Goal: Task Accomplishment & Management: Manage account settings

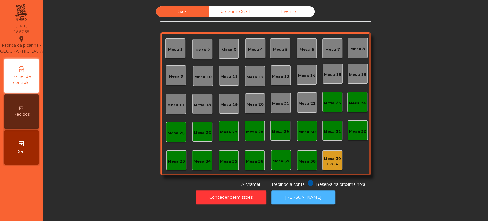
click at [297, 192] on button "[PERSON_NAME]" at bounding box center [303, 197] width 64 height 14
click at [329, 152] on div "Mesa 39 1.96 €" at bounding box center [332, 160] width 20 height 20
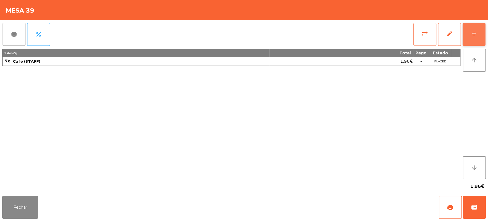
click at [477, 25] on button "add" at bounding box center [473, 34] width 23 height 23
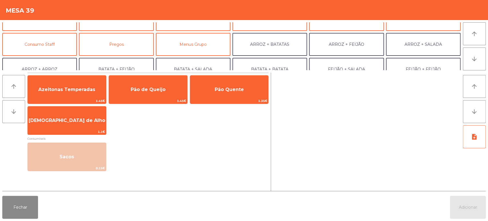
scroll to position [49, 0]
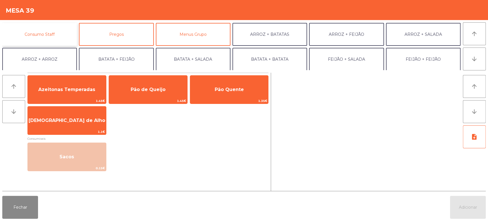
click at [53, 35] on button "Consumo Staff" at bounding box center [39, 34] width 75 height 23
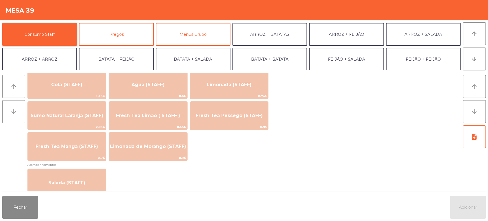
scroll to position [140, 0]
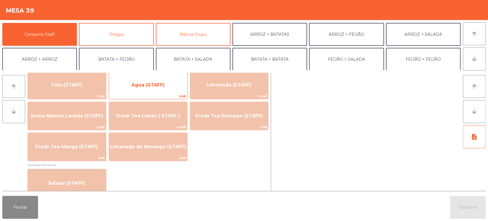
click at [152, 87] on span "Agua (STAFF)" at bounding box center [147, 84] width 33 height 5
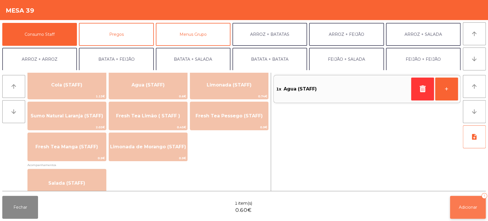
click at [464, 206] on span "Adicionar" at bounding box center [468, 206] width 18 height 5
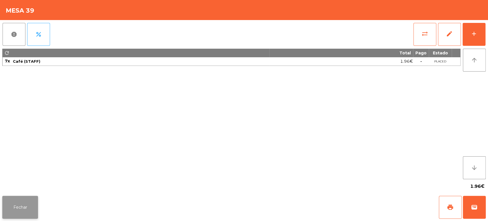
click at [21, 213] on button "Fechar" at bounding box center [20, 206] width 36 height 23
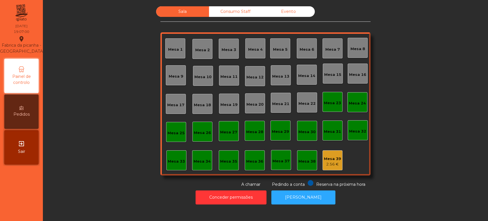
click at [166, 99] on div "Mesa 17" at bounding box center [176, 104] width 20 height 20
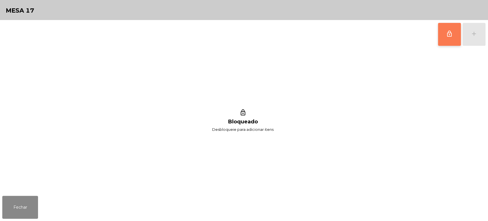
click at [441, 32] on button "lock_outline" at bounding box center [449, 34] width 23 height 23
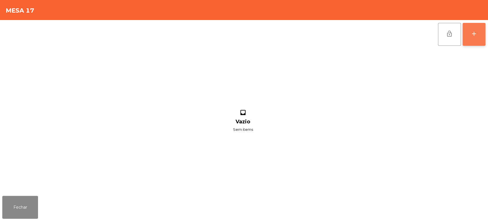
click at [463, 40] on button "add" at bounding box center [473, 34] width 23 height 23
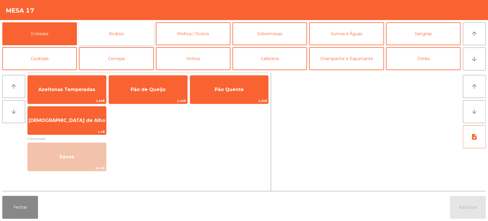
click at [125, 38] on button "Rodizio" at bounding box center [116, 33] width 75 height 23
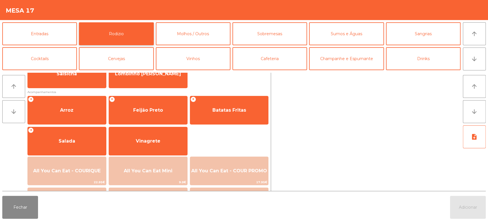
scroll to position [54, 0]
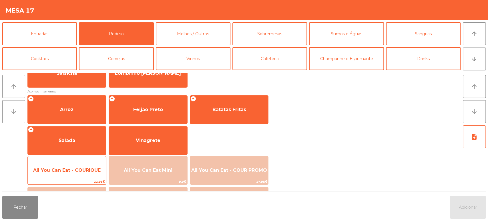
click at [74, 165] on span "All You Can Eat - COURIQUE" at bounding box center [67, 169] width 78 height 15
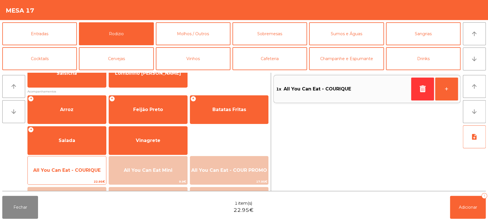
click at [74, 163] on span "All You Can Eat - COURIQUE" at bounding box center [67, 169] width 78 height 15
click at [75, 166] on span "All You Can Eat - COURIQUE" at bounding box center [67, 169] width 78 height 15
click at [76, 173] on span "All You Can Eat - COURIQUE" at bounding box center [67, 169] width 78 height 15
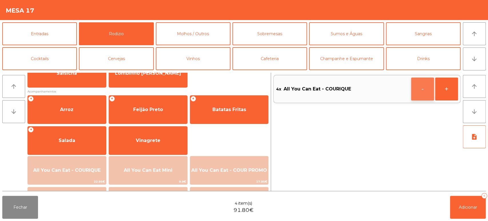
click at [411, 87] on button "-" at bounding box center [422, 88] width 23 height 23
click at [469, 180] on div "note_add" at bounding box center [474, 156] width 23 height 63
click at [460, 203] on button "Adicionar 3" at bounding box center [468, 206] width 36 height 23
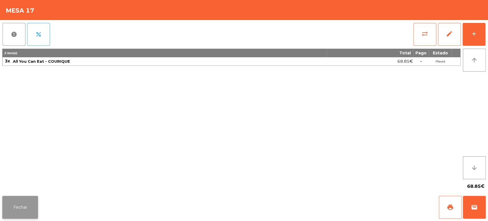
click at [6, 212] on button "Fechar" at bounding box center [20, 206] width 36 height 23
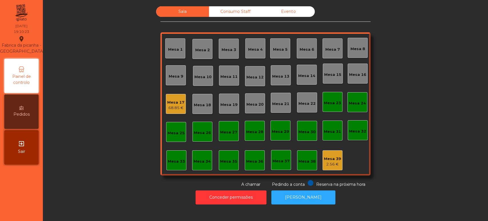
click at [256, 153] on div "Mesa 36" at bounding box center [255, 160] width 20 height 20
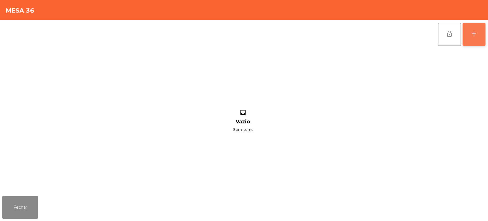
click at [474, 37] on button "add" at bounding box center [473, 34] width 23 height 23
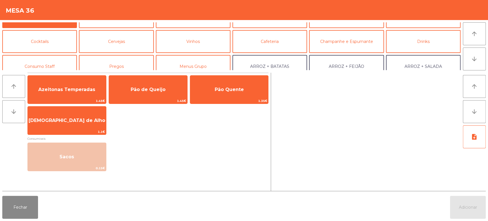
scroll to position [17, 0]
click at [49, 62] on button "Consumo Staff" at bounding box center [39, 66] width 75 height 23
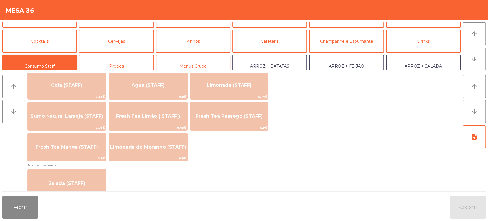
scroll to position [142, 0]
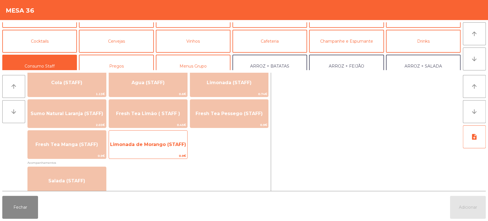
click at [162, 143] on span "Limonada de Morango (STAFF)" at bounding box center [148, 143] width 76 height 5
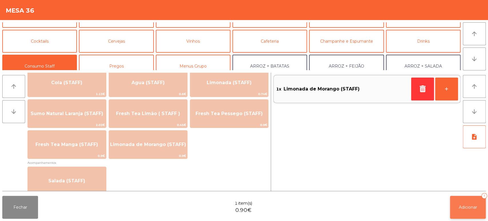
click at [471, 210] on button "Adicionar 1" at bounding box center [468, 206] width 36 height 23
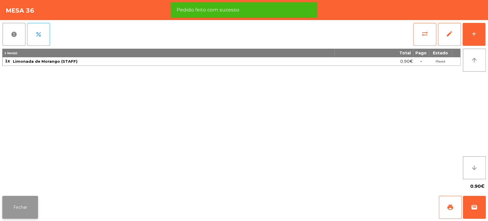
click at [35, 211] on button "Fechar" at bounding box center [20, 206] width 36 height 23
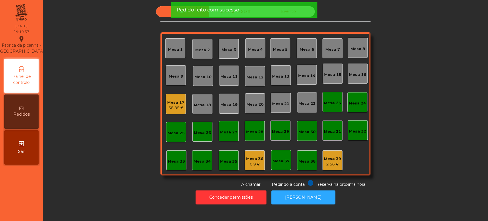
click at [331, 161] on div "2.56 €" at bounding box center [332, 164] width 17 height 6
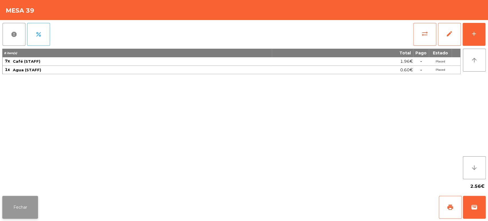
click at [26, 199] on button "Fechar" at bounding box center [20, 206] width 36 height 23
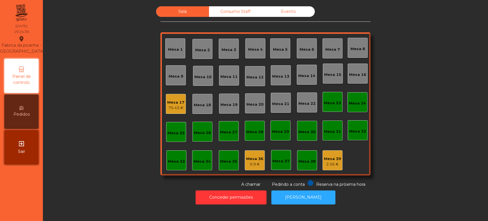
click at [354, 39] on div "Mesa 8" at bounding box center [357, 48] width 20 height 20
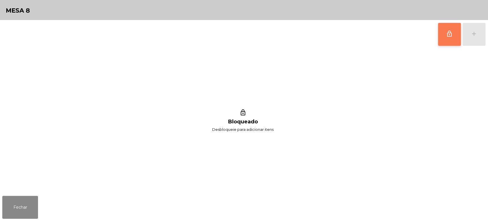
click at [448, 36] on span "lock_outline" at bounding box center [449, 33] width 7 height 7
click at [487, 35] on div "lock_outline add lock_outline Bloqueado Desbloqueie para adicionar itens" at bounding box center [244, 106] width 488 height 173
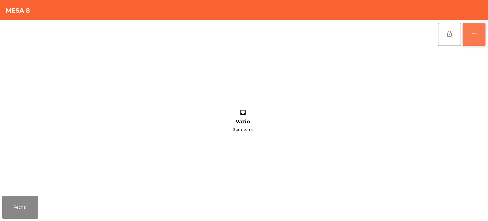
click at [471, 39] on button "add" at bounding box center [473, 34] width 23 height 23
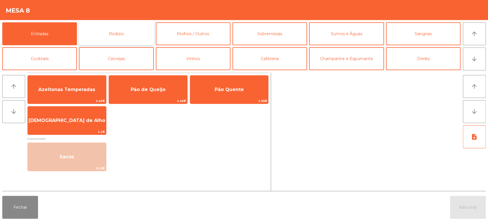
click at [123, 29] on button "Rodizio" at bounding box center [116, 33] width 75 height 23
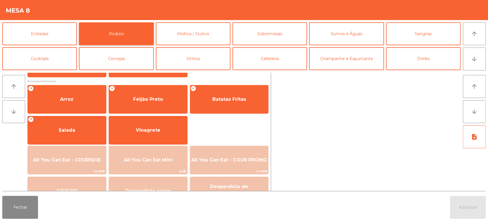
scroll to position [80, 0]
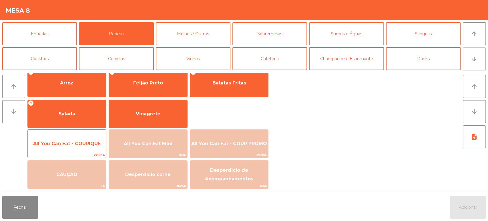
click at [75, 148] on span "All You Can Eat - COURIQUE" at bounding box center [67, 143] width 78 height 15
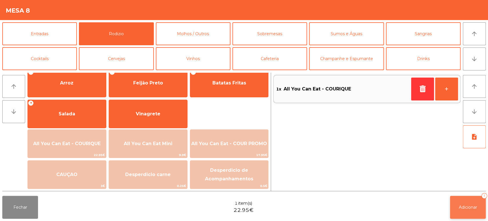
click at [460, 208] on span "Adicionar" at bounding box center [468, 206] width 18 height 5
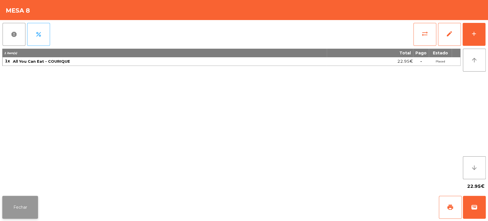
click at [25, 201] on button "Fechar" at bounding box center [20, 206] width 36 height 23
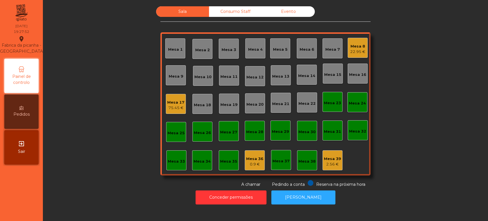
click at [172, 159] on div "Mesa 33" at bounding box center [176, 161] width 17 height 6
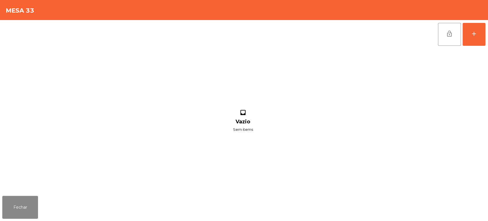
click at [487, 34] on div "lock_open add inbox Vazio Sem items" at bounding box center [244, 106] width 488 height 173
click at [471, 39] on button "add" at bounding box center [473, 34] width 23 height 23
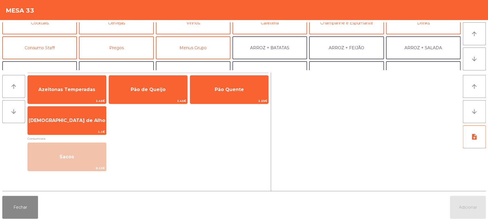
scroll to position [43, 0]
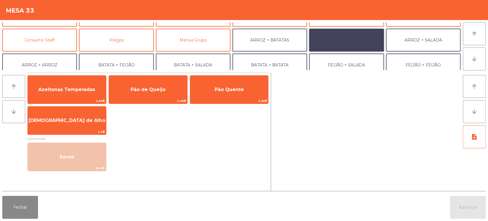
click at [344, 43] on button "ARROZ + FEIJÃO" at bounding box center [346, 40] width 75 height 23
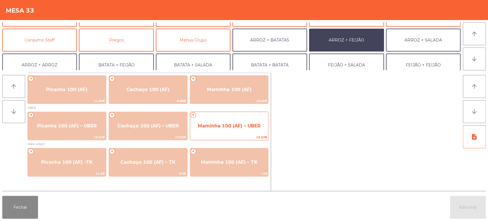
click at [240, 135] on span "13.22€" at bounding box center [229, 136] width 78 height 5
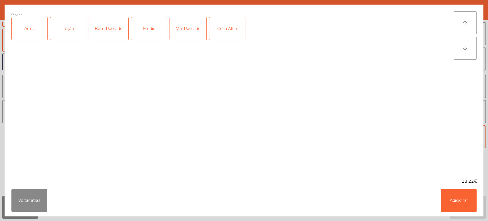
click at [110, 27] on div "Bem Passado" at bounding box center [108, 28] width 39 height 23
click at [223, 35] on div "Com Alho" at bounding box center [227, 28] width 36 height 23
click at [456, 201] on button "Adicionar" at bounding box center [459, 200] width 36 height 23
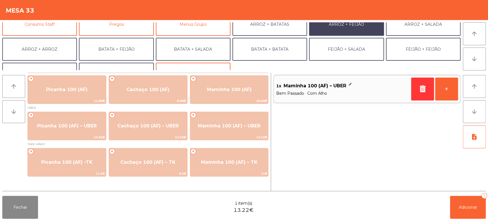
scroll to position [62, 0]
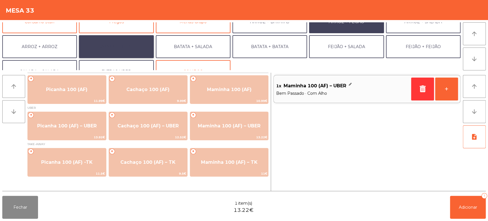
click at [125, 46] on button "BATATA + FEIJÃO" at bounding box center [116, 46] width 75 height 23
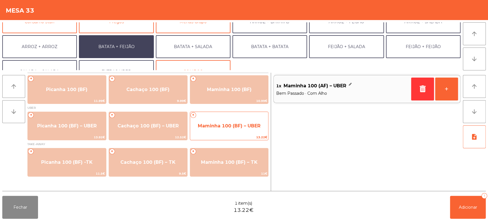
click at [242, 125] on span "Maminha 100 (BF) – UBER" at bounding box center [229, 125] width 63 height 5
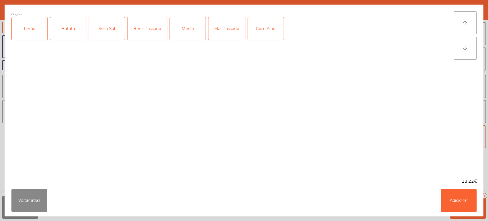
click at [27, 31] on div "Feijão" at bounding box center [30, 28] width 36 height 23
click at [76, 25] on div "Batata" at bounding box center [68, 28] width 36 height 23
click at [184, 30] on div "Medio" at bounding box center [188, 28] width 36 height 23
click at [193, 27] on div "Medio" at bounding box center [188, 28] width 36 height 23
click at [139, 30] on div "Bem Passado" at bounding box center [146, 28] width 39 height 23
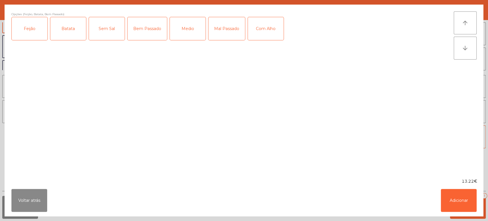
click at [264, 32] on div "Com Alho" at bounding box center [266, 28] width 36 height 23
click at [459, 193] on button "Adicionar" at bounding box center [459, 200] width 36 height 23
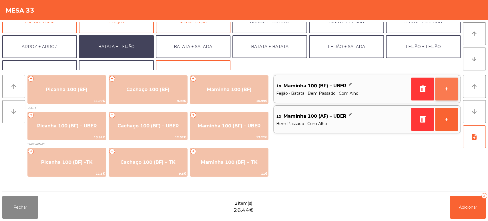
click at [442, 87] on button "+" at bounding box center [446, 88] width 23 height 23
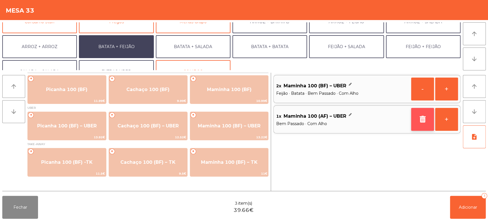
click at [416, 114] on button "button" at bounding box center [422, 119] width 23 height 23
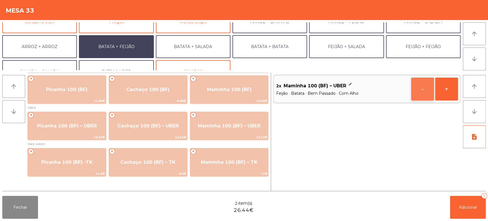
click at [421, 87] on button "-" at bounding box center [422, 88] width 23 height 23
click at [425, 86] on icon "button" at bounding box center [422, 88] width 9 height 7
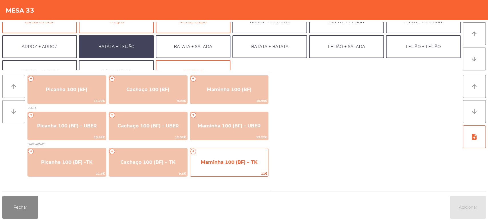
click at [241, 160] on span "Maminha 100 (BF) – TK" at bounding box center [229, 161] width 57 height 5
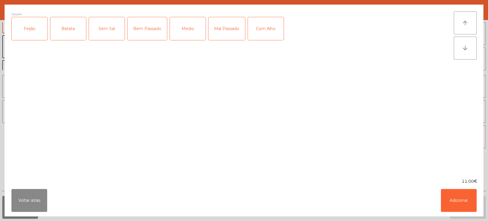
click at [23, 30] on div "Feijão" at bounding box center [30, 28] width 36 height 23
click at [65, 24] on div "Batata" at bounding box center [68, 28] width 36 height 23
click at [145, 29] on div "Bem Passado" at bounding box center [146, 28] width 39 height 23
click at [258, 28] on div "Com Alho" at bounding box center [266, 28] width 36 height 23
click at [469, 210] on button "Adicionar" at bounding box center [459, 200] width 36 height 23
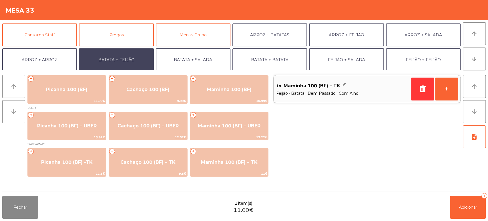
scroll to position [48, 0]
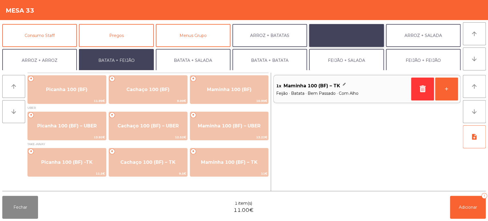
click at [356, 37] on button "ARROZ + FEIJÃO" at bounding box center [346, 35] width 75 height 23
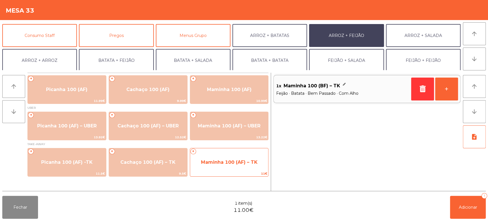
click at [235, 162] on span "Maminha 100 (AF) – TK" at bounding box center [229, 161] width 57 height 5
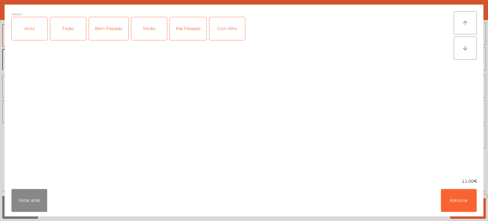
click at [29, 28] on div "Arroz" at bounding box center [30, 28] width 36 height 23
click at [63, 32] on div "Feijão" at bounding box center [68, 28] width 36 height 23
click at [109, 24] on div "Bem Passado" at bounding box center [108, 28] width 39 height 23
click at [228, 24] on div "Com Alho" at bounding box center [227, 28] width 36 height 23
click at [467, 198] on button "Adicionar" at bounding box center [459, 200] width 36 height 23
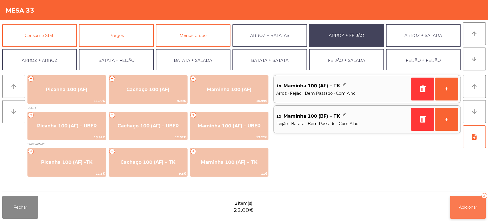
click at [468, 208] on span "Adicionar" at bounding box center [468, 206] width 18 height 5
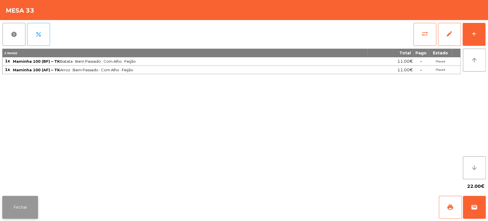
click at [29, 203] on button "Fechar" at bounding box center [20, 206] width 36 height 23
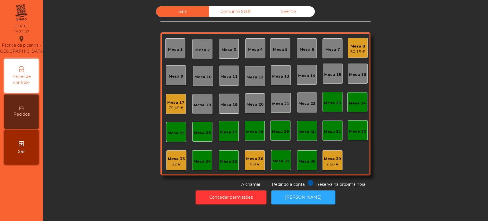
click at [119, 58] on div "Sala Consumo Staff Evento [GEOGRAPHIC_DATA] 3 Mesa 4 [GEOGRAPHIC_DATA] 6 Mesa 7…" at bounding box center [265, 96] width 429 height 181
click at [120, 100] on div "Sala Consumo Staff Evento [GEOGRAPHIC_DATA] 3 Mesa 4 [GEOGRAPHIC_DATA] 6 Mesa 7…" at bounding box center [265, 96] width 429 height 181
click at [116, 72] on div "Sala Consumo Staff Evento [GEOGRAPHIC_DATA] 3 Mesa 4 [GEOGRAPHIC_DATA] 6 Mesa 7…" at bounding box center [265, 96] width 429 height 181
click at [115, 137] on div "Sala Consumo Staff Evento [GEOGRAPHIC_DATA] 3 Mesa 4 [GEOGRAPHIC_DATA] 6 Mesa 7…" at bounding box center [265, 96] width 429 height 181
click at [177, 129] on div "Mesa 25" at bounding box center [175, 132] width 17 height 8
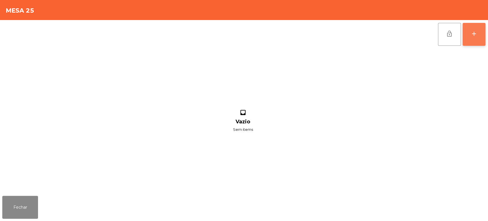
click at [483, 43] on button "add" at bounding box center [473, 34] width 23 height 23
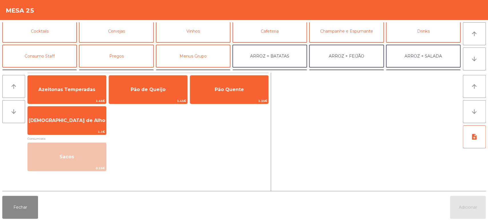
scroll to position [30, 0]
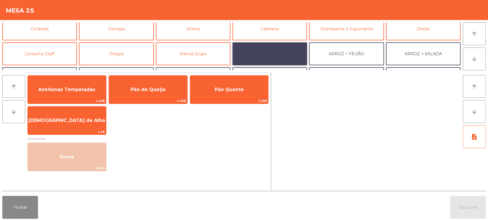
click at [275, 65] on button "ARROZ + BATATAS" at bounding box center [269, 53] width 75 height 23
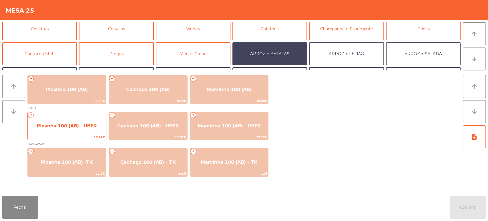
click at [85, 123] on span "Picanha 100 (AB) - UBER" at bounding box center [67, 125] width 60 height 5
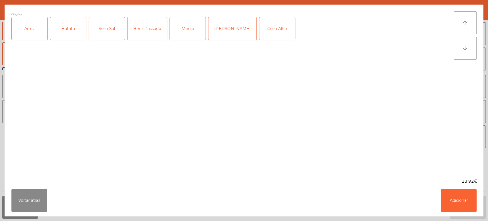
click at [45, 35] on div "Arroz" at bounding box center [30, 28] width 36 height 23
click at [77, 29] on div "Batata" at bounding box center [68, 28] width 36 height 23
click at [156, 31] on div "Bem Passado" at bounding box center [146, 28] width 39 height 23
click at [465, 200] on button "Adicionar" at bounding box center [459, 200] width 36 height 23
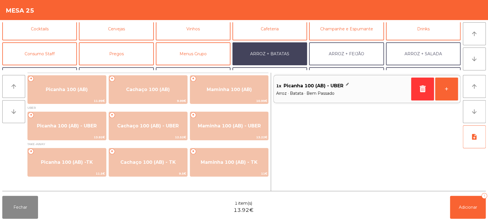
scroll to position [74, 0]
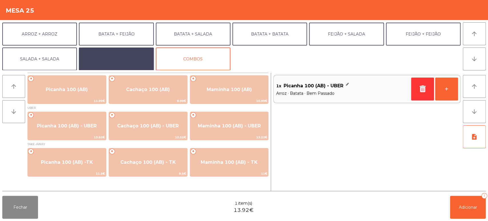
click at [130, 54] on button "EXTRAS UBER" at bounding box center [116, 58] width 75 height 23
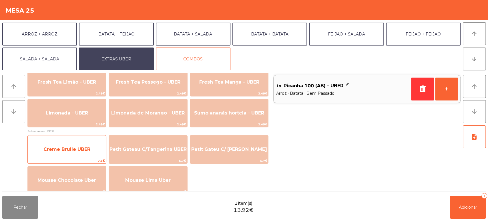
click at [101, 154] on span "Creme Brulle UBER" at bounding box center [67, 148] width 78 height 15
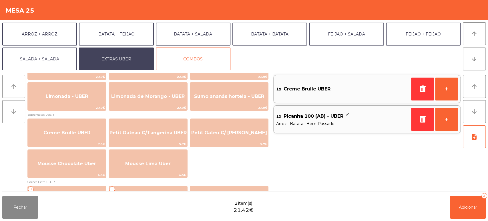
click at [402, 94] on div "1x Creme Brulle UBER" at bounding box center [342, 88] width 133 height 13
click at [423, 93] on button "button" at bounding box center [422, 88] width 23 height 23
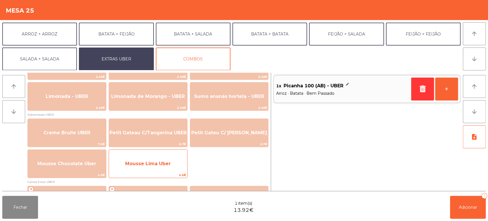
click at [166, 164] on span "Mousse Lima Uber" at bounding box center [147, 163] width 45 height 5
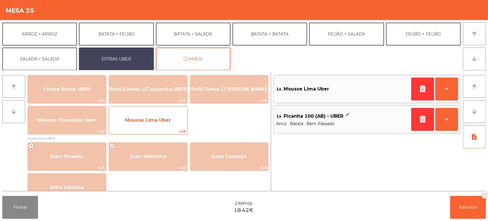
scroll to position [256, 0]
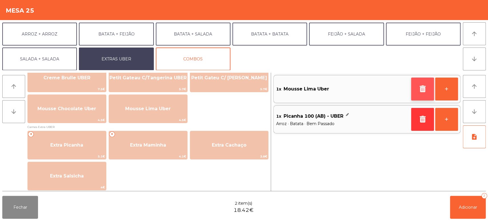
click at [414, 90] on button "button" at bounding box center [422, 88] width 23 height 23
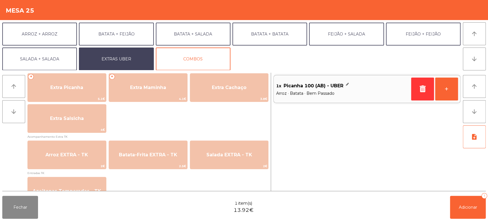
scroll to position [318, 0]
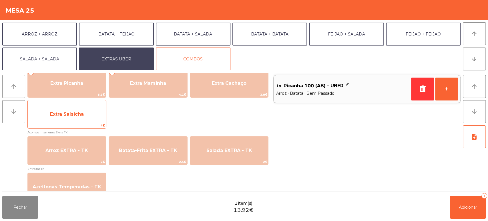
click at [84, 114] on span "Extra Salsicha" at bounding box center [67, 113] width 78 height 15
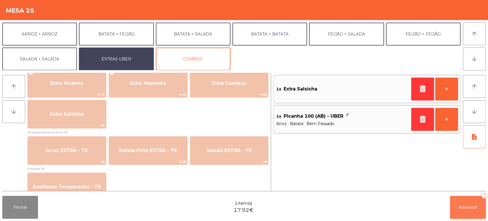
click at [470, 208] on span "Adicionar" at bounding box center [468, 206] width 18 height 5
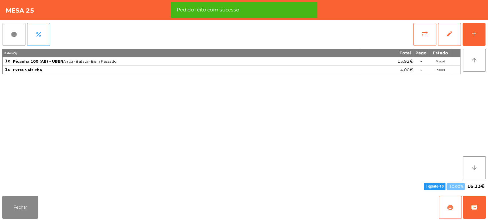
click at [441, 216] on button "print" at bounding box center [450, 206] width 23 height 23
click at [482, 214] on button "wallet" at bounding box center [474, 206] width 23 height 23
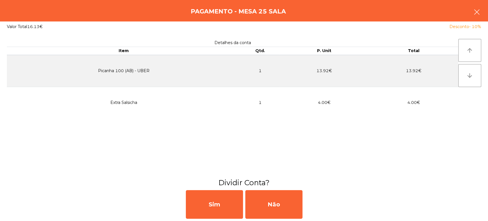
click at [481, 17] on button "button" at bounding box center [477, 12] width 16 height 17
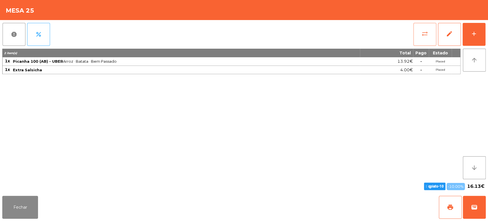
click at [413, 37] on button "sync_alt" at bounding box center [424, 34] width 23 height 23
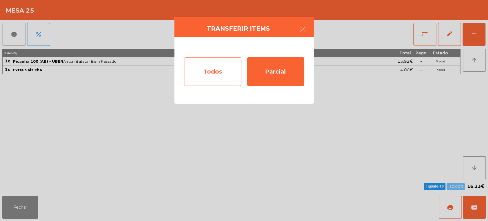
click at [205, 79] on div "Todos" at bounding box center [212, 71] width 57 height 29
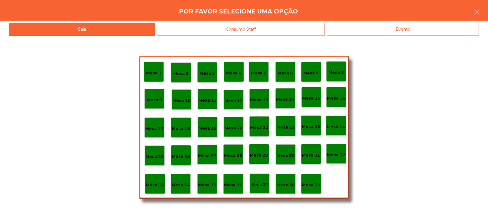
click at [212, 151] on div "Mesa 27" at bounding box center [207, 154] width 18 height 9
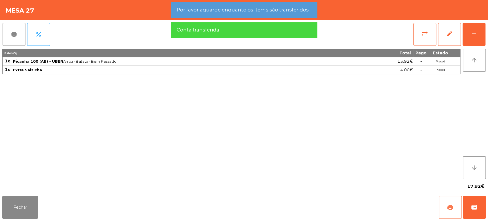
click at [446, 206] on button "print" at bounding box center [450, 206] width 23 height 23
click at [471, 204] on span "wallet" at bounding box center [474, 206] width 7 height 7
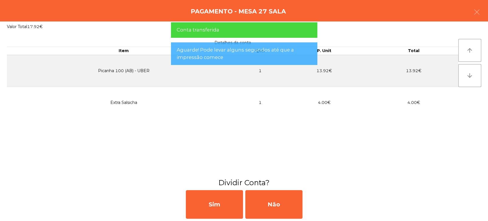
click at [262, 219] on div "Sim Não" at bounding box center [244, 203] width 488 height 33
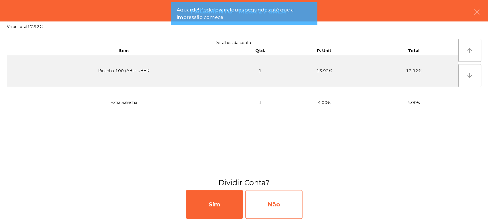
click at [278, 201] on div "Não" at bounding box center [273, 204] width 57 height 29
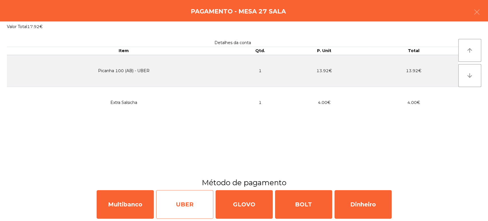
click at [186, 198] on div "UBER" at bounding box center [184, 204] width 57 height 29
select select "**"
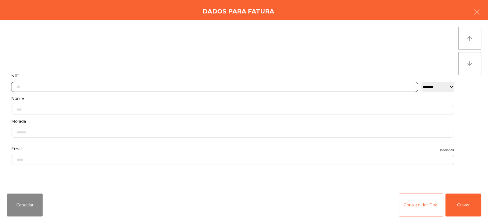
click at [294, 86] on input "text" at bounding box center [214, 87] width 407 height 10
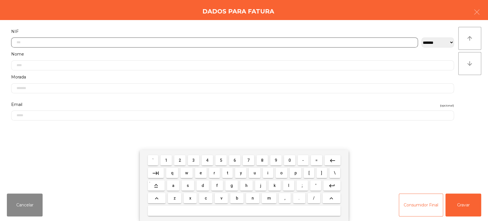
scroll to position [45, 0]
type input "*********"
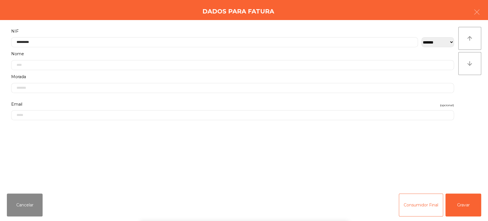
click at [487, 186] on div "` 1 2 3 4 5 6 7 8 9 0 - = keyboard_backspace keyboard_tab q w e r t y u i o p […" at bounding box center [244, 185] width 488 height 71
click at [462, 206] on button "Gravar" at bounding box center [463, 204] width 36 height 23
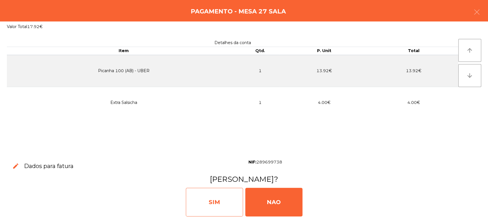
click at [212, 191] on div "SIM" at bounding box center [214, 201] width 57 height 29
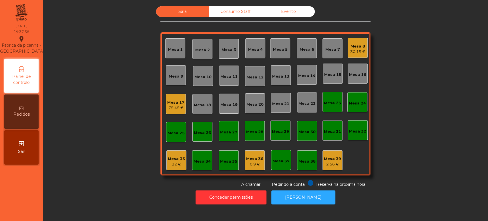
click at [175, 130] on div "Mesa 25" at bounding box center [175, 133] width 17 height 6
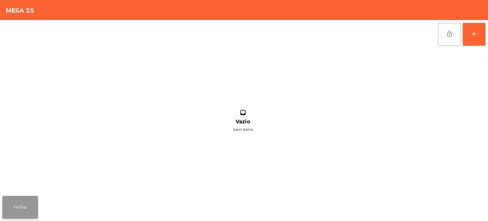
click at [35, 209] on button "Fechar" at bounding box center [20, 206] width 36 height 23
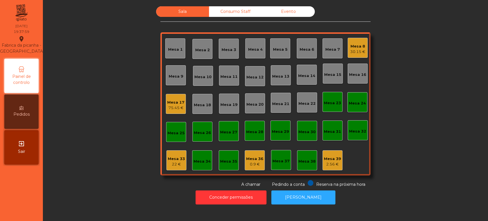
click at [174, 139] on div "Mesa 25" at bounding box center [176, 132] width 20 height 20
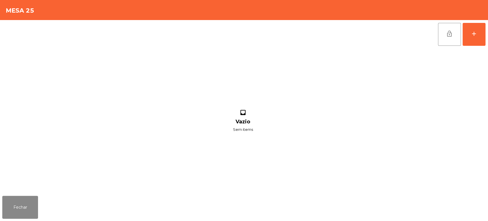
click at [44, 214] on div "Fechar" at bounding box center [244, 206] width 488 height 27
click at [30, 211] on button "Fechar" at bounding box center [20, 206] width 36 height 23
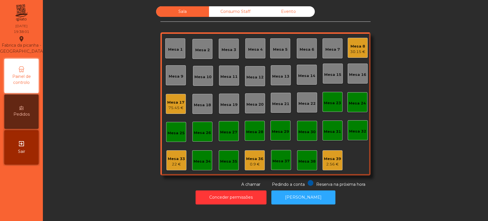
click at [170, 140] on div "Mesa 25" at bounding box center [176, 132] width 20 height 20
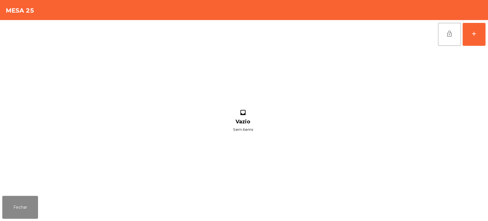
click at [43, 210] on div "Fechar" at bounding box center [244, 206] width 488 height 27
click at [30, 203] on button "Fechar" at bounding box center [20, 206] width 36 height 23
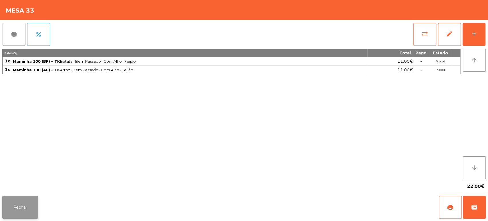
click at [30, 200] on button "Fechar" at bounding box center [20, 206] width 36 height 23
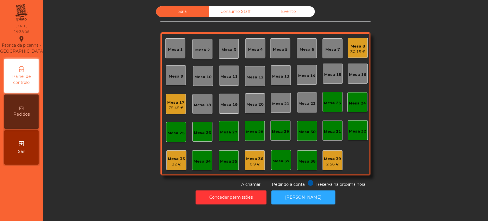
click at [179, 135] on div "Mesa 25" at bounding box center [175, 133] width 17 height 6
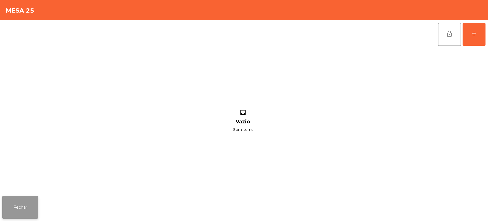
click at [32, 210] on button "Fechar" at bounding box center [20, 206] width 36 height 23
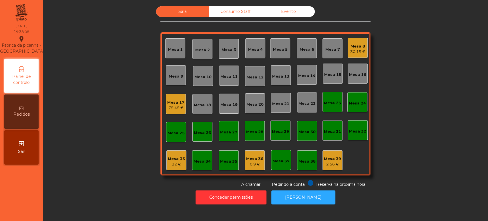
click at [171, 167] on div "Mesa 33 22 €" at bounding box center [176, 160] width 20 height 20
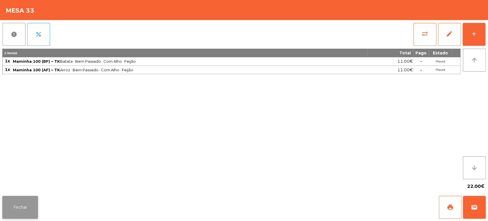
click at [30, 196] on button "Fechar" at bounding box center [20, 206] width 36 height 23
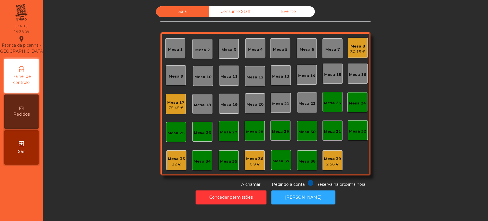
click at [176, 168] on div "Mesa 33 22 €" at bounding box center [176, 160] width 20 height 20
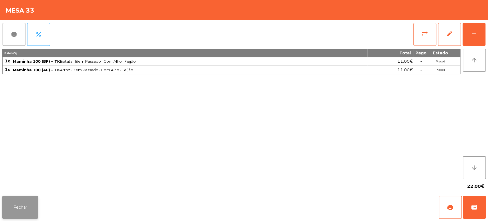
click at [23, 208] on button "Fechar" at bounding box center [20, 206] width 36 height 23
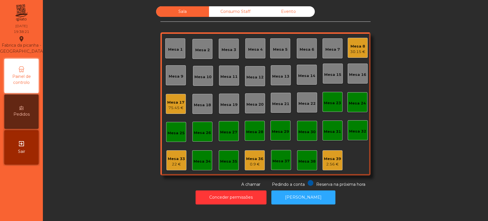
click at [351, 49] on div "30.15 €" at bounding box center [357, 52] width 15 height 6
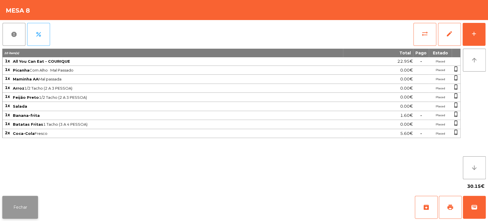
click at [30, 205] on button "Fechar" at bounding box center [20, 206] width 36 height 23
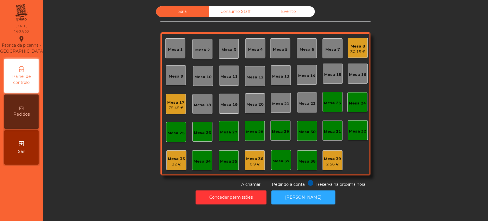
click at [174, 108] on div "75.45 €" at bounding box center [175, 108] width 17 height 6
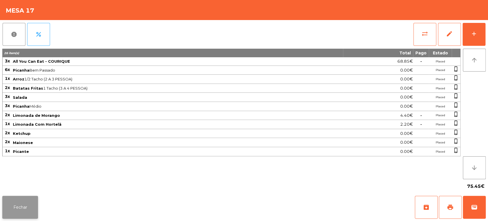
click at [37, 211] on button "Fechar" at bounding box center [20, 206] width 36 height 23
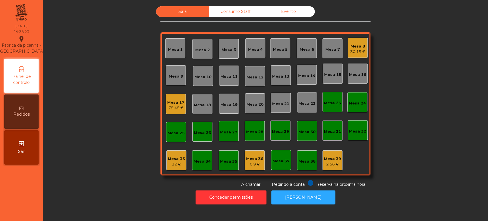
click at [251, 168] on div "Mesa 36 0.9 €" at bounding box center [255, 160] width 20 height 20
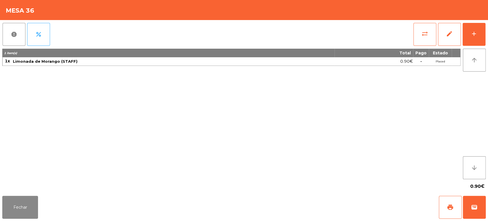
click at [53, 203] on div "Fechar print wallet" at bounding box center [244, 206] width 488 height 27
click at [37, 203] on button "Fechar" at bounding box center [20, 206] width 36 height 23
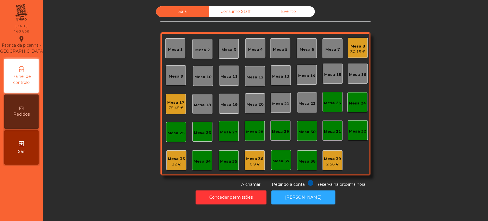
click at [326, 164] on div "2.56 €" at bounding box center [332, 164] width 17 height 6
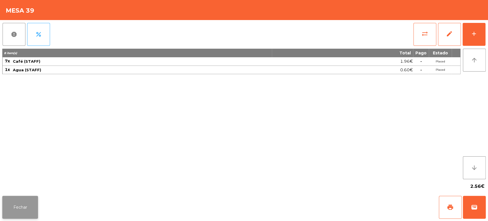
click at [32, 203] on button "Fechar" at bounding box center [20, 206] width 36 height 23
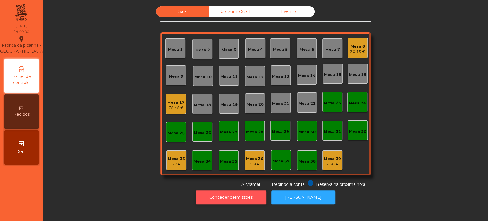
click at [210, 199] on button "Conceder permissões" at bounding box center [230, 197] width 71 height 14
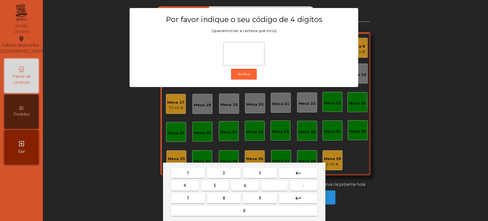
click at [187, 173] on span "1" at bounding box center [188, 172] width 2 height 5
click at [265, 170] on button "3" at bounding box center [260, 172] width 34 height 10
click at [215, 185] on span "5" at bounding box center [214, 185] width 2 height 5
click at [240, 207] on button "0" at bounding box center [244, 210] width 146 height 10
type input "****"
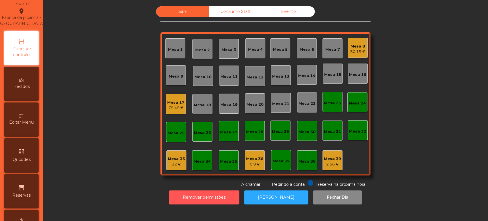
scroll to position [34, 0]
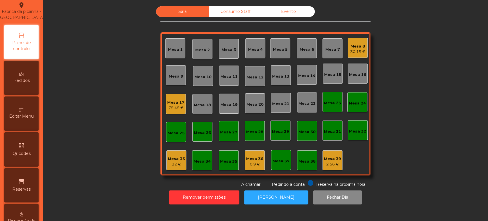
click at [86, 127] on div "Sala Consumo Staff Evento [GEOGRAPHIC_DATA] 3 Mesa 4 [GEOGRAPHIC_DATA] 6 Mesa 7…" at bounding box center [265, 96] width 429 height 181
click at [169, 166] on div "22 €" at bounding box center [176, 164] width 17 height 6
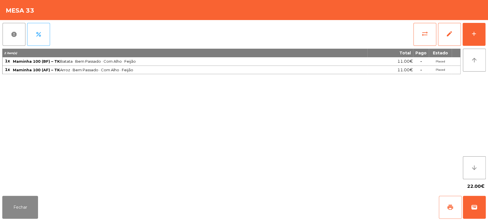
click at [444, 210] on button "print" at bounding box center [450, 206] width 23 height 23
click at [0, 210] on div "Fechar print wallet" at bounding box center [244, 206] width 488 height 27
click at [35, 211] on button "Fechar" at bounding box center [20, 206] width 36 height 23
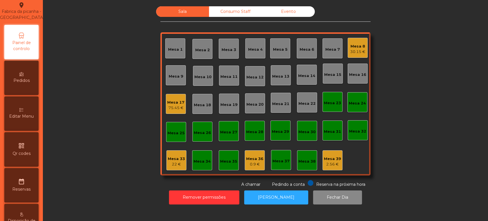
click at [322, 156] on div "Mesa 39 2.56 €" at bounding box center [332, 160] width 20 height 20
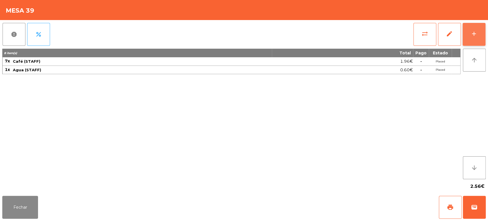
click at [475, 34] on div "add" at bounding box center [473, 33] width 7 height 7
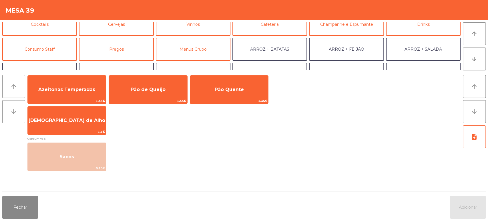
scroll to position [47, 0]
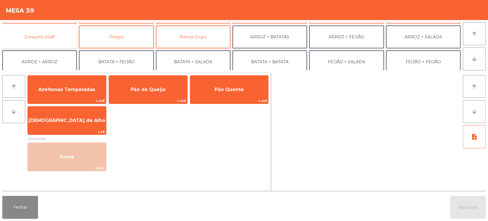
click at [54, 43] on button "Consumo Staff" at bounding box center [39, 36] width 75 height 23
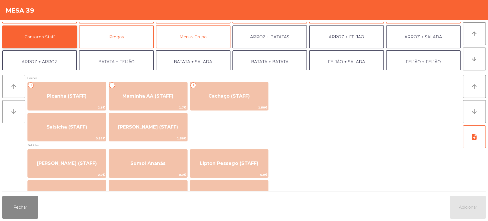
click at [51, 43] on button "Consumo Staff" at bounding box center [39, 36] width 75 height 23
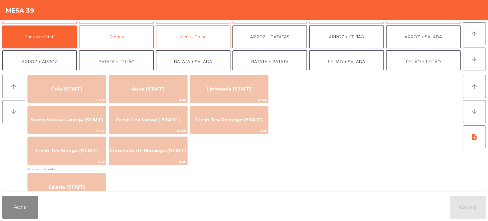
scroll to position [138, 0]
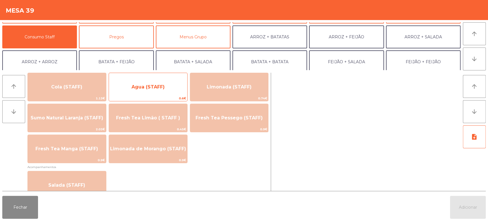
click at [168, 93] on span "Agua (STAFF)" at bounding box center [148, 86] width 78 height 15
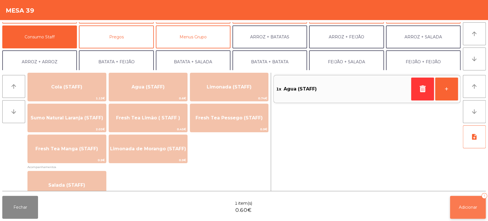
click at [471, 201] on button "Adicionar 1" at bounding box center [468, 206] width 36 height 23
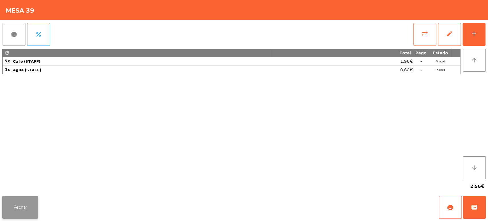
click at [28, 197] on button "Fechar" at bounding box center [20, 206] width 36 height 23
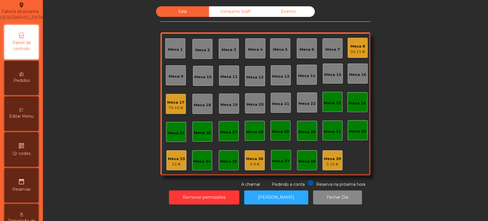
click at [325, 160] on div "Mesa 39" at bounding box center [332, 159] width 17 height 6
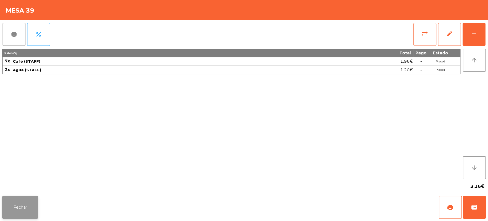
click at [21, 210] on button "Fechar" at bounding box center [20, 206] width 36 height 23
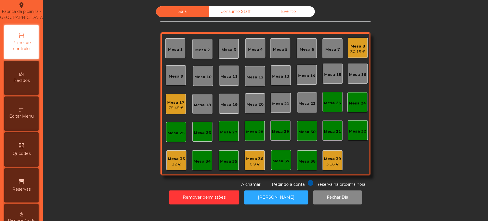
click at [324, 156] on div "Mesa 39" at bounding box center [332, 159] width 17 height 6
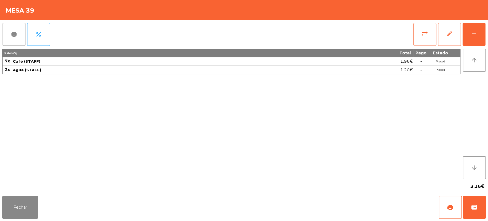
click at [458, 28] on button "edit" at bounding box center [449, 34] width 23 height 23
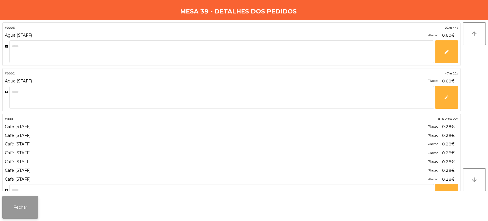
click at [36, 208] on button "Fechar" at bounding box center [20, 206] width 36 height 23
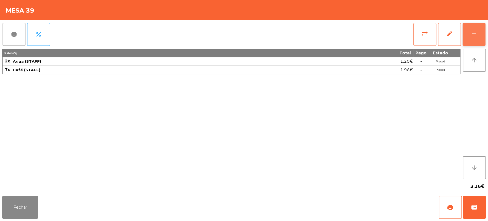
click at [475, 45] on button "add" at bounding box center [473, 34] width 23 height 23
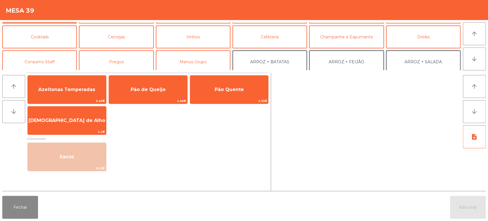
scroll to position [24, 0]
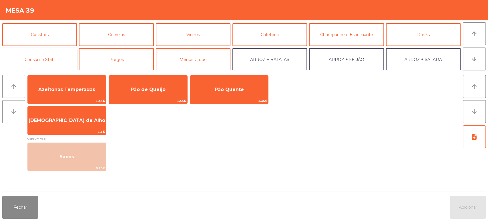
click at [50, 63] on button "Consumo Staff" at bounding box center [39, 59] width 75 height 23
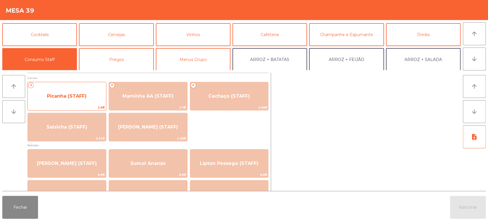
click at [76, 103] on span "Picanha (STAFF)" at bounding box center [67, 95] width 78 height 15
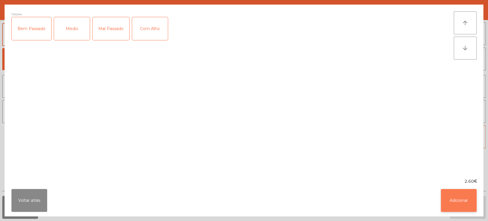
click at [460, 198] on button "Adicionar" at bounding box center [459, 200] width 36 height 23
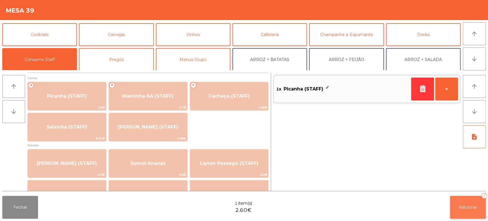
click at [467, 207] on span "Adicionar" at bounding box center [468, 206] width 18 height 5
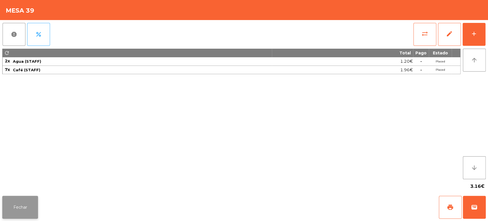
click at [23, 206] on button "Fechar" at bounding box center [20, 206] width 36 height 23
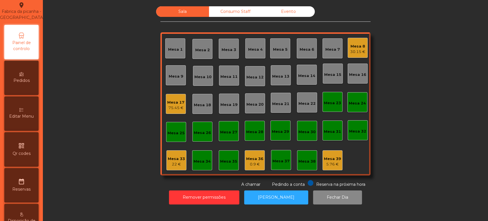
click at [327, 161] on div "5.76 €" at bounding box center [332, 164] width 17 height 6
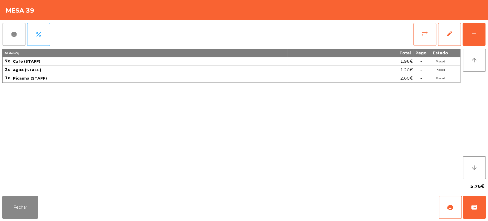
click at [426, 40] on button "sync_alt" at bounding box center [424, 34] width 23 height 23
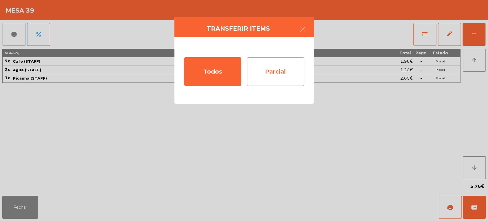
click at [294, 67] on div "Parcial" at bounding box center [275, 71] width 57 height 29
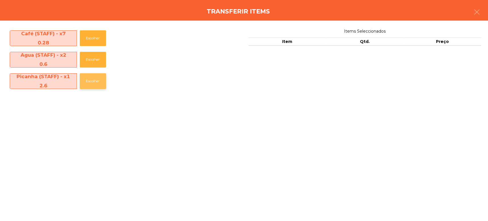
click at [91, 86] on button "Escolher" at bounding box center [93, 81] width 26 height 16
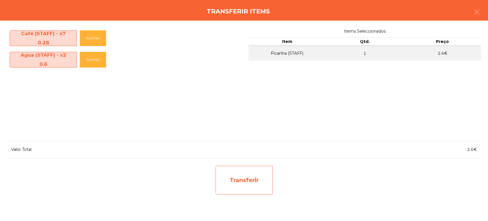
click at [255, 181] on div "Transferir" at bounding box center [243, 179] width 57 height 29
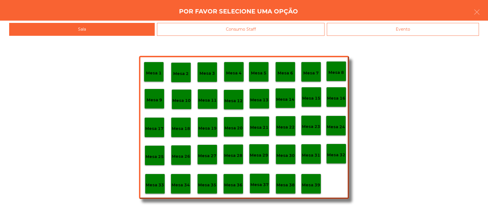
click at [254, 192] on div "Mesa 37" at bounding box center [259, 183] width 20 height 20
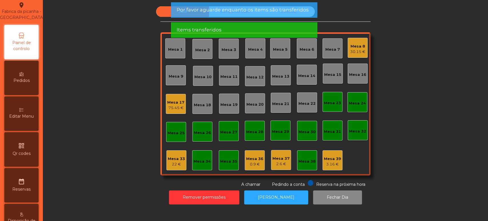
click at [174, 158] on div "Mesa 33" at bounding box center [176, 159] width 17 height 6
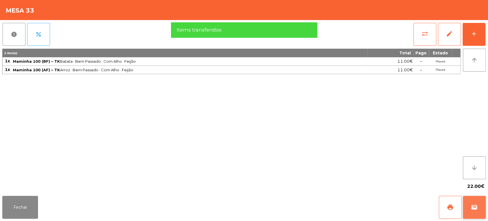
click at [469, 201] on button "wallet" at bounding box center [474, 206] width 23 height 23
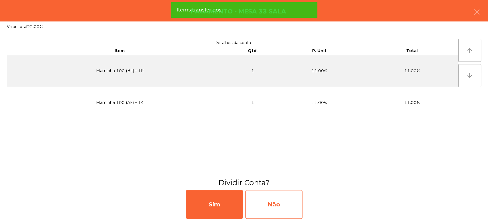
click at [269, 205] on div "Não" at bounding box center [273, 204] width 57 height 29
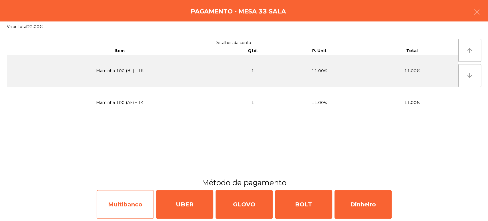
click at [126, 199] on div "Multibanco" at bounding box center [125, 204] width 57 height 29
select select "**"
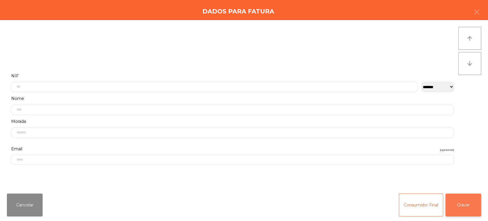
click at [462, 207] on button "Gravar" at bounding box center [463, 204] width 36 height 23
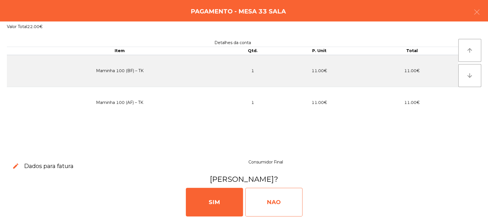
click at [269, 199] on div "NAO" at bounding box center [273, 201] width 57 height 29
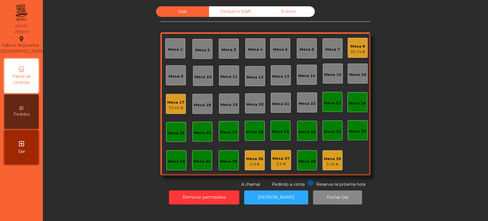
scroll to position [0, 0]
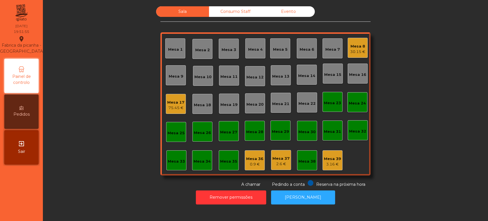
click at [201, 73] on div "Mesa 10" at bounding box center [202, 76] width 17 height 8
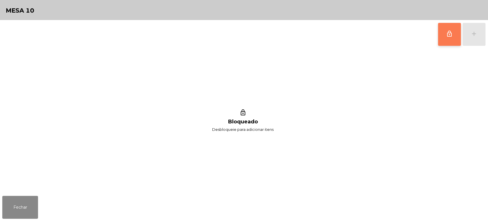
click at [439, 32] on button "lock_outline" at bounding box center [449, 34] width 23 height 23
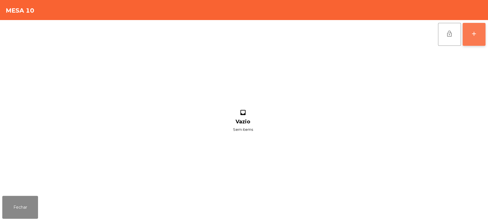
click at [471, 37] on div "add" at bounding box center [473, 33] width 7 height 7
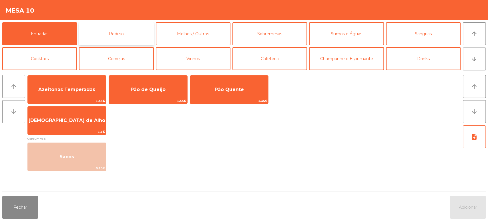
click at [118, 31] on button "Rodizio" at bounding box center [116, 33] width 75 height 23
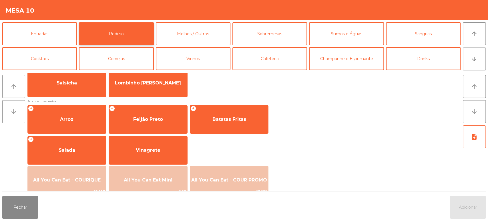
scroll to position [80, 0]
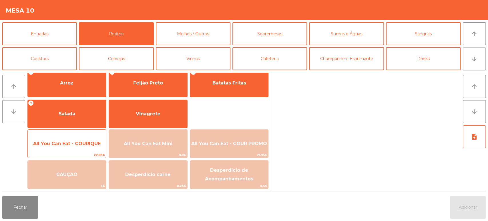
click at [76, 141] on span "All You Can Eat - COURIQUE" at bounding box center [66, 143] width 67 height 5
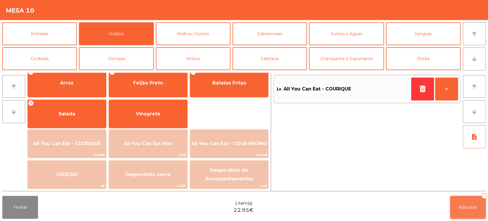
click at [477, 207] on span "Adicionar" at bounding box center [468, 206] width 18 height 5
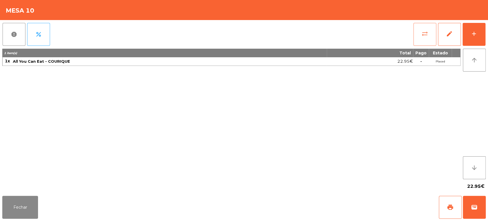
click at [418, 30] on button "sync_alt" at bounding box center [424, 34] width 23 height 23
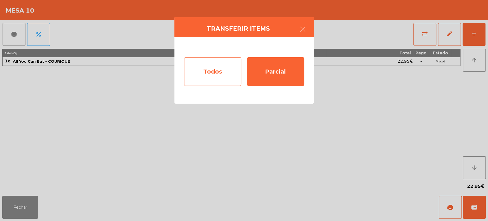
click at [208, 63] on div "Todos" at bounding box center [212, 71] width 57 height 29
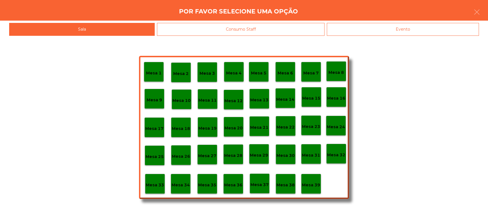
click at [315, 188] on div "Mesa 39" at bounding box center [311, 183] width 20 height 20
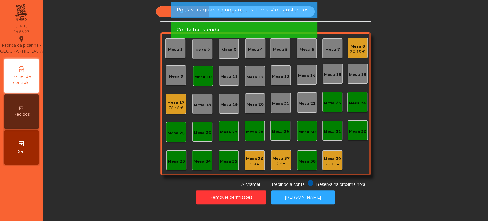
click at [410, 178] on div "Sala Consumo Staff Evento Mesa 1 [GEOGRAPHIC_DATA] 3 Mesa 4 Mesa 5 [GEOGRAPHIC_…" at bounding box center [265, 96] width 429 height 181
click at [197, 78] on div "Mesa 10" at bounding box center [202, 77] width 17 height 6
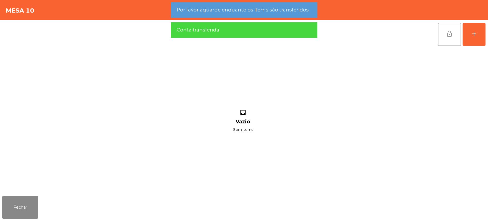
click at [439, 39] on button "lock_open" at bounding box center [449, 34] width 23 height 23
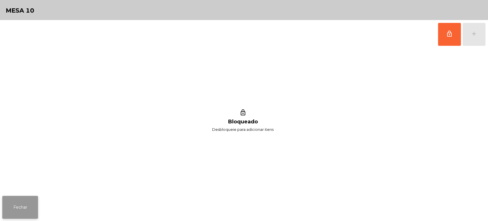
click at [15, 200] on button "Fechar" at bounding box center [20, 206] width 36 height 23
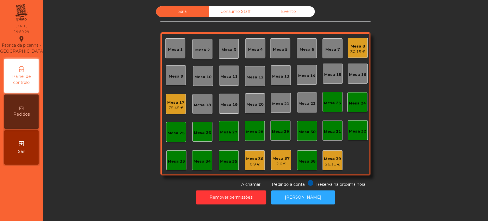
click at [175, 129] on div "Mesa 25" at bounding box center [175, 132] width 17 height 8
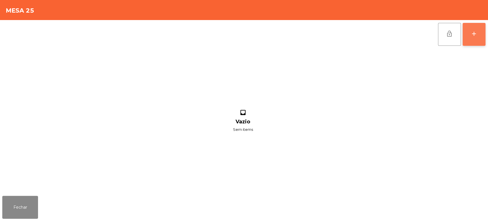
click at [471, 43] on button "add" at bounding box center [473, 34] width 23 height 23
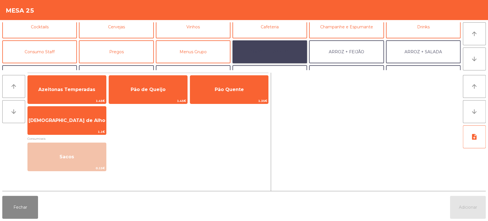
click at [265, 56] on button "ARROZ + BATATAS" at bounding box center [269, 51] width 75 height 23
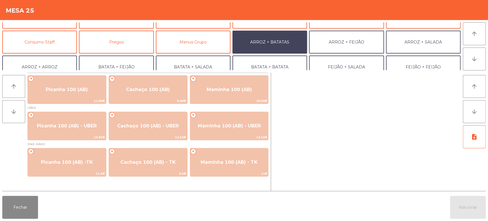
scroll to position [43, 0]
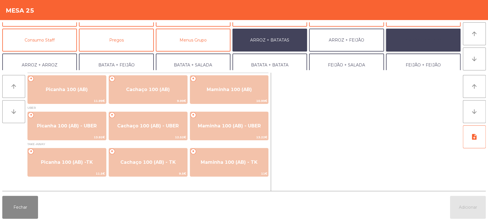
click at [415, 43] on button "ARROZ + SALADA" at bounding box center [423, 40] width 75 height 23
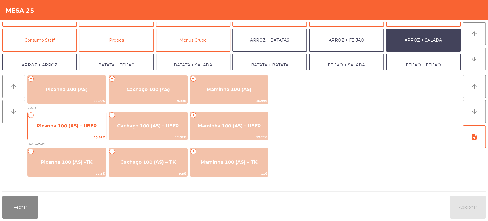
click at [76, 125] on span "Picanha 100 (AS) – UBER" at bounding box center [67, 125] width 60 height 5
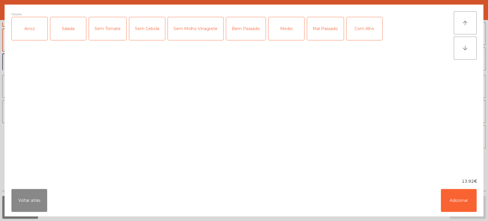
click at [36, 31] on div "Arroz" at bounding box center [30, 28] width 36 height 23
click at [76, 35] on div "Salada" at bounding box center [68, 28] width 36 height 23
click at [286, 23] on div "Medio" at bounding box center [286, 28] width 36 height 23
click at [363, 28] on div "Com Alho" at bounding box center [364, 28] width 36 height 23
click at [464, 191] on button "Adicionar" at bounding box center [459, 200] width 36 height 23
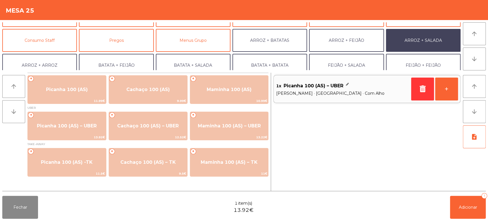
scroll to position [74, 0]
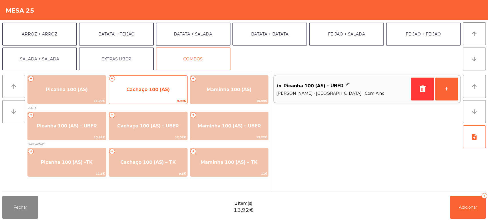
click at [112, 78] on span "+" at bounding box center [112, 79] width 6 height 6
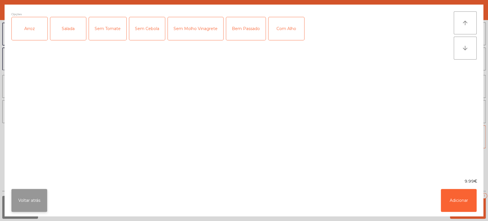
click at [39, 191] on button "Voltar atrás" at bounding box center [29, 200] width 36 height 23
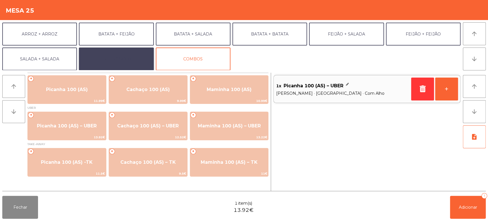
click at [129, 58] on button "EXTRAS UBER" at bounding box center [116, 58] width 75 height 23
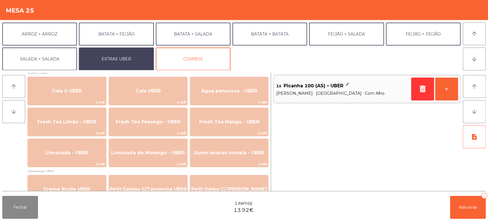
scroll to position [141, 0]
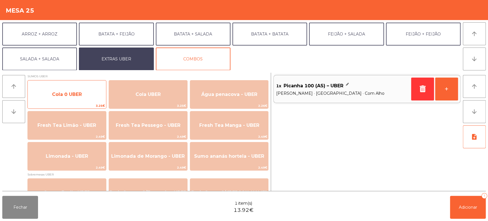
click at [86, 97] on span "Cola 0 UBER" at bounding box center [67, 94] width 78 height 15
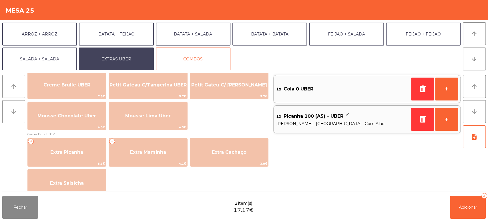
scroll to position [249, 0]
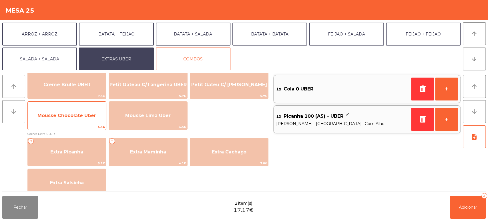
click at [80, 111] on span "Mousse Chocolate Uber" at bounding box center [67, 115] width 78 height 15
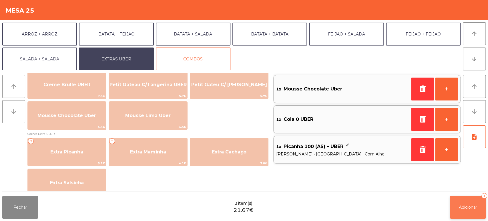
click at [457, 201] on button "Adicionar 3" at bounding box center [468, 206] width 36 height 23
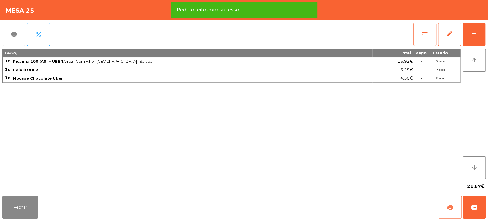
click at [445, 204] on button "print" at bounding box center [450, 206] width 23 height 23
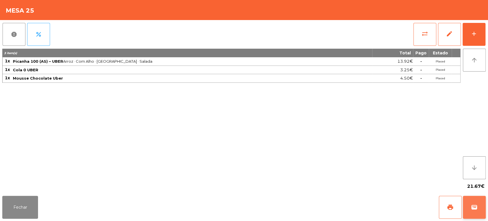
click at [471, 212] on button "wallet" at bounding box center [474, 206] width 23 height 23
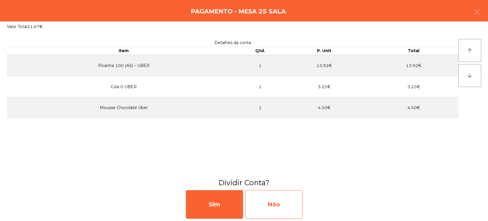
click at [279, 199] on div "Não" at bounding box center [273, 204] width 57 height 29
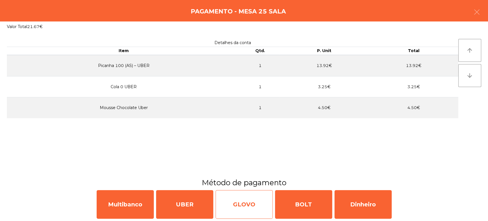
click at [267, 206] on div "GLOVO" at bounding box center [243, 204] width 57 height 29
select select "**"
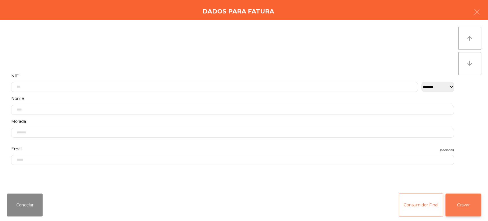
click at [461, 213] on button "Gravar" at bounding box center [463, 204] width 36 height 23
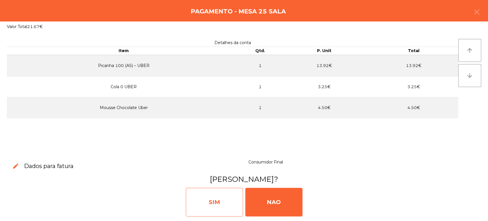
click at [229, 205] on div "SIM" at bounding box center [214, 201] width 57 height 29
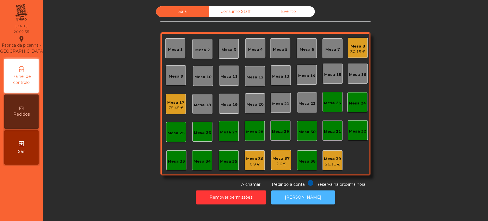
click at [309, 196] on button "[PERSON_NAME]" at bounding box center [303, 197] width 64 height 14
click at [173, 167] on div "Mesa 33" at bounding box center [176, 160] width 20 height 20
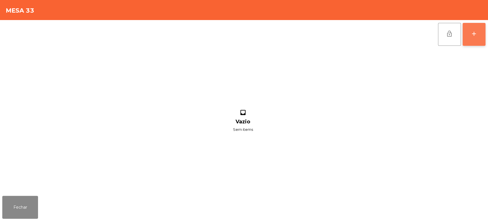
click at [470, 31] on div "add" at bounding box center [473, 33] width 7 height 7
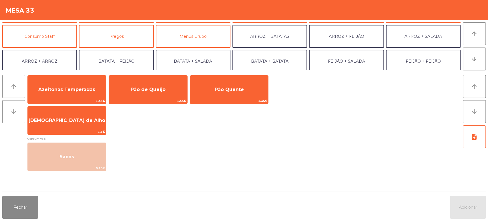
scroll to position [74, 0]
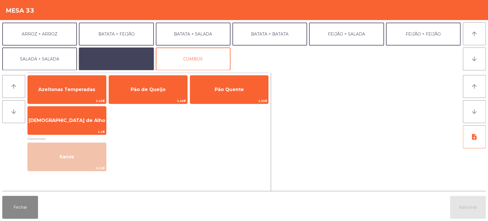
click at [121, 60] on button "EXTRAS UBER" at bounding box center [116, 58] width 75 height 23
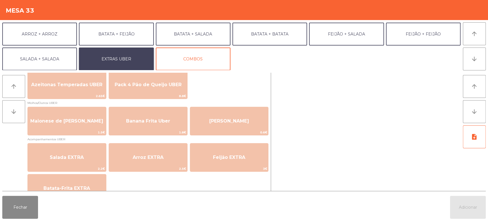
scroll to position [13, 0]
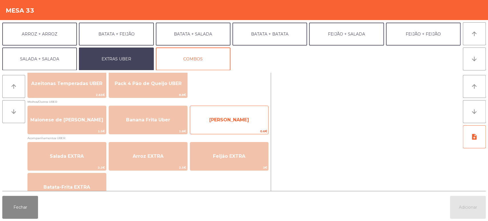
click at [239, 123] on span "[PERSON_NAME]" at bounding box center [229, 119] width 78 height 15
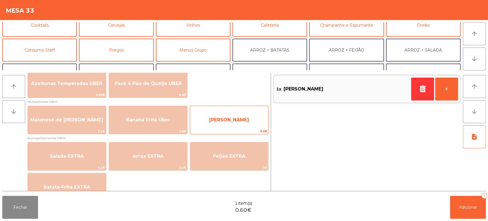
scroll to position [34, 0]
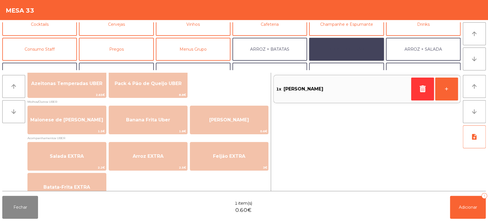
click at [351, 46] on button "ARROZ + FEIJÃO" at bounding box center [346, 49] width 75 height 23
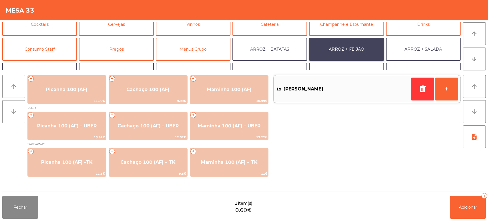
scroll to position [0, 0]
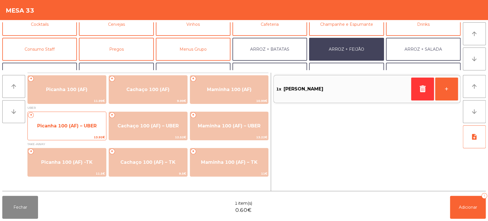
click at [71, 135] on span "13.92€" at bounding box center [67, 136] width 78 height 5
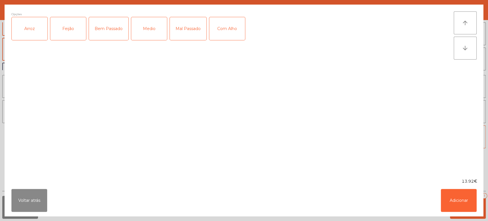
click at [37, 31] on div "Arroz" at bounding box center [30, 28] width 36 height 23
click at [66, 35] on div "Feijão" at bounding box center [68, 28] width 36 height 23
click at [185, 25] on div "Mal Passado" at bounding box center [188, 28] width 37 height 23
click at [459, 201] on button "Adicionar" at bounding box center [459, 200] width 36 height 23
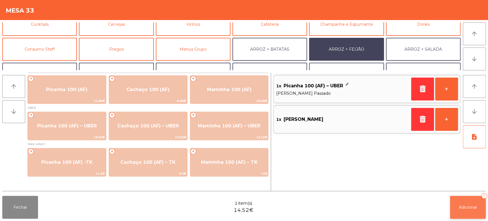
click at [464, 211] on button "Adicionar 2" at bounding box center [468, 206] width 36 height 23
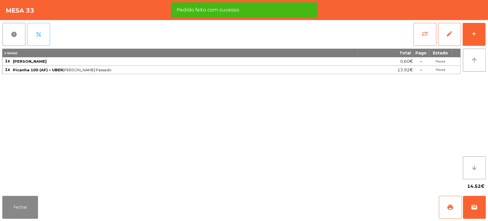
click at [34, 41] on button "percent" at bounding box center [38, 34] width 23 height 23
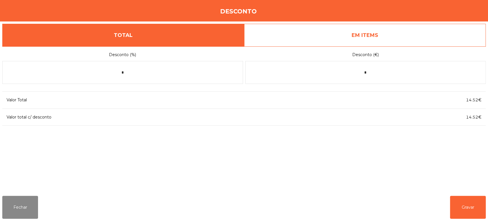
click at [391, 37] on link "EM ITEMS" at bounding box center [365, 35] width 242 height 23
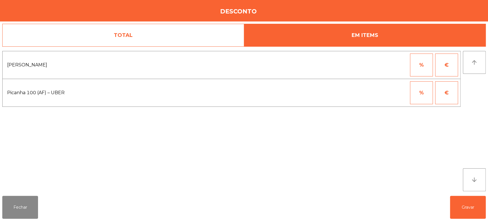
click at [159, 29] on link "TOTAL" at bounding box center [123, 35] width 242 height 23
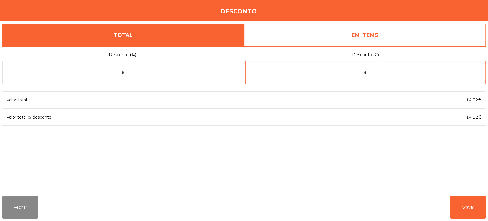
click at [382, 73] on input "*" at bounding box center [365, 72] width 241 height 23
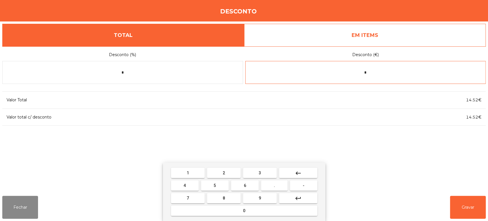
click at [299, 175] on mat-icon "keyboard_backspace" at bounding box center [298, 172] width 7 height 7
click at [193, 172] on button "1" at bounding box center [188, 172] width 34 height 10
type input "*"
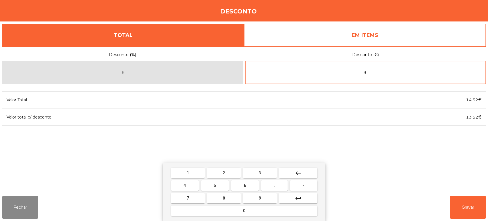
click at [304, 171] on button "keyboard_backspace" at bounding box center [298, 172] width 38 height 10
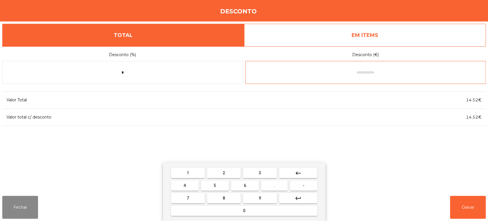
click at [299, 185] on button "-" at bounding box center [303, 185] width 27 height 10
click at [255, 209] on button "0" at bounding box center [244, 210] width 146 height 10
click at [274, 185] on span "." at bounding box center [274, 185] width 1 height 5
click at [194, 171] on button "1" at bounding box center [188, 172] width 34 height 10
type input "****"
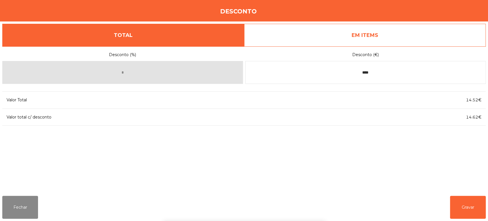
click at [471, 204] on div "1 2 3 keyboard_backspace 4 5 6 . - 7 8 9 keyboard_return 0" at bounding box center [244, 191] width 488 height 58
click at [471, 208] on button "Gravar" at bounding box center [468, 206] width 36 height 23
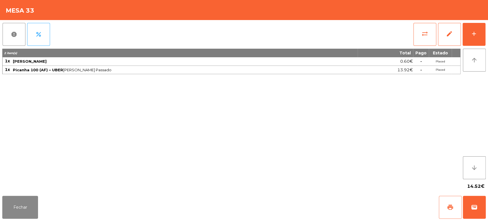
click at [449, 213] on button "print" at bounding box center [450, 206] width 23 height 23
click at [45, 16] on div "Mesa 33" at bounding box center [244, 10] width 488 height 20
click at [47, 40] on button "percent" at bounding box center [38, 34] width 23 height 23
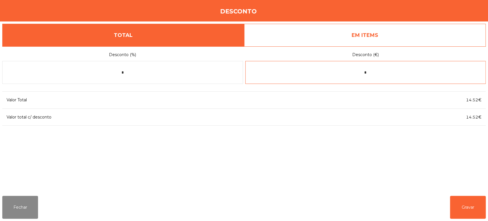
click at [376, 70] on input "*" at bounding box center [365, 72] width 241 height 23
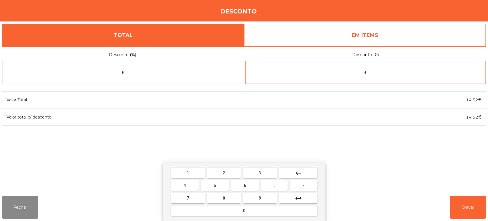
click at [294, 175] on button "keyboard_backspace" at bounding box center [298, 172] width 38 height 10
click at [256, 209] on button "0" at bounding box center [244, 210] width 146 height 10
click at [294, 167] on button "keyboard_backspace" at bounding box center [298, 172] width 38 height 10
click at [303, 185] on span "-" at bounding box center [304, 185] width 2 height 5
click at [256, 210] on button "0" at bounding box center [244, 210] width 146 height 10
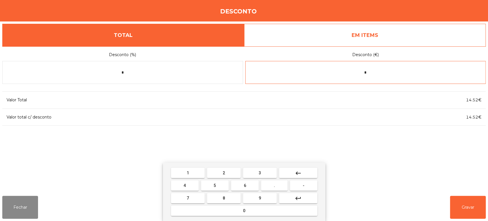
click at [274, 185] on span "." at bounding box center [274, 185] width 1 height 5
click at [187, 172] on span "1" at bounding box center [188, 172] width 2 height 5
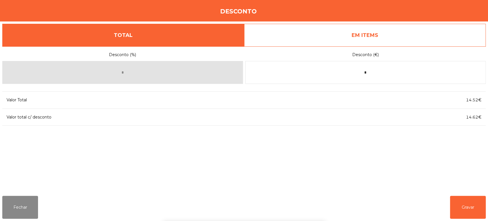
click at [459, 199] on div "1 2 3 keyboard_backspace 4 5 6 . - 7 8 9 keyboard_return 0" at bounding box center [244, 191] width 488 height 58
click at [471, 198] on button "Gravar" at bounding box center [468, 206] width 36 height 23
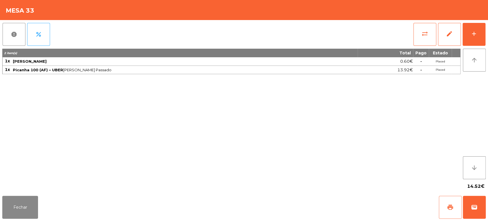
click at [449, 209] on span "print" at bounding box center [450, 206] width 7 height 7
click at [32, 198] on button "Fechar" at bounding box center [20, 206] width 36 height 23
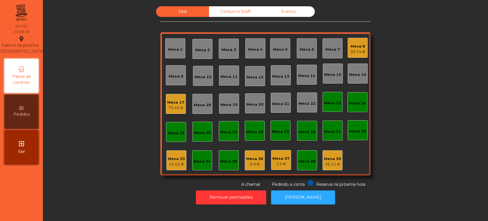
click at [27, 191] on nav "Fabrica da picanha - [GEOGRAPHIC_DATA] location_on [DATE] 20:08:18 Painel de co…" at bounding box center [21, 110] width 43 height 221
click at [173, 162] on div "14.52 €" at bounding box center [176, 164] width 17 height 6
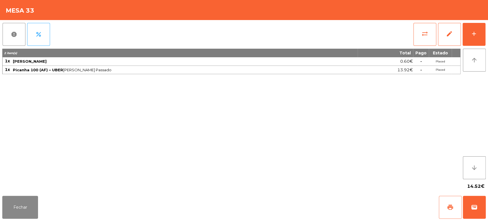
click at [449, 206] on span "print" at bounding box center [450, 206] width 7 height 7
click at [17, 211] on button "Fechar" at bounding box center [20, 206] width 36 height 23
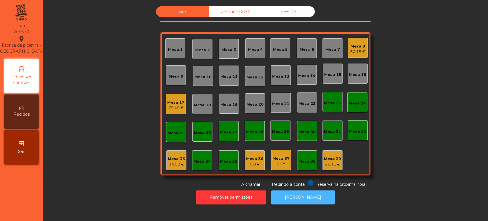
click at [304, 198] on button "[PERSON_NAME]" at bounding box center [303, 197] width 64 height 14
click at [171, 154] on div "Mesa 33 14.52 €" at bounding box center [176, 159] width 17 height 13
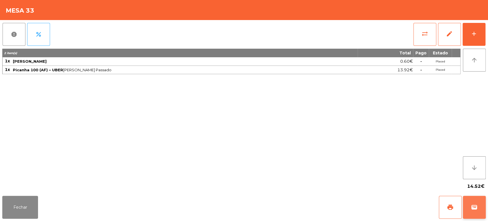
click at [484, 211] on button "wallet" at bounding box center [474, 206] width 23 height 23
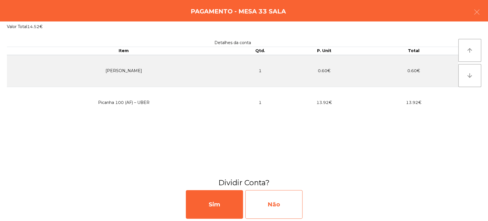
click at [275, 201] on div "Não" at bounding box center [273, 204] width 57 height 29
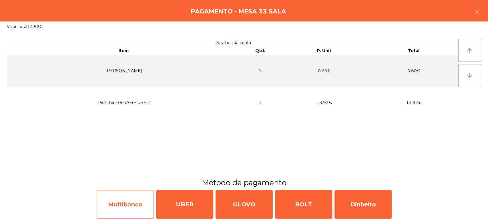
click at [128, 214] on div "Multibanco" at bounding box center [125, 204] width 57 height 29
select select "**"
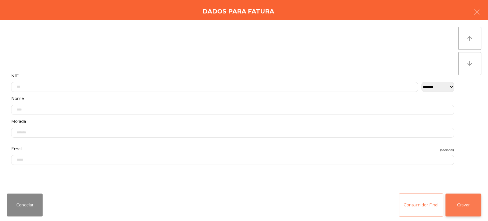
click at [449, 209] on button "Gravar" at bounding box center [463, 204] width 36 height 23
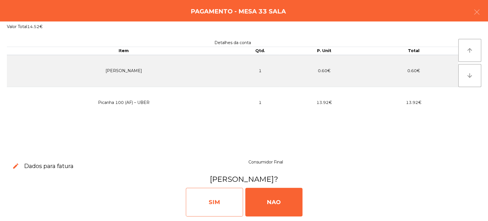
click at [206, 198] on div "SIM" at bounding box center [214, 201] width 57 height 29
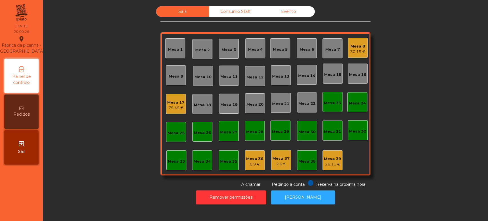
click at [246, 156] on div "Mesa 36" at bounding box center [254, 159] width 17 height 6
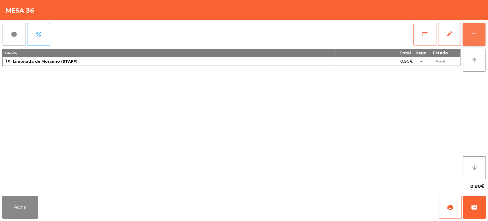
click at [469, 40] on button "add" at bounding box center [473, 34] width 23 height 23
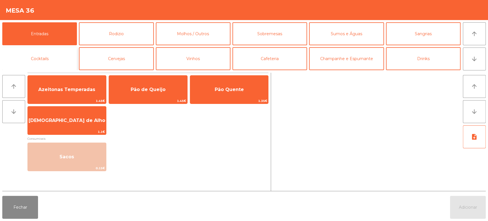
click at [54, 63] on button "Cocktails" at bounding box center [39, 58] width 75 height 23
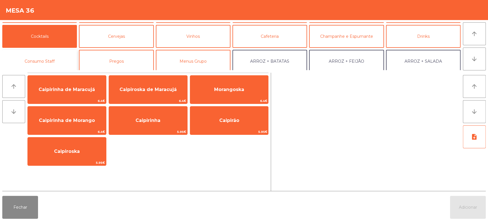
click at [56, 62] on button "Consumo Staff" at bounding box center [39, 61] width 75 height 23
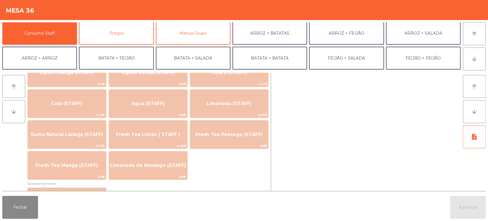
scroll to position [119, 0]
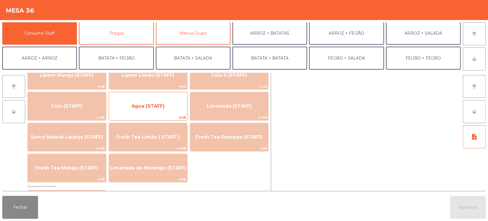
click at [151, 112] on span "Agua (STAFF)" at bounding box center [148, 105] width 78 height 15
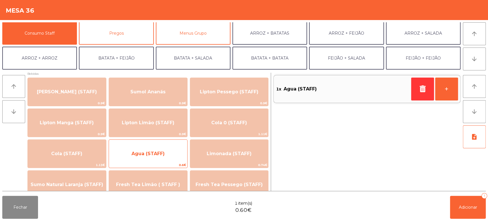
scroll to position [69, 0]
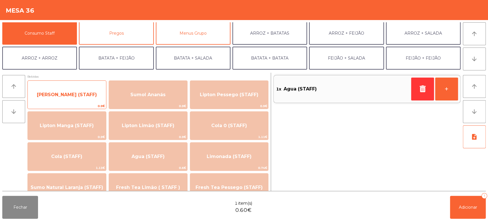
click at [78, 94] on span "[PERSON_NAME] (STAFF)" at bounding box center [67, 94] width 60 height 5
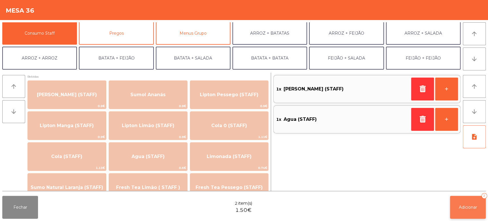
click at [462, 208] on span "Adicionar" at bounding box center [468, 206] width 18 height 5
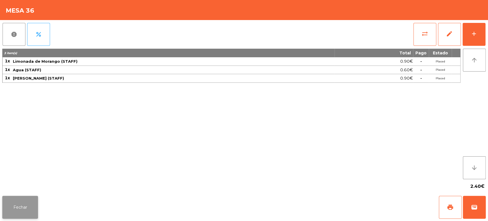
click at [36, 200] on button "Fechar" at bounding box center [20, 206] width 36 height 23
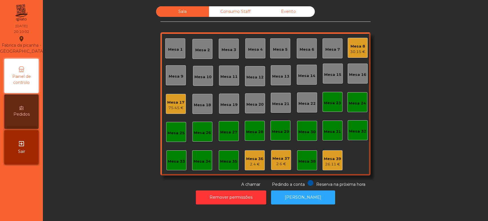
click at [29, 197] on nav "Fabrica da picanha - [GEOGRAPHIC_DATA] location_on [DATE] 20:10:02 Painel de co…" at bounding box center [21, 110] width 43 height 221
click at [301, 75] on div "Mesa 14" at bounding box center [306, 76] width 17 height 6
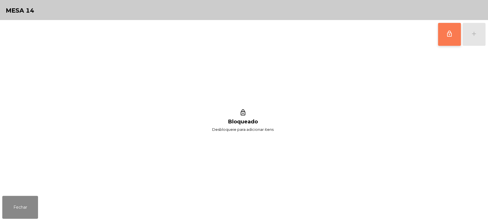
click at [438, 36] on button "lock_outline" at bounding box center [449, 34] width 23 height 23
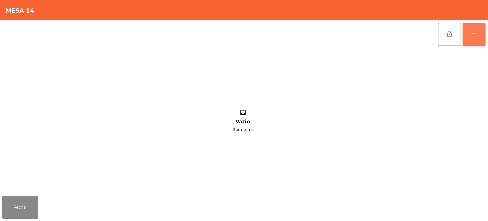
click at [485, 33] on button "add" at bounding box center [473, 34] width 23 height 23
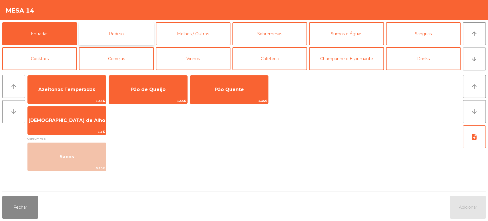
click at [128, 37] on button "Rodizio" at bounding box center [116, 33] width 75 height 23
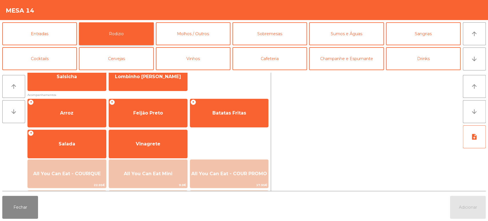
scroll to position [78, 0]
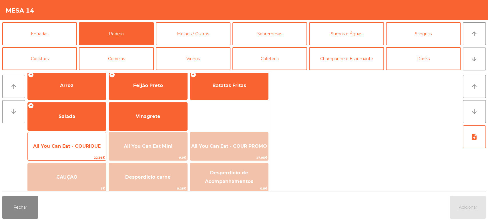
click at [77, 146] on span "All You Can Eat - COURIQUE" at bounding box center [66, 145] width 67 height 5
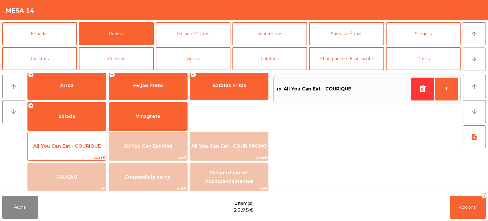
click at [83, 147] on span "All You Can Eat - COURIQUE" at bounding box center [66, 145] width 67 height 5
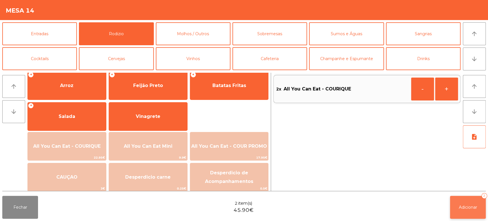
click at [484, 197] on div "2" at bounding box center [484, 196] width 6 height 6
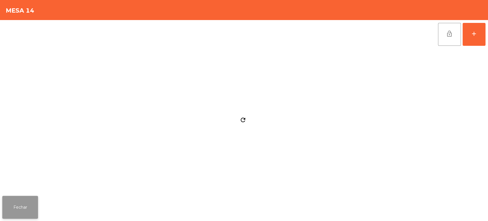
click at [27, 210] on button "Fechar" at bounding box center [20, 206] width 36 height 23
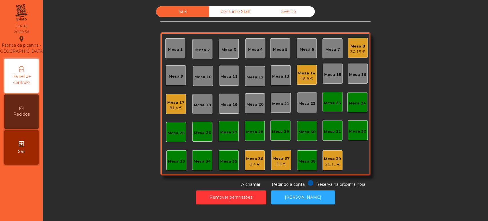
click at [413, 100] on div "Sala Consumo Staff Evento Mesa 1 [GEOGRAPHIC_DATA] 3 Mesa 4 Mesa 5 [GEOGRAPHIC_…" at bounding box center [265, 96] width 429 height 181
click at [424, 110] on div "Sala Consumo Staff Evento Mesa 1 [GEOGRAPHIC_DATA] 3 Mesa 4 Mesa 5 [GEOGRAPHIC_…" at bounding box center [265, 96] width 429 height 181
click at [252, 161] on div "2.4 €" at bounding box center [254, 164] width 17 height 6
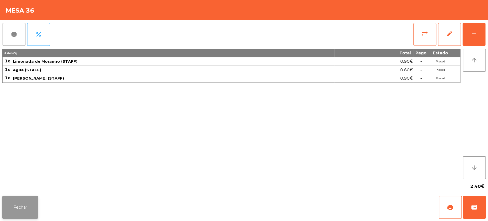
click at [19, 205] on button "Fechar" at bounding box center [20, 206] width 36 height 23
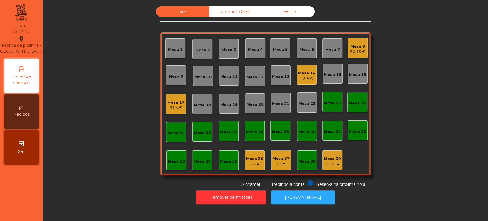
click at [287, 163] on div "Mesa 37 2.6 €" at bounding box center [281, 160] width 20 height 20
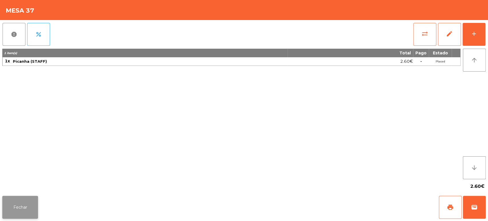
click at [25, 207] on button "Fechar" at bounding box center [20, 206] width 36 height 23
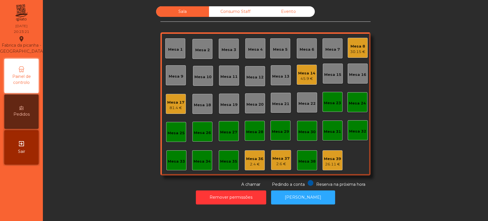
click at [348, 163] on div "Mesa 1 Mesa 2 Mesa 3 Mesa 4 Mesa 5 Mesa 6 Mesa 7 Mesa 8 30.15 € Mesa 9 Mesa 10 …" at bounding box center [265, 103] width 210 height 143
click at [329, 158] on div "Mesa 39" at bounding box center [332, 159] width 17 height 6
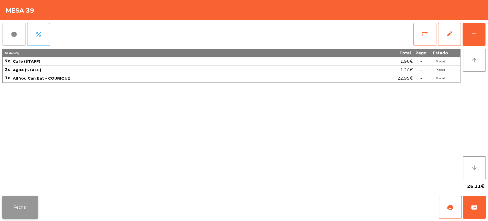
click at [23, 199] on button "Fechar" at bounding box center [20, 206] width 36 height 23
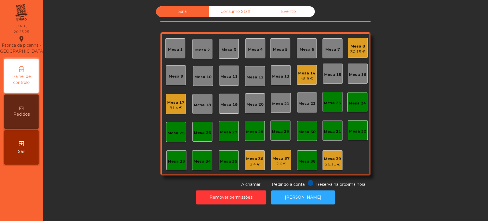
click at [324, 159] on div "Mesa 39" at bounding box center [332, 159] width 17 height 6
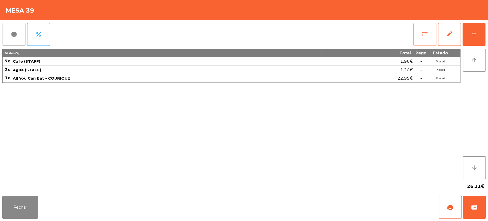
click at [417, 36] on button "sync_alt" at bounding box center [424, 34] width 23 height 23
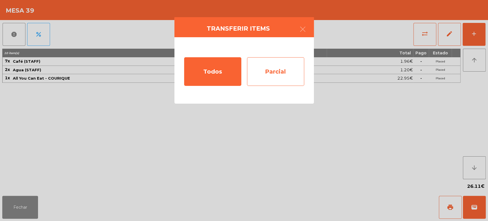
click at [282, 60] on div "Parcial" at bounding box center [275, 71] width 57 height 29
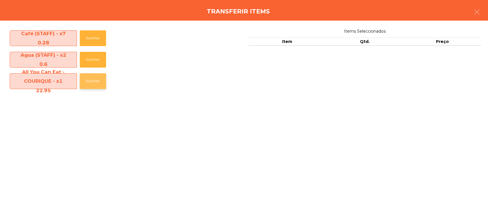
click at [88, 79] on button "Escolher" at bounding box center [93, 81] width 26 height 16
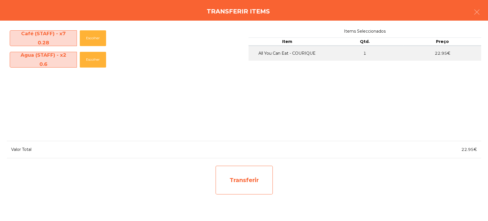
click at [231, 183] on div "Transferir" at bounding box center [243, 179] width 57 height 29
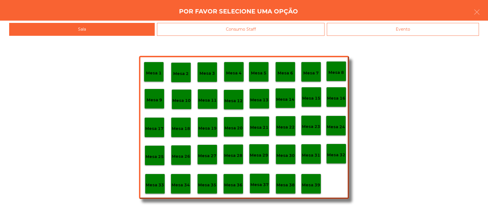
click at [257, 187] on div "Mesa 37" at bounding box center [259, 183] width 20 height 20
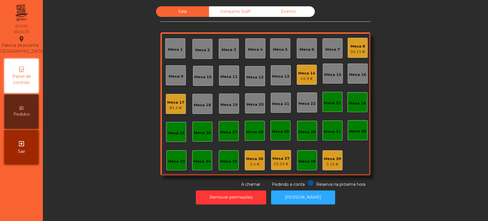
click at [332, 157] on div "Mesa 39" at bounding box center [332, 159] width 17 height 6
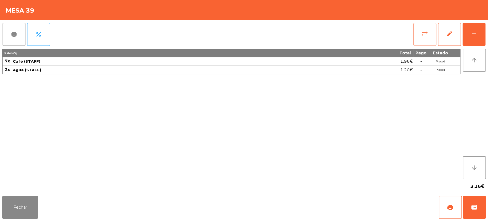
click at [418, 39] on button "sync_alt" at bounding box center [424, 34] width 23 height 23
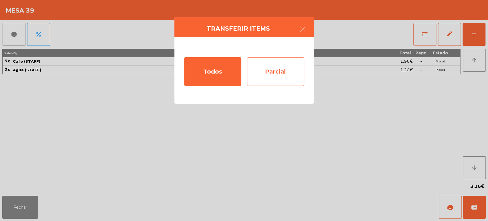
click at [274, 62] on div "Parcial" at bounding box center [275, 71] width 57 height 29
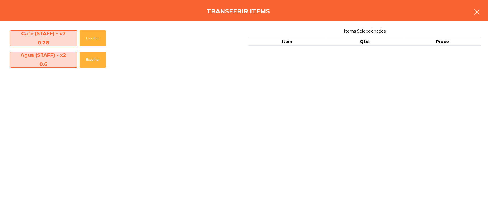
click at [474, 18] on button "button" at bounding box center [477, 12] width 16 height 17
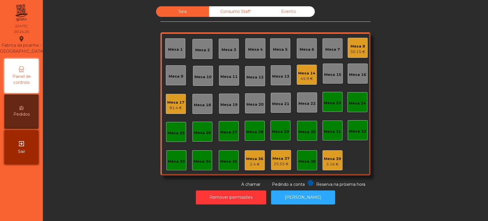
click at [280, 162] on div "25.55 €" at bounding box center [280, 164] width 17 height 6
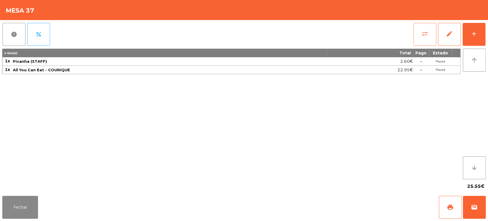
click at [413, 37] on button "sync_alt" at bounding box center [424, 34] width 23 height 23
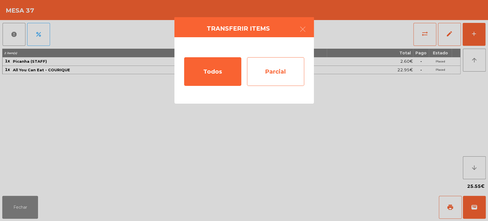
click at [272, 76] on div "Parcial" at bounding box center [275, 71] width 57 height 29
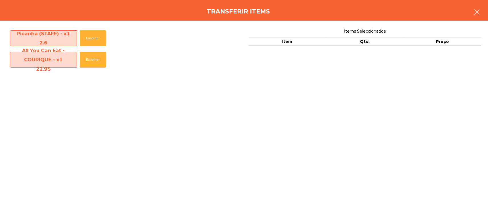
click at [470, 14] on button "button" at bounding box center [477, 12] width 16 height 17
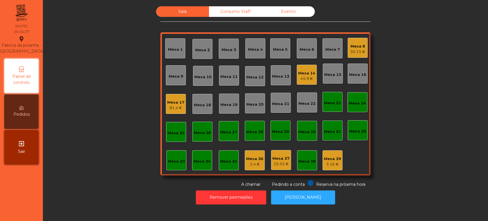
click at [286, 162] on div "25.55 €" at bounding box center [280, 164] width 17 height 6
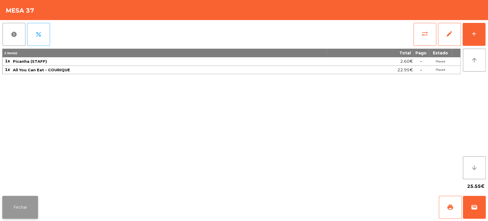
click at [23, 217] on button "Fechar" at bounding box center [20, 206] width 36 height 23
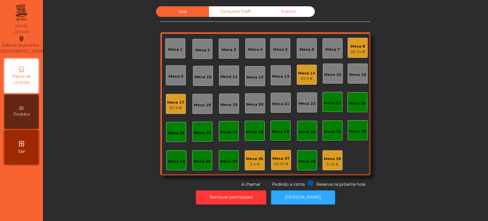
click at [197, 73] on div "Mesa 10" at bounding box center [202, 76] width 17 height 8
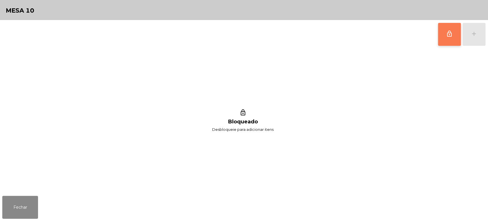
click at [452, 40] on button "lock_outline" at bounding box center [449, 34] width 23 height 23
click at [19, 207] on button "Fechar" at bounding box center [20, 206] width 36 height 23
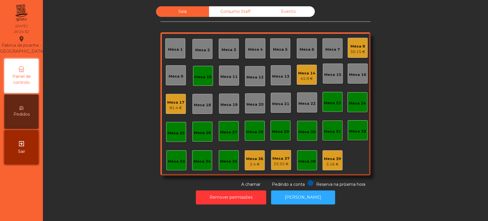
click at [287, 150] on div "Mesa 37 25.55 €" at bounding box center [281, 160] width 20 height 20
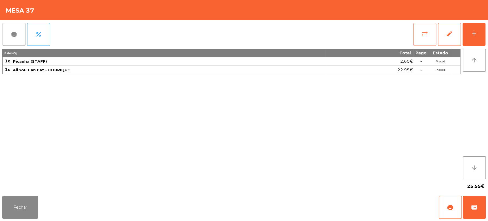
click at [419, 30] on button "sync_alt" at bounding box center [424, 34] width 23 height 23
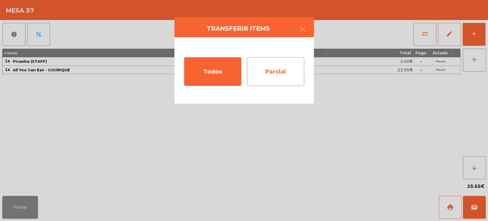
click at [283, 67] on div "Parcial" at bounding box center [275, 71] width 57 height 29
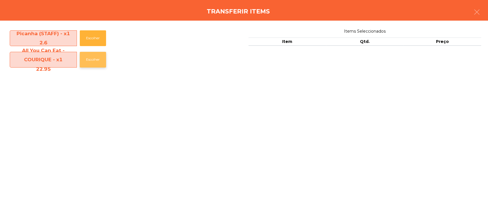
click at [96, 54] on button "Escolher" at bounding box center [93, 60] width 26 height 16
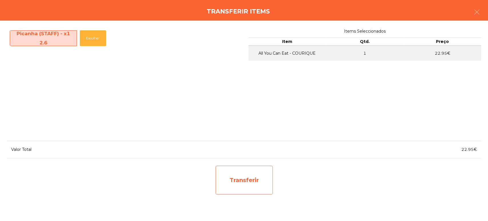
click at [252, 183] on div "Transferir" at bounding box center [243, 179] width 57 height 29
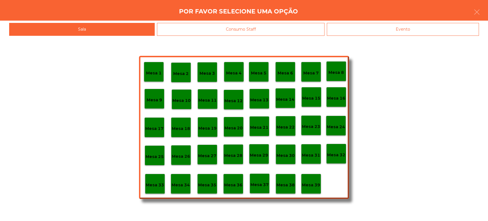
click at [238, 123] on div "Mesa 20" at bounding box center [233, 126] width 18 height 9
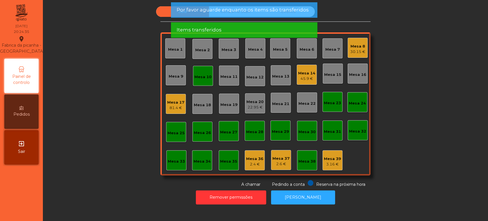
click at [247, 103] on div "Mesa 20" at bounding box center [254, 102] width 17 height 6
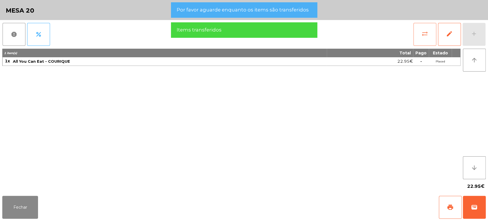
click at [421, 36] on span "sync_alt" at bounding box center [424, 33] width 7 height 7
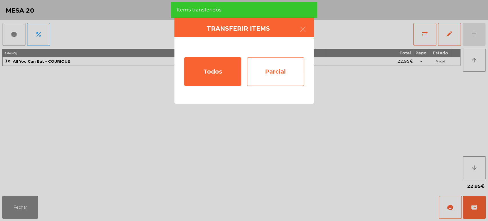
click at [273, 79] on div "Parcial" at bounding box center [275, 71] width 57 height 29
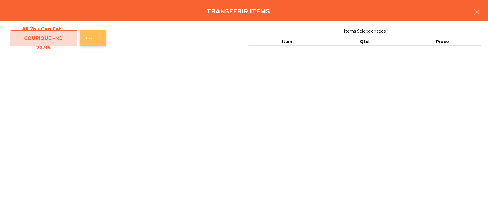
click at [89, 34] on button "Escolher" at bounding box center [93, 38] width 26 height 16
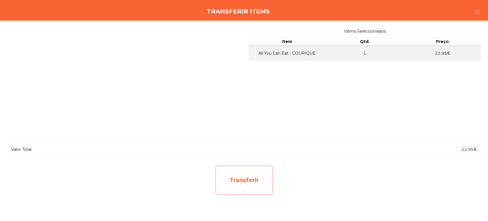
click at [254, 174] on div "Transferir" at bounding box center [243, 179] width 57 height 29
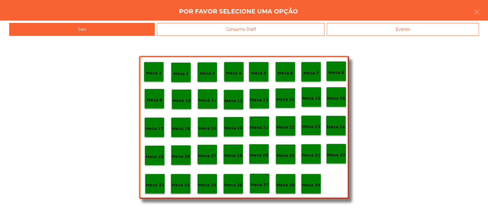
click at [188, 97] on p "Mesa 10" at bounding box center [181, 100] width 18 height 7
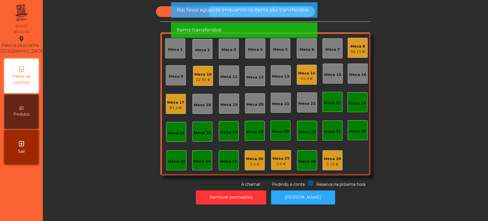
click at [202, 76] on div "Mesa 10" at bounding box center [202, 74] width 17 height 6
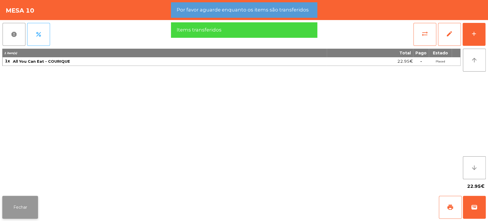
click at [22, 198] on button "Fechar" at bounding box center [20, 206] width 36 height 23
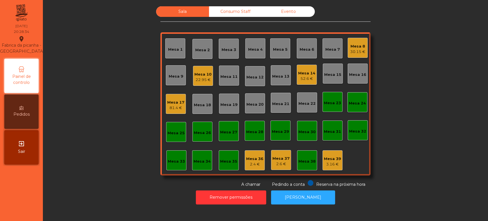
click at [177, 167] on div "Mesa 33" at bounding box center [176, 160] width 20 height 20
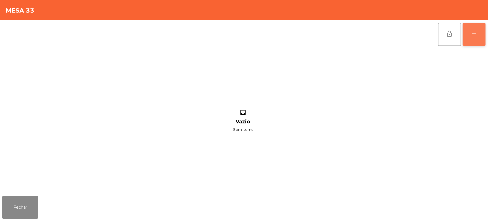
click at [482, 29] on button "add" at bounding box center [473, 34] width 23 height 23
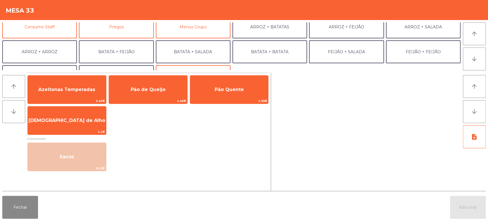
scroll to position [51, 0]
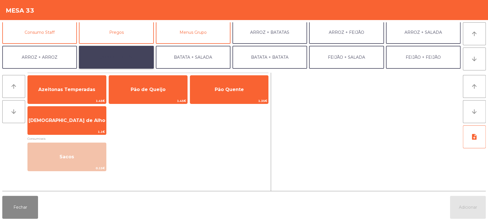
click at [128, 52] on button "BATATA + FEIJÃO" at bounding box center [116, 57] width 75 height 23
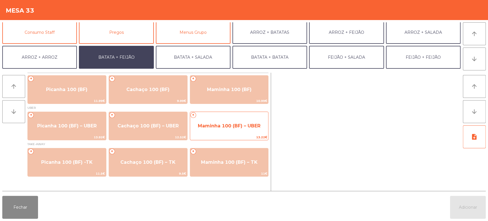
click at [226, 127] on span "Maminha 100 (BF) – UBER" at bounding box center [229, 125] width 63 height 5
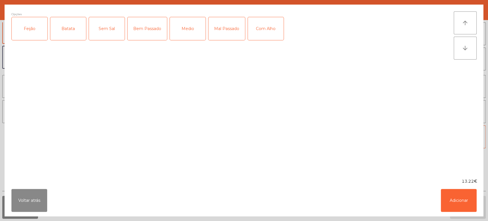
click at [37, 22] on div "Feijão" at bounding box center [30, 28] width 36 height 23
click at [77, 30] on div "Batata" at bounding box center [68, 28] width 36 height 23
click at [223, 29] on div "Mal Passado" at bounding box center [226, 28] width 37 height 23
click at [457, 195] on button "Adicionar" at bounding box center [459, 200] width 36 height 23
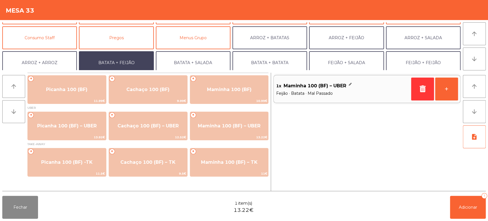
scroll to position [38, 0]
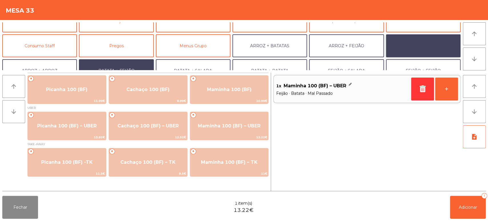
click at [417, 47] on button "ARROZ + SALADA" at bounding box center [423, 45] width 75 height 23
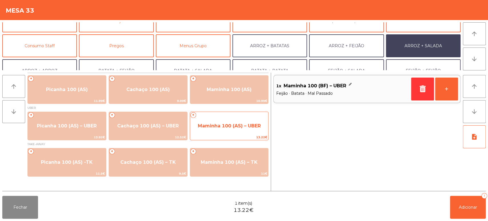
click at [237, 116] on div "+ Maminha 100 (AS) – UBER 13.22€" at bounding box center [229, 125] width 79 height 29
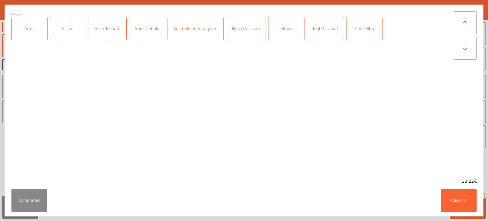
click at [32, 30] on div "Arroz" at bounding box center [30, 28] width 36 height 23
click at [68, 29] on div "Salada" at bounding box center [68, 28] width 36 height 23
click at [317, 32] on div "Mal Passado" at bounding box center [325, 28] width 37 height 23
click at [457, 199] on button "Adicionar" at bounding box center [459, 200] width 36 height 23
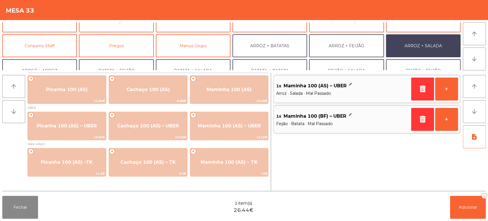
click at [462, 219] on div "Fechar 2 item(s) 26.44€ Adicionar 2" at bounding box center [244, 206] width 488 height 27
click at [467, 201] on button "Adicionar 2" at bounding box center [468, 206] width 36 height 23
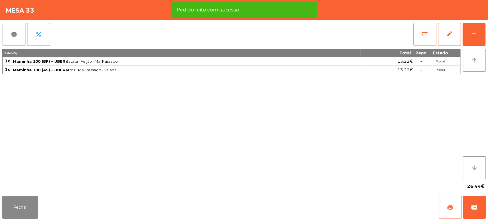
click at [455, 208] on button "print" at bounding box center [450, 206] width 23 height 23
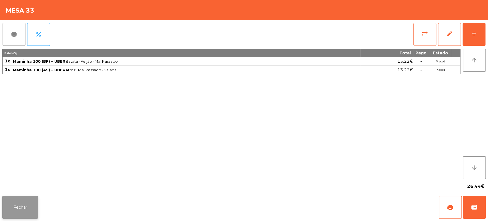
click at [25, 209] on button "Fechar" at bounding box center [20, 206] width 36 height 23
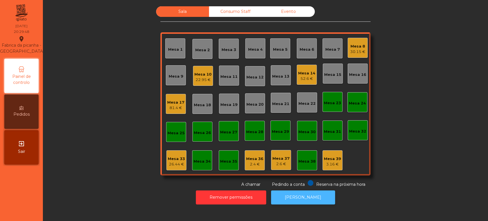
click at [303, 199] on button "[PERSON_NAME]" at bounding box center [303, 197] width 64 height 14
click at [175, 169] on div "Mesa 33 26.44 €" at bounding box center [176, 160] width 20 height 20
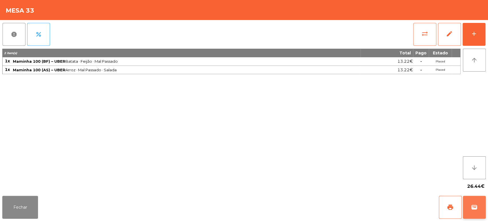
click at [477, 197] on button "wallet" at bounding box center [474, 206] width 23 height 23
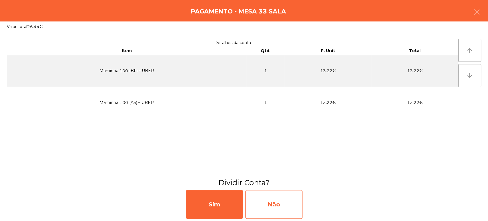
click at [292, 203] on div "Não" at bounding box center [273, 204] width 57 height 29
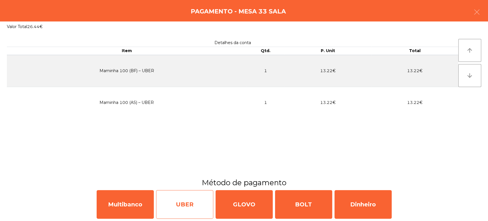
click at [198, 199] on div "UBER" at bounding box center [184, 204] width 57 height 29
select select "**"
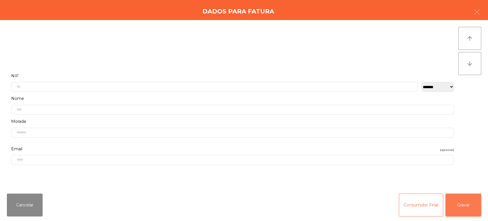
click at [470, 200] on button "Gravar" at bounding box center [463, 204] width 36 height 23
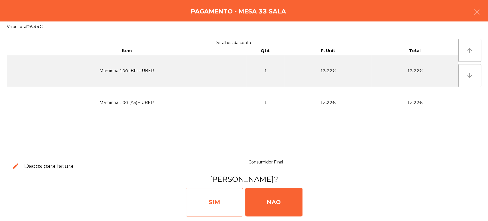
click at [224, 196] on div "SIM" at bounding box center [214, 201] width 57 height 29
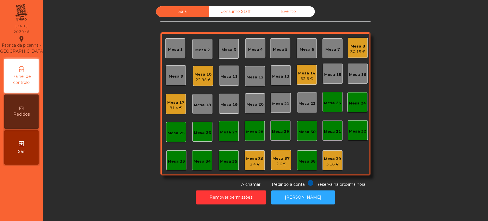
click at [166, 102] on div "Mesa 17 81.4 €" at bounding box center [176, 104] width 20 height 20
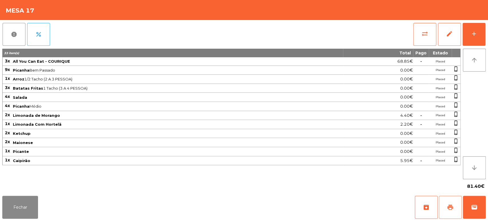
click at [447, 212] on button "print" at bounding box center [450, 206] width 23 height 23
click at [471, 23] on button "add" at bounding box center [473, 34] width 23 height 23
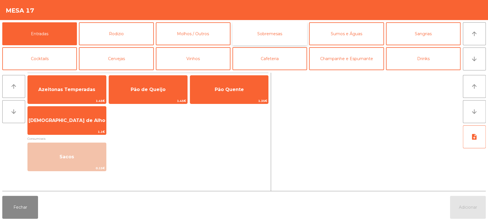
click at [273, 38] on button "Sobremesas" at bounding box center [269, 33] width 75 height 23
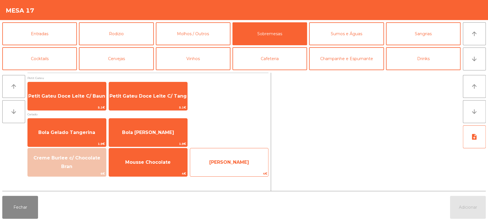
click at [227, 159] on span "[PERSON_NAME]" at bounding box center [229, 161] width 40 height 5
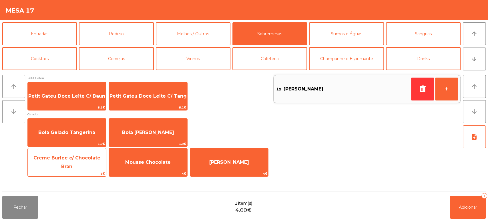
click at [75, 160] on span "Creme Burlee c/ Chocolate Bran" at bounding box center [66, 162] width 67 height 14
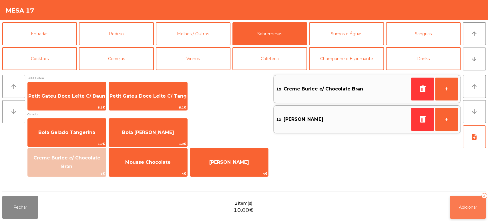
click at [465, 202] on button "Adicionar 2" at bounding box center [468, 206] width 36 height 23
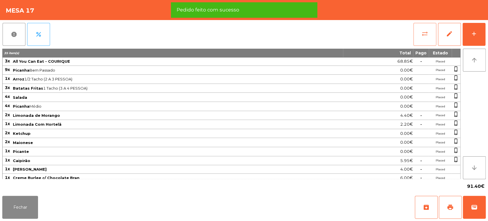
click at [426, 33] on span "sync_alt" at bounding box center [424, 33] width 7 height 7
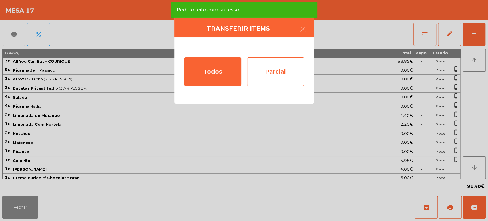
click at [280, 71] on div "Parcial" at bounding box center [275, 71] width 57 height 29
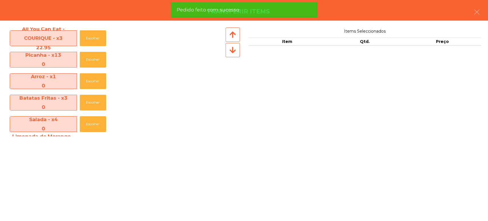
scroll to position [173, 0]
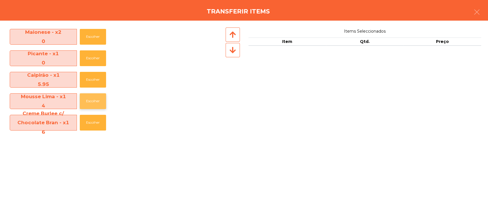
click at [94, 99] on button "Escolher" at bounding box center [93, 101] width 26 height 16
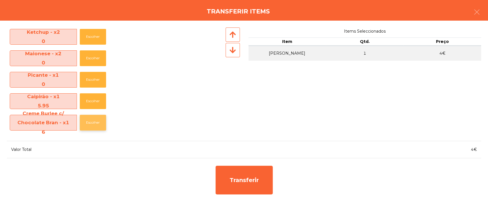
click at [92, 122] on button "Escolher" at bounding box center [93, 123] width 26 height 16
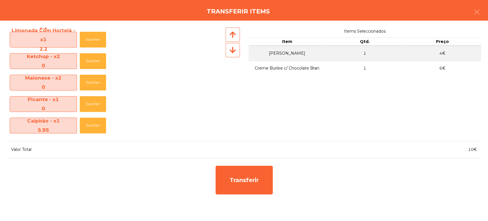
scroll to position [127, 0]
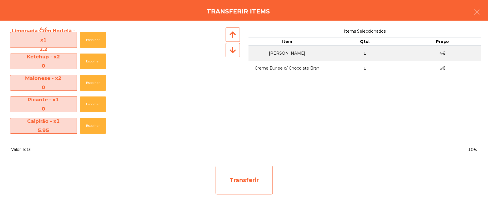
click at [247, 185] on div "Transferir" at bounding box center [243, 179] width 57 height 29
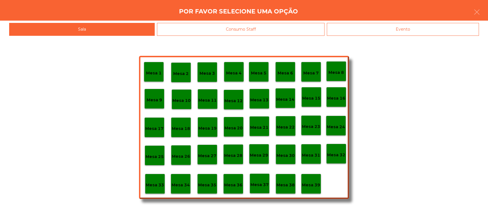
click at [306, 185] on p "Mesa 39" at bounding box center [311, 184] width 18 height 7
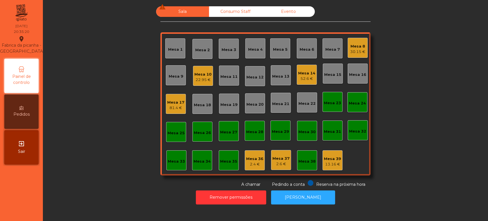
click at [180, 112] on div "Mesa 17 81.4 €" at bounding box center [176, 104] width 20 height 20
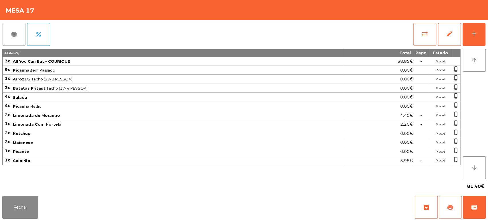
click at [439, 208] on button "print" at bounding box center [450, 206] width 23 height 23
click at [476, 197] on button "wallet" at bounding box center [474, 206] width 23 height 23
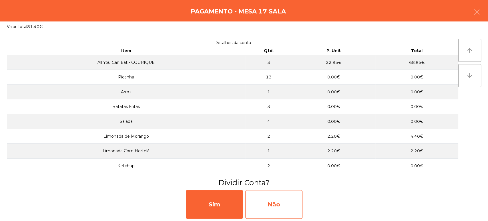
click at [280, 214] on div "Não" at bounding box center [273, 204] width 57 height 29
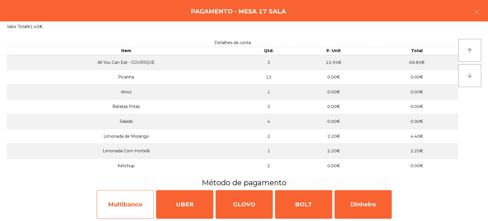
click at [134, 199] on div "Multibanco" at bounding box center [125, 204] width 57 height 29
select select "**"
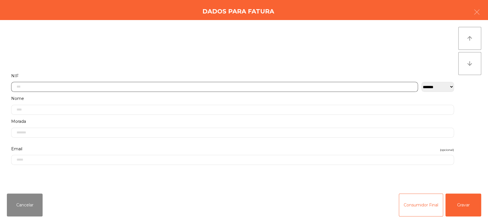
click at [160, 87] on input "text" at bounding box center [214, 87] width 407 height 10
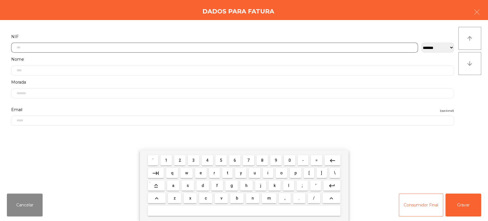
scroll to position [45, 0]
type input "*********"
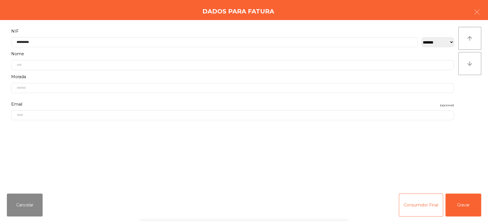
click at [476, 94] on div "**********" at bounding box center [244, 104] width 488 height 169
click at [464, 197] on button "Gravar" at bounding box center [463, 204] width 36 height 23
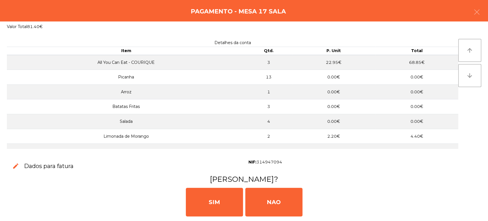
click at [195, 217] on div "[PERSON_NAME]" at bounding box center [243, 201] width 483 height 34
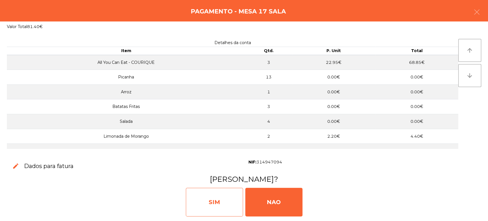
click at [217, 197] on div "SIM" at bounding box center [214, 201] width 57 height 29
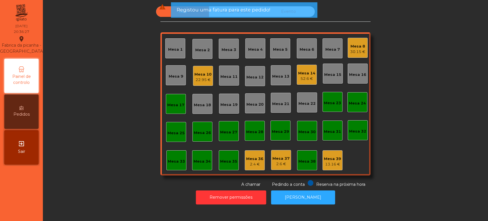
click at [181, 96] on div "Mesa 17" at bounding box center [176, 104] width 20 height 20
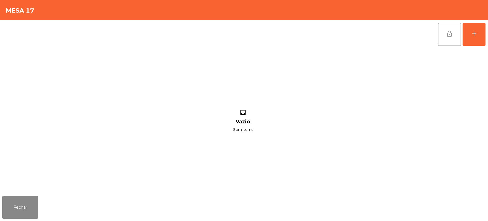
click at [442, 41] on button "lock_open" at bounding box center [449, 34] width 23 height 23
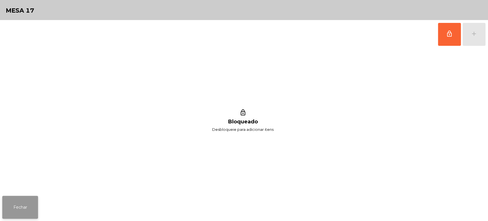
click at [16, 197] on button "Fechar" at bounding box center [20, 206] width 36 height 23
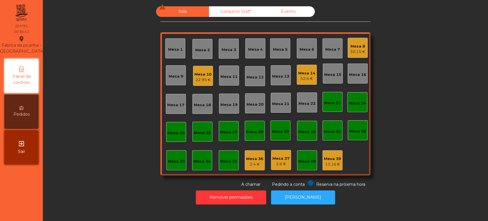
click at [347, 42] on div "Mesa 8 30.15 €" at bounding box center [357, 48] width 20 height 20
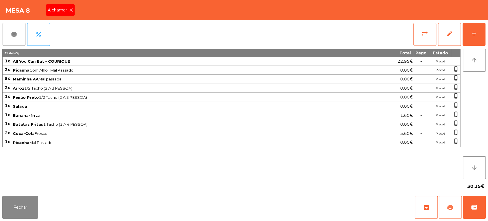
click at [451, 208] on span "print" at bounding box center [450, 206] width 7 height 7
click at [87, 18] on div "Mesa 8 A chamar" at bounding box center [244, 10] width 488 height 20
click at [61, 10] on span "A chamar" at bounding box center [58, 10] width 21 height 6
click at [8, 210] on button "Fechar" at bounding box center [20, 206] width 36 height 23
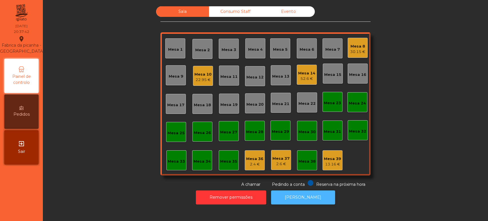
click at [304, 191] on button "[PERSON_NAME]" at bounding box center [303, 197] width 64 height 14
click at [349, 64] on div "Mesa 16" at bounding box center [357, 73] width 20 height 20
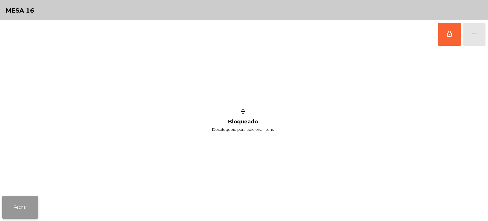
click at [34, 211] on button "Fechar" at bounding box center [20, 206] width 36 height 23
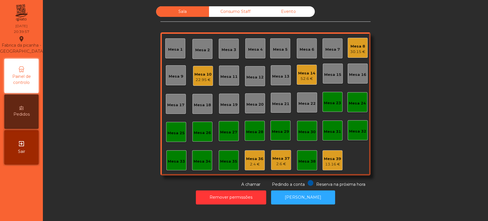
click at [355, 49] on div "30.15 €" at bounding box center [357, 52] width 15 height 6
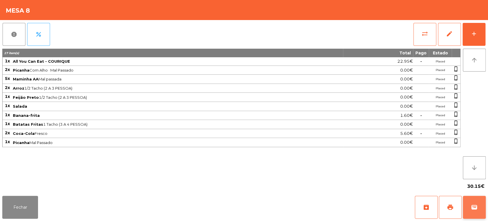
click at [475, 199] on button "wallet" at bounding box center [474, 206] width 23 height 23
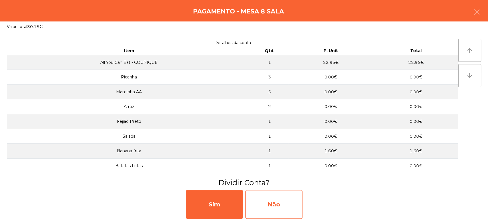
click at [277, 198] on div "Não" at bounding box center [273, 204] width 57 height 29
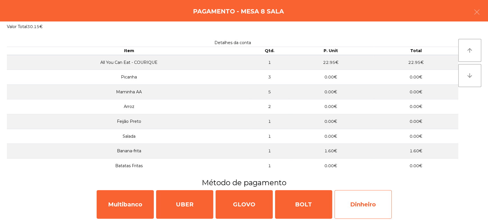
click at [365, 206] on div "Dinheiro" at bounding box center [362, 204] width 57 height 29
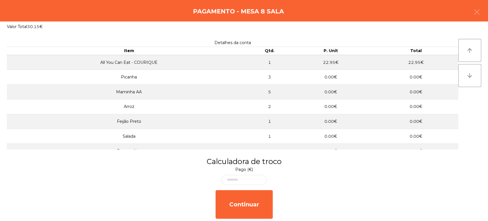
click at [453, 211] on div "Continuar" at bounding box center [244, 203] width 488 height 33
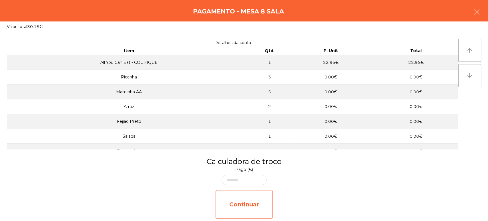
click at [261, 207] on div "Continuar" at bounding box center [243, 204] width 57 height 29
select select "**"
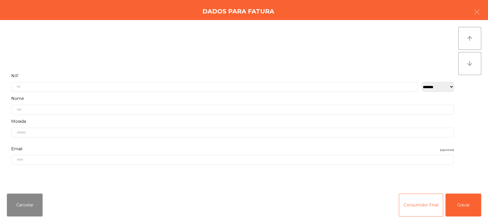
click at [484, 212] on div "Cancelar Consumidor Final Gravar" at bounding box center [244, 205] width 488 height 32
click at [471, 209] on button "Gravar" at bounding box center [463, 204] width 36 height 23
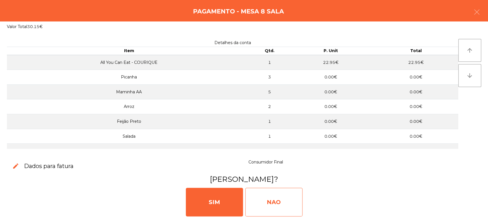
click at [274, 204] on div "NAO" at bounding box center [273, 201] width 57 height 29
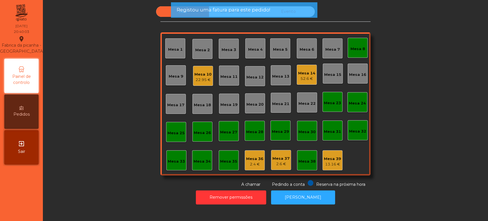
click at [338, 46] on div "Mesa 7" at bounding box center [332, 48] width 20 height 20
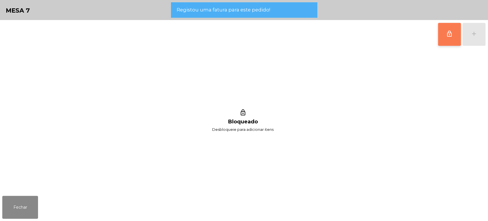
click at [438, 33] on button "lock_outline" at bounding box center [449, 34] width 23 height 23
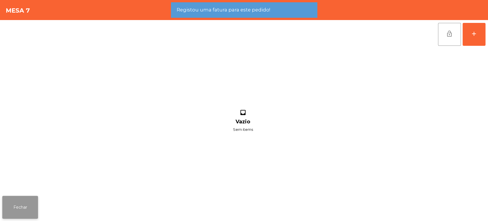
click at [29, 197] on button "Fechar" at bounding box center [20, 206] width 36 height 23
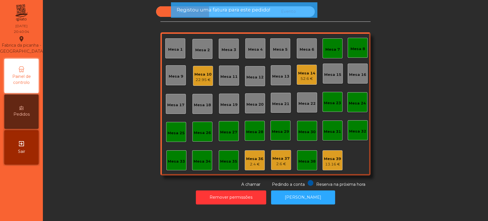
click at [334, 56] on div "Mesa 7" at bounding box center [332, 48] width 20 height 20
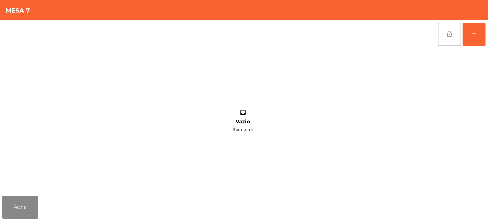
click at [447, 37] on button "lock_open" at bounding box center [449, 34] width 23 height 23
click at [29, 198] on button "Fechar" at bounding box center [20, 206] width 36 height 23
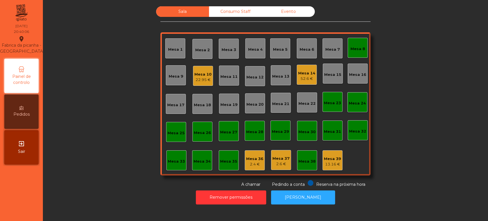
click at [362, 56] on div "Mesa 8" at bounding box center [357, 48] width 20 height 20
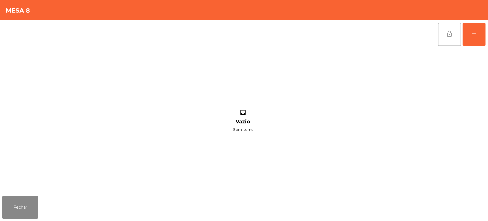
click at [438, 37] on button "lock_open" at bounding box center [449, 34] width 23 height 23
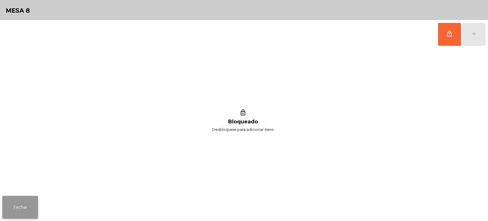
click at [35, 197] on button "Fechar" at bounding box center [20, 206] width 36 height 23
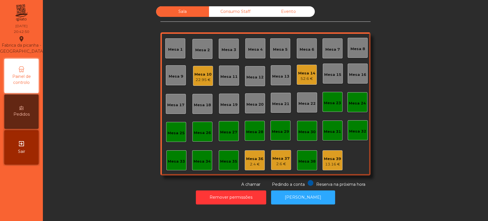
click at [281, 50] on div "Mesa 5" at bounding box center [280, 50] width 15 height 6
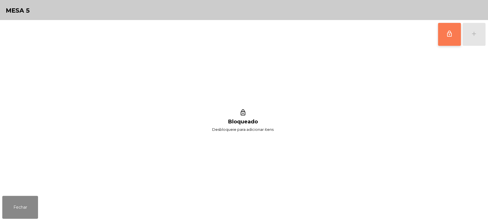
click at [440, 38] on button "lock_outline" at bounding box center [449, 34] width 23 height 23
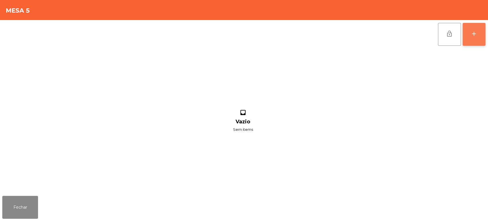
click at [477, 33] on div "add" at bounding box center [473, 33] width 7 height 7
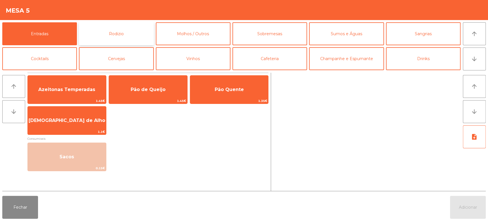
click at [90, 28] on button "Rodizio" at bounding box center [116, 33] width 75 height 23
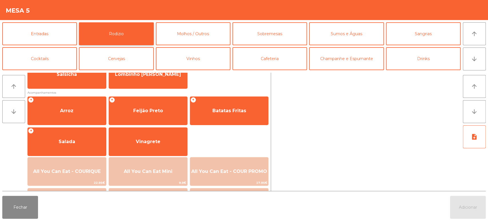
scroll to position [51, 0]
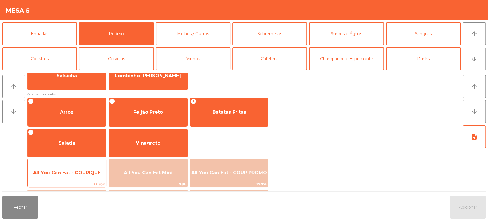
click at [70, 162] on div "All You Can Eat - COURIQUE 22.95€" at bounding box center [66, 172] width 79 height 29
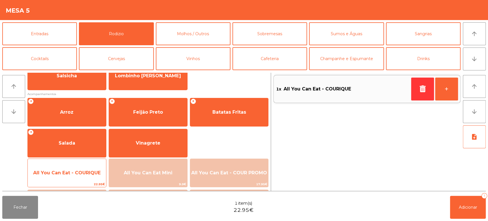
click at [74, 168] on span "All You Can Eat - COURIQUE" at bounding box center [67, 172] width 78 height 15
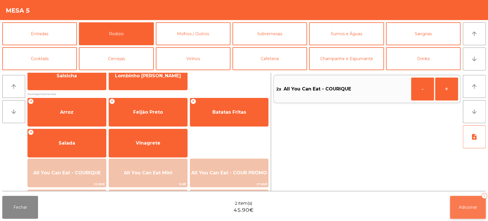
click at [477, 199] on button "Adicionar 2" at bounding box center [468, 206] width 36 height 23
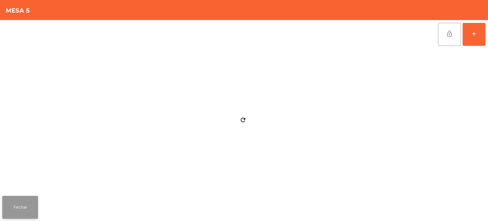
click at [24, 205] on button "Fechar" at bounding box center [20, 206] width 36 height 23
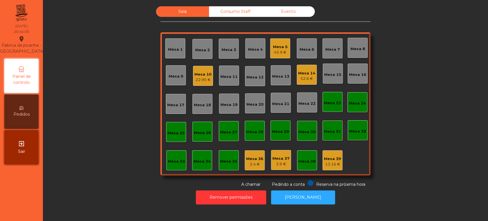
click at [171, 155] on div "Mesa 33" at bounding box center [176, 160] width 20 height 20
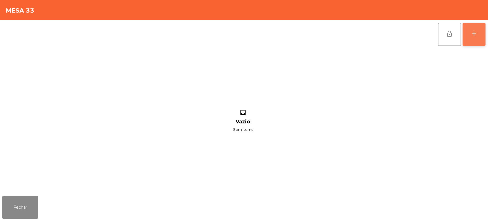
click at [477, 30] on button "add" at bounding box center [473, 34] width 23 height 23
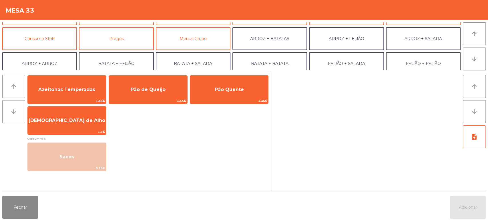
scroll to position [46, 0]
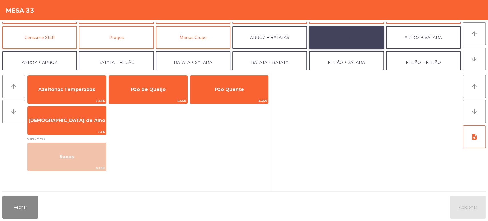
click at [350, 45] on button "ARROZ + FEIJÃO" at bounding box center [346, 37] width 75 height 23
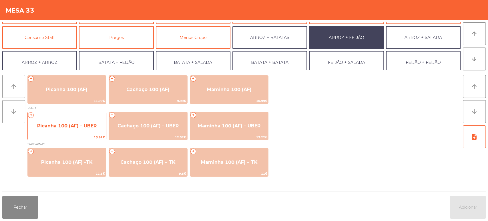
click at [74, 130] on span "Picanha 100 (AF) – UBER" at bounding box center [67, 125] width 78 height 15
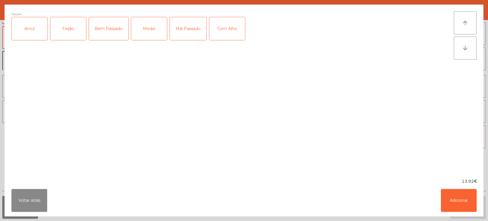
click at [37, 25] on div "Arroz" at bounding box center [30, 28] width 36 height 23
click at [71, 29] on div "Feijão" at bounding box center [68, 28] width 36 height 23
click at [151, 28] on div "Medio" at bounding box center [149, 28] width 36 height 23
click at [465, 196] on button "Adicionar" at bounding box center [459, 200] width 36 height 23
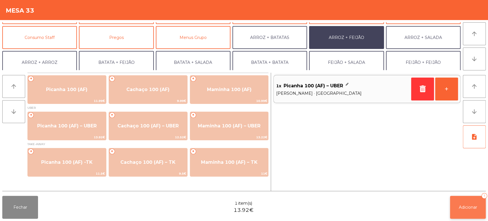
click at [469, 203] on button "Adicionar 1" at bounding box center [468, 206] width 36 height 23
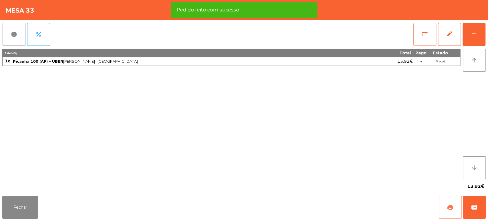
click at [440, 198] on button "print" at bounding box center [450, 206] width 23 height 23
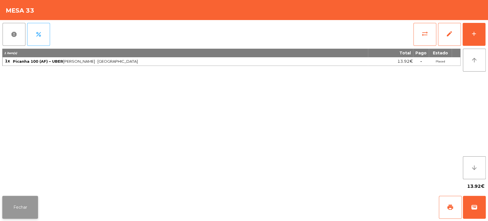
click at [18, 203] on button "Fechar" at bounding box center [20, 206] width 36 height 23
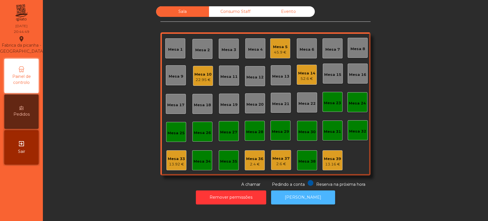
click at [303, 198] on button "[PERSON_NAME]" at bounding box center [303, 197] width 64 height 14
click at [172, 168] on div "Mesa 33 13.92 €" at bounding box center [176, 160] width 20 height 20
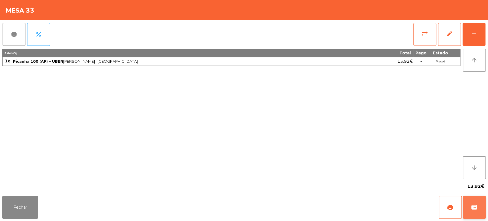
click at [478, 208] on button "wallet" at bounding box center [474, 206] width 23 height 23
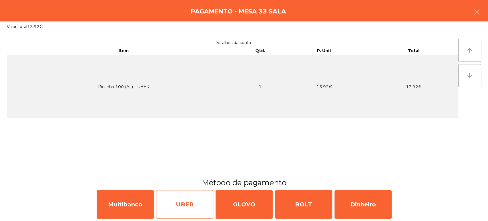
click at [192, 197] on div "UBER" at bounding box center [184, 204] width 57 height 29
select select "**"
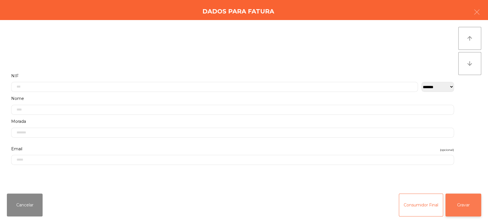
click at [470, 198] on button "Gravar" at bounding box center [463, 204] width 36 height 23
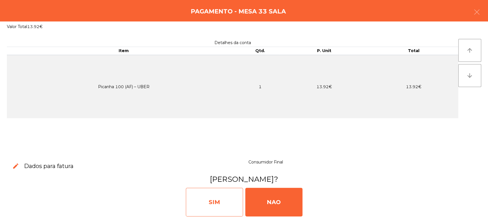
click at [206, 207] on div "SIM" at bounding box center [214, 201] width 57 height 29
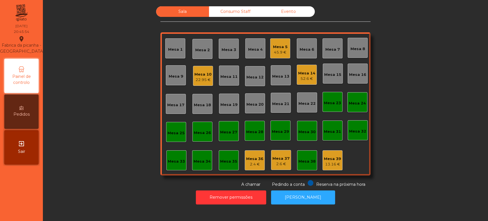
click at [278, 49] on div "Mesa 5" at bounding box center [280, 47] width 15 height 6
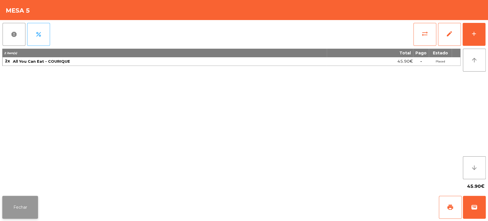
click at [30, 207] on button "Fechar" at bounding box center [20, 206] width 36 height 23
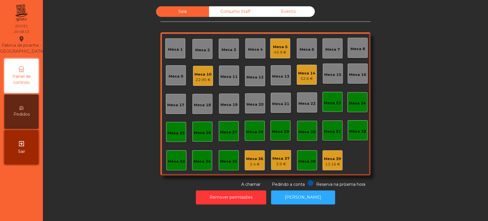
click at [361, 51] on div "Mesa 8" at bounding box center [357, 49] width 15 height 6
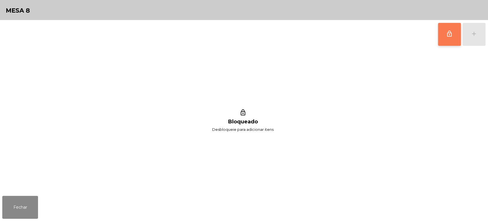
click at [441, 31] on button "lock_outline" at bounding box center [449, 34] width 23 height 23
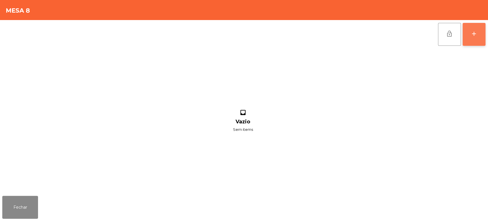
click at [470, 31] on div "add" at bounding box center [473, 33] width 7 height 7
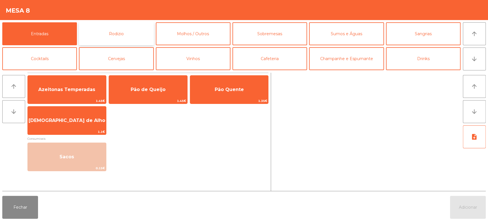
click at [135, 37] on button "Rodizio" at bounding box center [116, 33] width 75 height 23
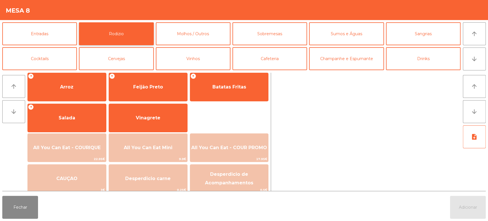
scroll to position [80, 0]
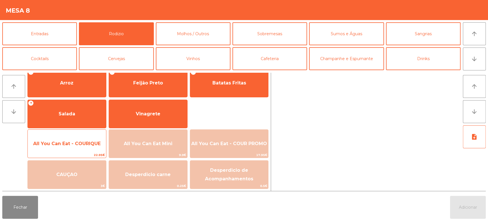
click at [75, 136] on span "All You Can Eat - COURIQUE" at bounding box center [67, 143] width 78 height 15
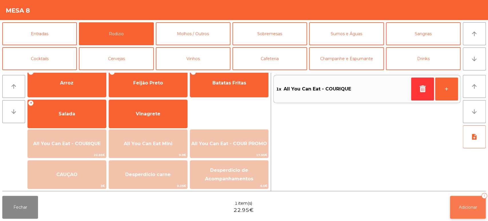
click at [464, 210] on button "Adicionar 1" at bounding box center [468, 206] width 36 height 23
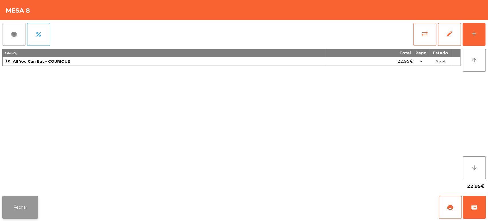
click at [23, 203] on button "Fechar" at bounding box center [20, 206] width 36 height 23
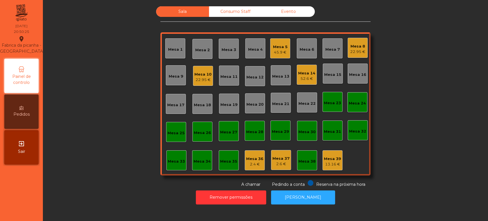
click at [111, 130] on div "Sala Consumo Staff Evento Mesa 1 [GEOGRAPHIC_DATA] 3 Mesa 4 Mesa 5 45.9 € [GEOG…" at bounding box center [265, 96] width 429 height 181
click at [197, 54] on div "Mesa 2" at bounding box center [202, 49] width 20 height 20
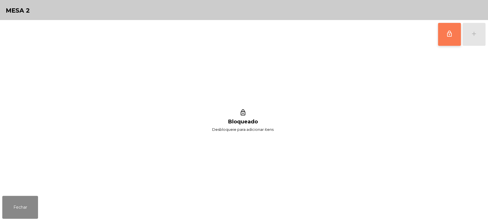
click at [448, 33] on span "lock_outline" at bounding box center [449, 33] width 7 height 7
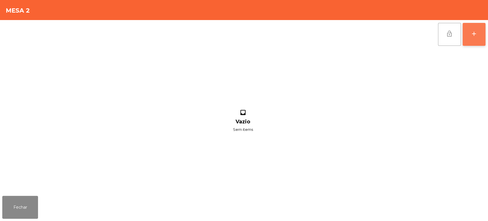
click at [485, 33] on button "add" at bounding box center [473, 34] width 23 height 23
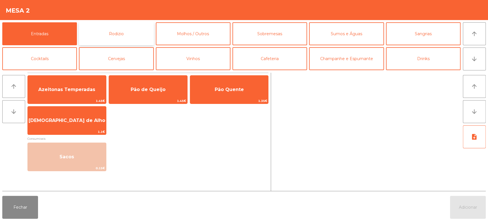
click at [128, 34] on button "Rodizio" at bounding box center [116, 33] width 75 height 23
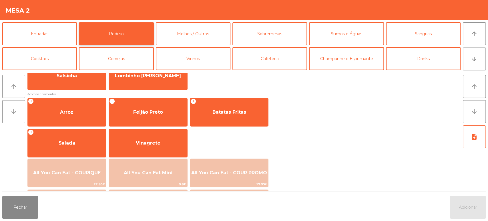
scroll to position [61, 0]
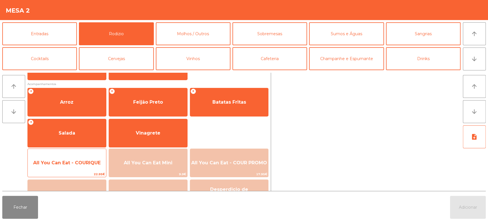
click at [79, 171] on span "22.95€" at bounding box center [67, 173] width 78 height 5
click at [80, 170] on span "All You Can Eat - COURIQUE" at bounding box center [67, 162] width 78 height 15
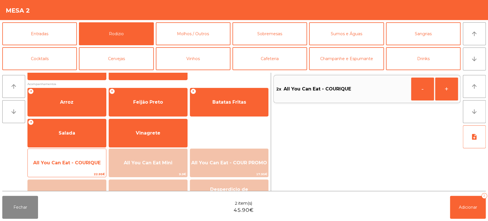
click at [81, 168] on span "All You Can Eat - COURIQUE" at bounding box center [67, 162] width 78 height 15
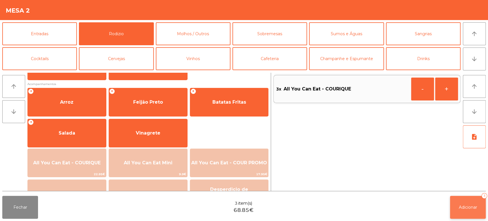
click at [475, 210] on button "Adicionar 3" at bounding box center [468, 206] width 36 height 23
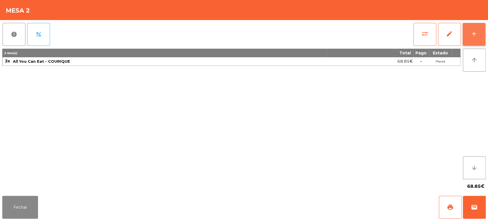
click at [475, 40] on button "add" at bounding box center [473, 34] width 23 height 23
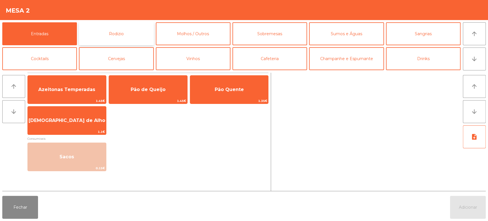
click at [125, 31] on button "Rodizio" at bounding box center [116, 33] width 75 height 23
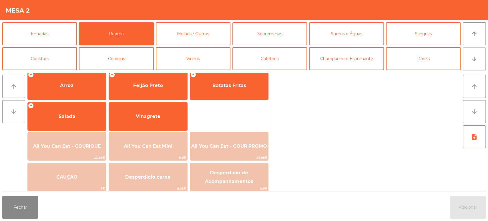
scroll to position [80, 0]
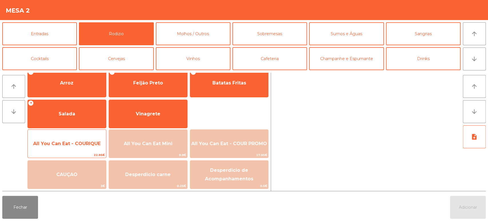
click at [86, 149] on span "All You Can Eat - COURIQUE" at bounding box center [67, 143] width 78 height 15
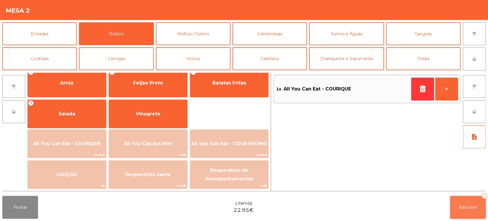
click at [471, 206] on span "Adicionar" at bounding box center [468, 206] width 18 height 5
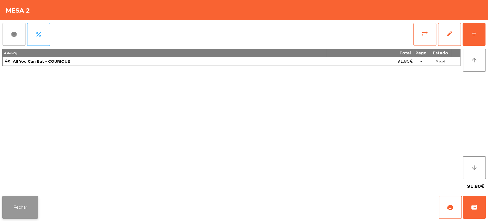
click at [29, 200] on button "Fechar" at bounding box center [20, 206] width 36 height 23
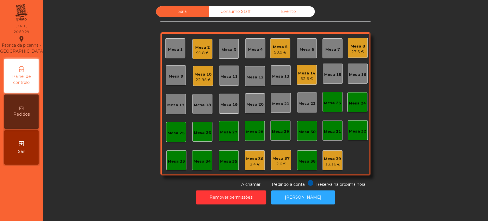
click at [226, 49] on div "Mesa 3" at bounding box center [228, 50] width 15 height 6
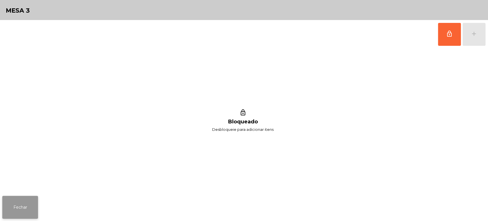
click at [35, 211] on button "Fechar" at bounding box center [20, 206] width 36 height 23
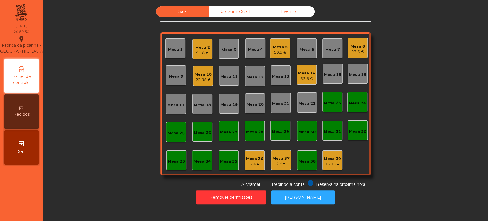
click at [192, 53] on div "Mesa 2 91.8 €" at bounding box center [202, 49] width 20 height 20
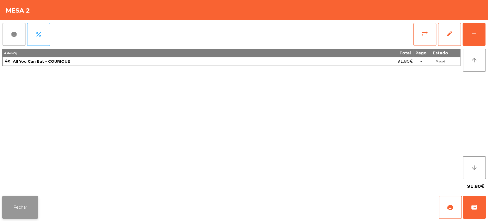
click at [35, 206] on button "Fechar" at bounding box center [20, 206] width 36 height 23
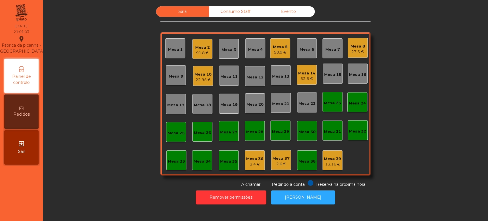
click at [173, 128] on div "Mesa 25" at bounding box center [175, 132] width 17 height 8
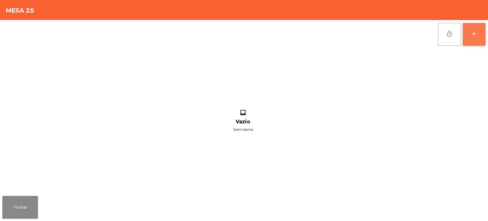
click at [471, 37] on button "add" at bounding box center [473, 34] width 23 height 23
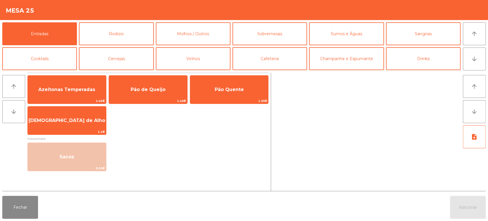
scroll to position [74, 0]
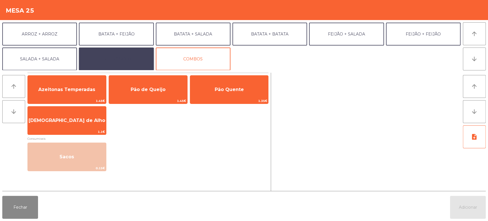
click at [124, 59] on button "EXTRAS UBER" at bounding box center [116, 58] width 75 height 23
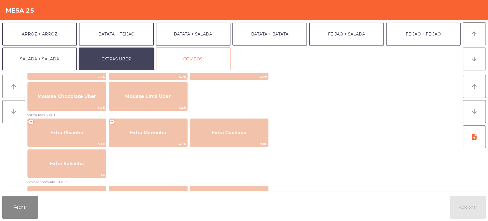
scroll to position [273, 0]
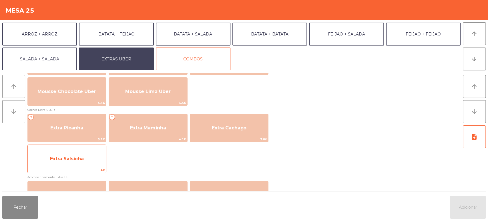
click at [82, 158] on span "Extra Salsicha" at bounding box center [67, 158] width 34 height 5
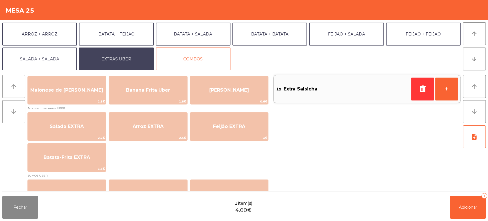
scroll to position [45, 0]
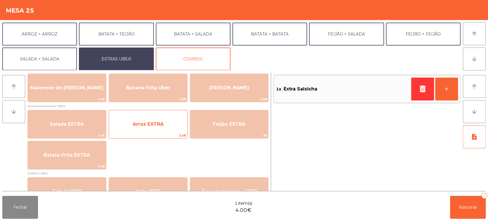
click at [157, 126] on span "Arroz EXTRA" at bounding box center [148, 123] width 31 height 5
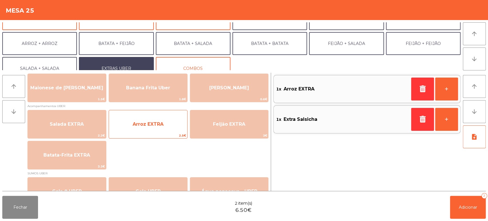
scroll to position [67, 0]
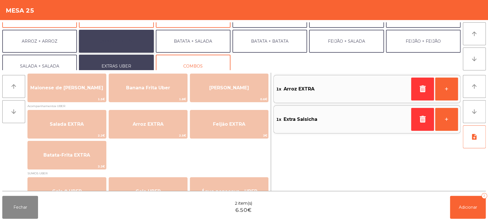
click at [136, 45] on button "BATATA + FEIJÃO" at bounding box center [116, 41] width 75 height 23
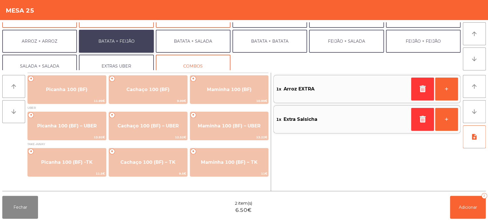
scroll to position [0, 0]
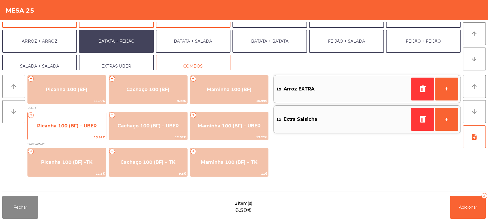
click at [83, 125] on span "Picanha 100 (BF) – UBER" at bounding box center [66, 125] width 59 height 5
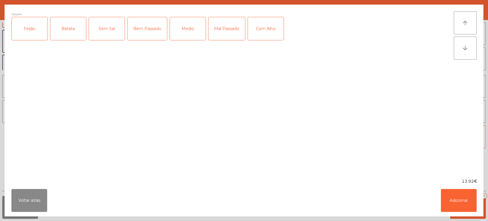
click at [25, 28] on div "Feijão" at bounding box center [30, 28] width 36 height 23
click at [72, 27] on div "Batata" at bounding box center [68, 28] width 36 height 23
click at [192, 28] on div "Medio" at bounding box center [188, 28] width 36 height 23
click at [464, 207] on button "Adicionar" at bounding box center [459, 200] width 36 height 23
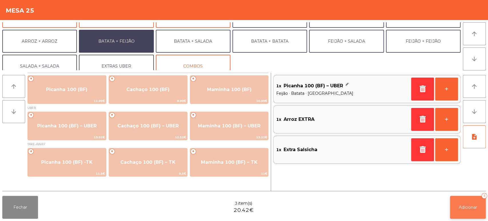
click at [470, 204] on span "Adicionar" at bounding box center [468, 206] width 18 height 5
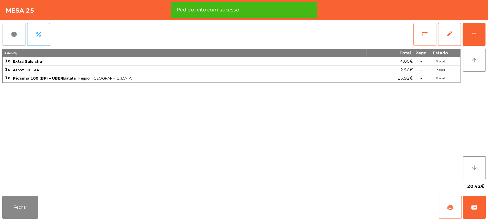
click at [448, 205] on span "print" at bounding box center [450, 206] width 7 height 7
click at [484, 209] on button "wallet" at bounding box center [474, 206] width 23 height 23
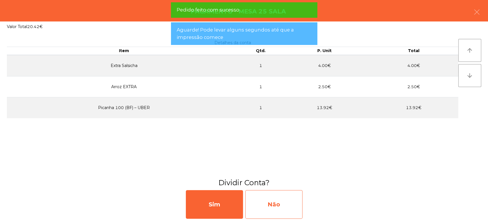
click at [282, 208] on div "Não" at bounding box center [273, 204] width 57 height 29
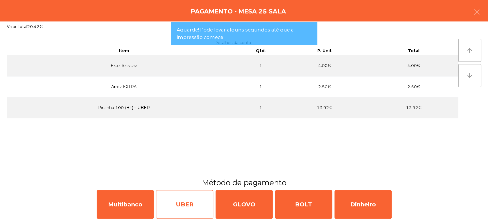
click at [193, 203] on div "UBER" at bounding box center [184, 204] width 57 height 29
select select "**"
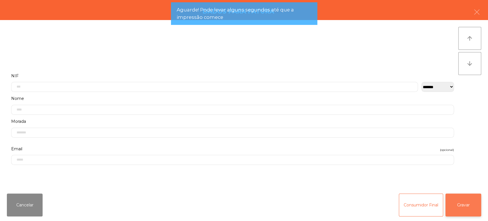
click at [466, 209] on button "Gravar" at bounding box center [463, 204] width 36 height 23
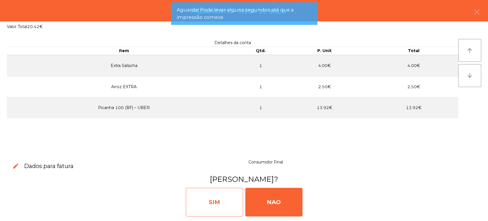
click at [228, 201] on div "SIM" at bounding box center [214, 201] width 57 height 29
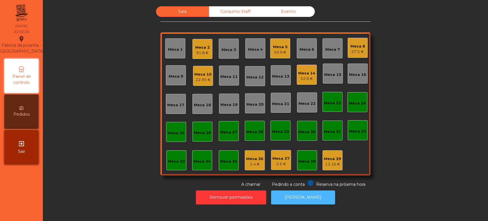
click at [298, 201] on button "[PERSON_NAME]" at bounding box center [303, 197] width 64 height 14
click at [400, 86] on div "Sala Consumo Staff Evento Mesa 1 Mesa 2 119.7 € Mesa 3 Mesa 4 Mesa 5 50.9 € Mes…" at bounding box center [265, 96] width 429 height 181
click at [180, 111] on div "Mesa 17" at bounding box center [176, 104] width 20 height 20
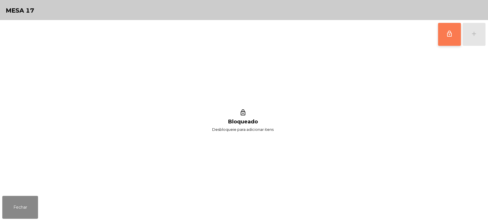
click at [439, 32] on button "lock_outline" at bounding box center [449, 34] width 23 height 23
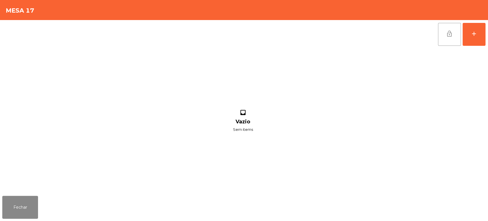
click at [453, 38] on button "lock_open" at bounding box center [449, 34] width 23 height 23
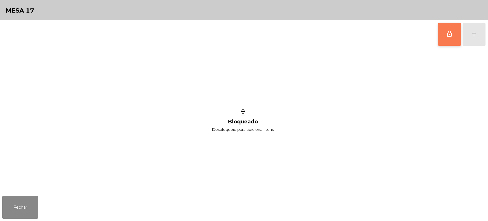
click at [444, 36] on button "lock_outline" at bounding box center [449, 34] width 23 height 23
click at [474, 39] on button "add" at bounding box center [473, 34] width 23 height 23
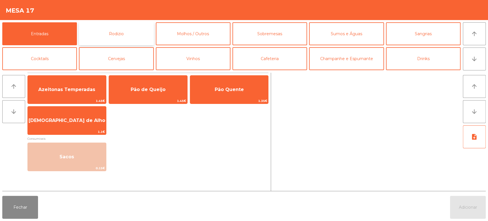
click at [128, 35] on button "Rodizio" at bounding box center [116, 33] width 75 height 23
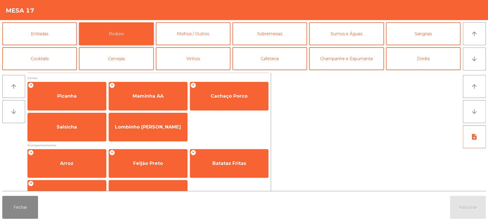
scroll to position [80, 0]
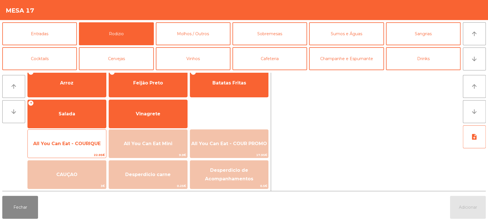
click at [82, 147] on span "All You Can Eat - COURIQUE" at bounding box center [67, 143] width 78 height 15
click at [87, 144] on span "All You Can Eat - COURIQUE" at bounding box center [66, 143] width 67 height 5
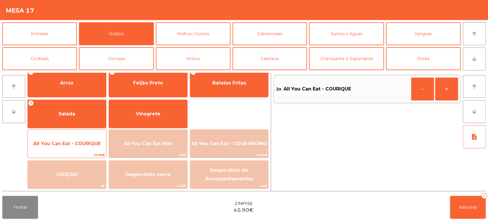
click at [85, 144] on span "All You Can Eat - COURIQUE" at bounding box center [66, 143] width 67 height 5
click at [84, 143] on span "All You Can Eat - COURIQUE" at bounding box center [66, 143] width 67 height 5
click at [86, 137] on span "All You Can Eat - COURIQUE" at bounding box center [67, 143] width 78 height 15
click at [85, 135] on div "All You Can Eat - COURIQUE 22.95€" at bounding box center [66, 143] width 79 height 29
click at [78, 140] on span "All You Can Eat - COURIQUE" at bounding box center [67, 143] width 78 height 15
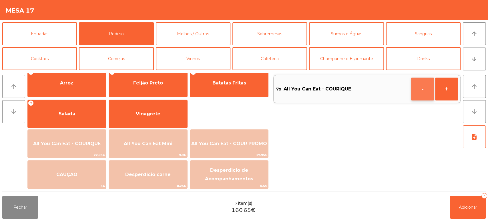
click at [425, 88] on button "-" at bounding box center [422, 88] width 23 height 23
click at [470, 197] on button "Adicionar 6" at bounding box center [468, 206] width 36 height 23
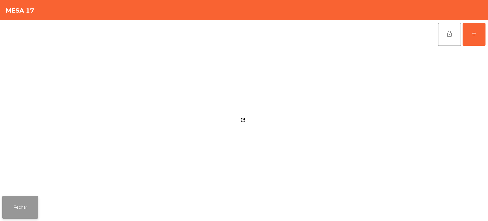
click at [26, 203] on button "Fechar" at bounding box center [20, 206] width 36 height 23
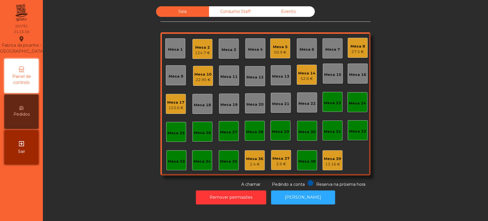
click at [166, 112] on div "Mesa 17 153.6 €" at bounding box center [176, 104] width 20 height 20
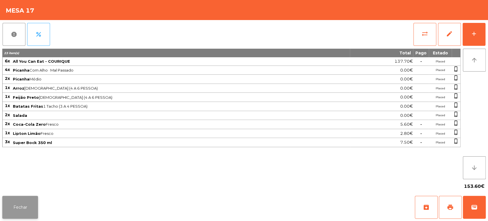
click at [29, 197] on button "Fechar" at bounding box center [20, 206] width 36 height 23
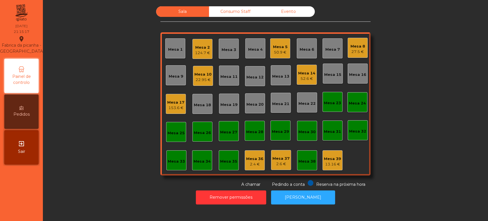
click at [174, 108] on div "153.6 €" at bounding box center [175, 108] width 17 height 6
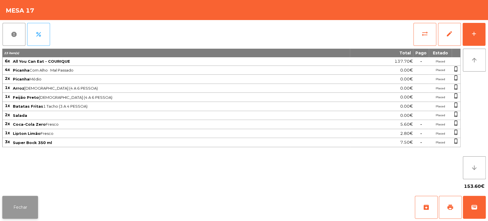
click at [21, 217] on button "Fechar" at bounding box center [20, 206] width 36 height 23
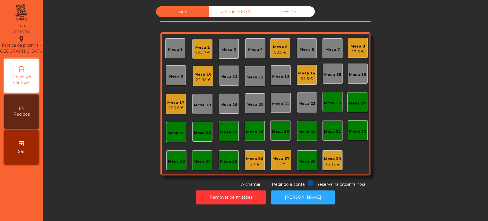
click at [357, 42] on div "Mesa 8 27.5 €" at bounding box center [357, 47] width 15 height 13
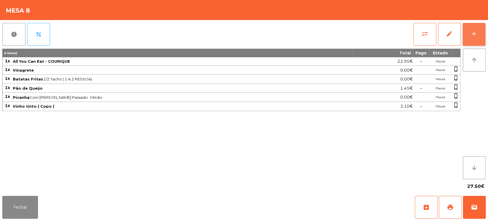
click at [481, 24] on button "add" at bounding box center [473, 34] width 23 height 23
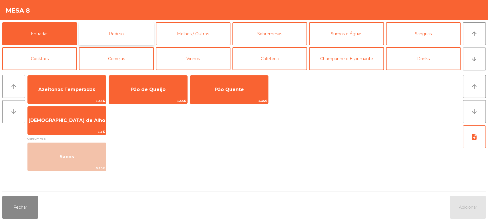
click at [128, 33] on button "Rodizio" at bounding box center [116, 33] width 75 height 23
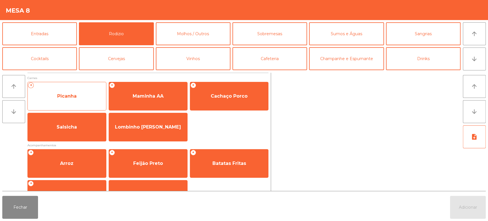
click at [78, 97] on span "Picanha" at bounding box center [67, 95] width 78 height 15
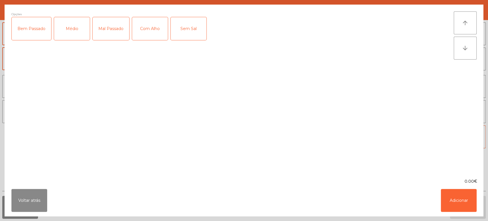
click at [75, 23] on div "Médio" at bounding box center [72, 28] width 36 height 23
click at [111, 34] on div "Mal Passado" at bounding box center [111, 28] width 37 height 23
click at [161, 27] on div "Com Alho" at bounding box center [150, 28] width 36 height 23
click at [446, 203] on button "Adicionar" at bounding box center [459, 200] width 36 height 23
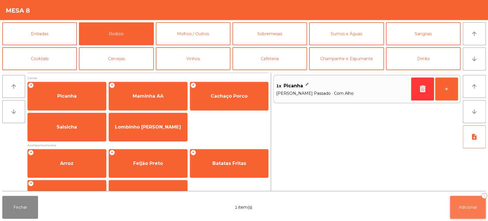
click at [463, 210] on button "Adicionar 1" at bounding box center [468, 206] width 36 height 23
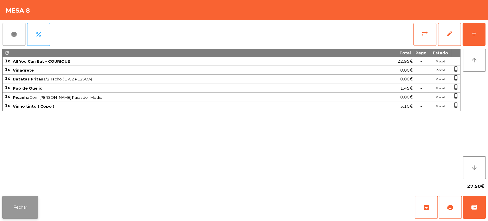
click at [26, 201] on button "Fechar" at bounding box center [20, 206] width 36 height 23
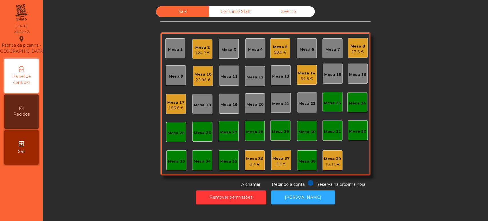
click at [208, 79] on div "22.95 €" at bounding box center [202, 80] width 17 height 6
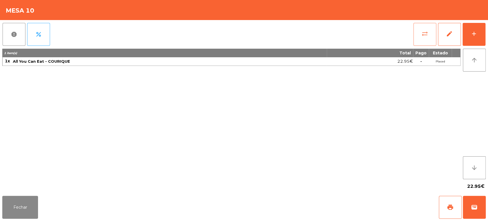
click at [422, 35] on span "sync_alt" at bounding box center [424, 33] width 7 height 7
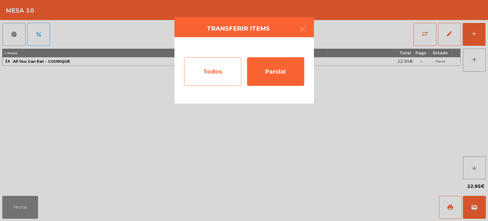
click at [219, 66] on div "Todos" at bounding box center [212, 71] width 57 height 29
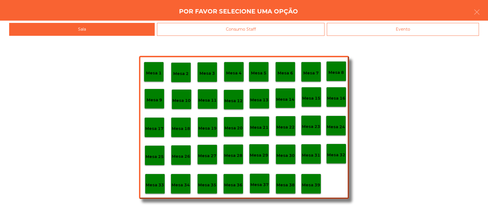
click at [253, 185] on p "Mesa 37" at bounding box center [259, 184] width 18 height 7
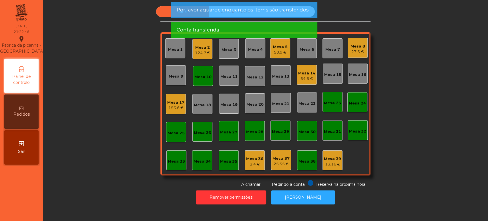
click at [204, 75] on div "Mesa 10" at bounding box center [202, 77] width 17 height 6
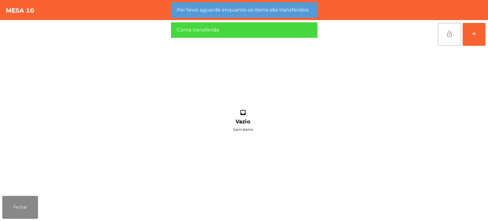
click at [448, 34] on span "lock_open" at bounding box center [449, 33] width 7 height 7
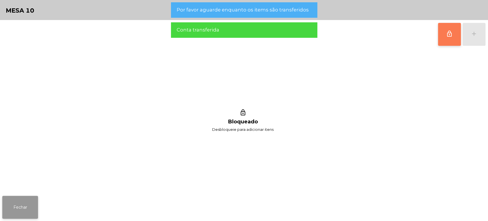
click at [19, 217] on button "Fechar" at bounding box center [20, 206] width 36 height 23
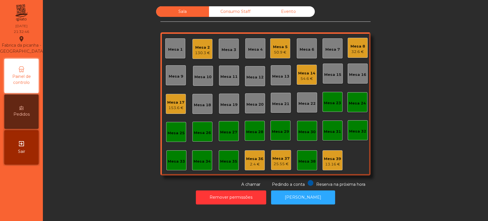
click at [363, 51] on div "Mesa 8 32.6 €" at bounding box center [357, 48] width 20 height 20
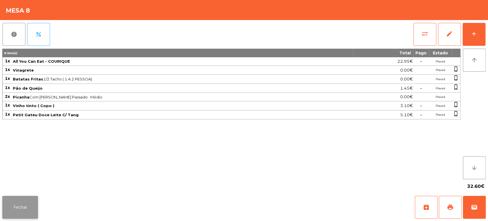
click at [37, 206] on button "Fechar" at bounding box center [20, 206] width 36 height 23
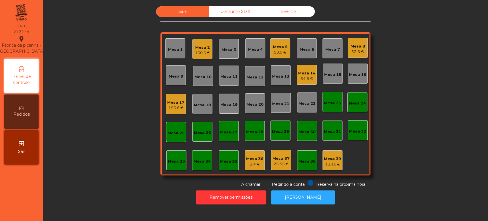
click at [135, 143] on div "Sala Consumo Staff Evento Mesa 1 Mesa 2 130.3 € Mesa 3 Mesa 4 Mesa 5 50.9 € Mes…" at bounding box center [265, 96] width 429 height 181
click at [309, 75] on div "Mesa 14" at bounding box center [306, 73] width 17 height 6
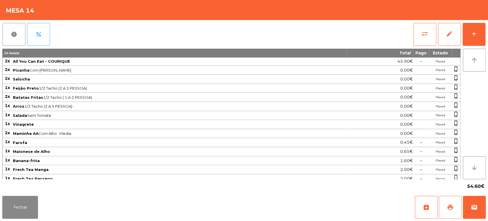
click at [445, 207] on button "print" at bounding box center [450, 206] width 23 height 23
click at [36, 200] on button "Fechar" at bounding box center [20, 206] width 36 height 23
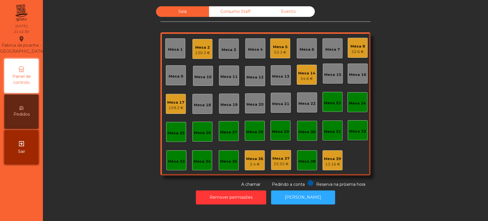
click at [302, 79] on div "54.6 €" at bounding box center [306, 79] width 17 height 6
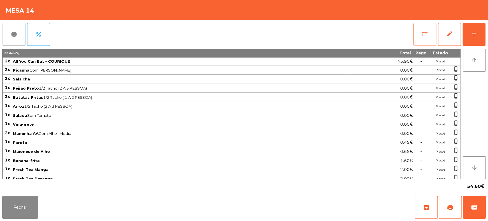
click at [418, 32] on button "sync_alt" at bounding box center [424, 34] width 23 height 23
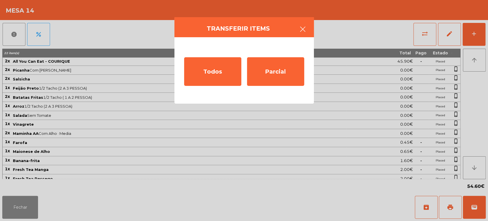
click at [303, 30] on icon "button" at bounding box center [302, 29] width 7 height 7
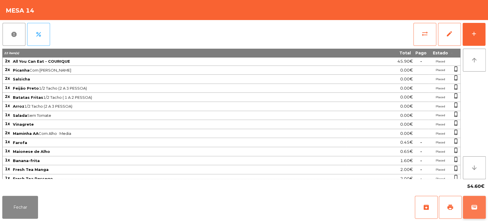
click at [485, 216] on button "wallet" at bounding box center [474, 206] width 23 height 23
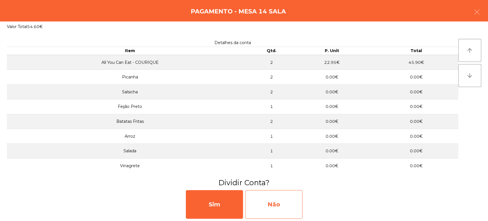
click at [293, 193] on div "Não" at bounding box center [273, 204] width 57 height 29
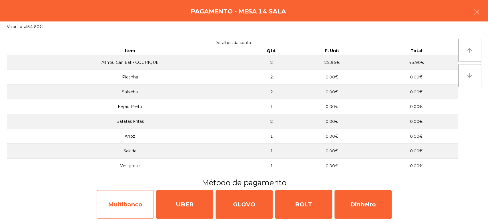
click at [126, 204] on div "Multibanco" at bounding box center [125, 204] width 57 height 29
select select "**"
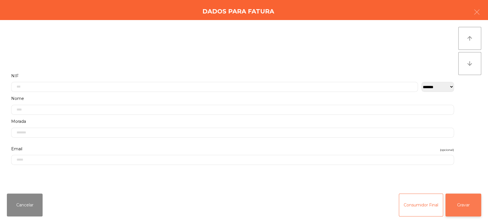
click at [457, 216] on button "Gravar" at bounding box center [463, 204] width 36 height 23
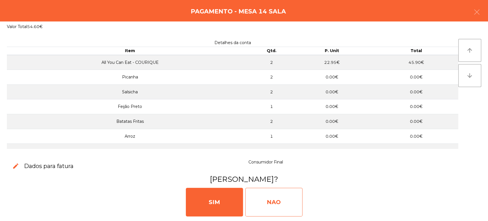
click at [283, 198] on div "NAO" at bounding box center [273, 201] width 57 height 29
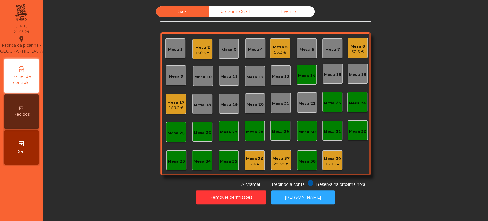
click at [312, 80] on div "Mesa 14" at bounding box center [307, 75] width 20 height 20
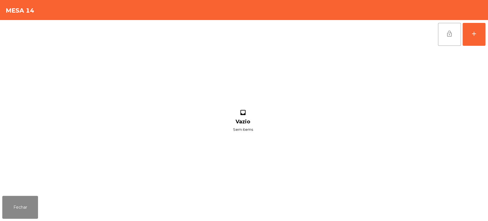
click at [445, 36] on button "lock_open" at bounding box center [449, 34] width 23 height 23
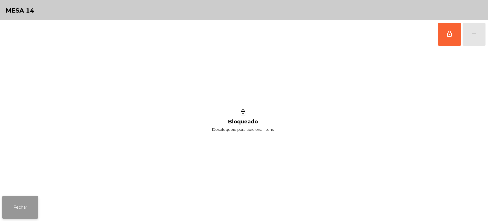
click at [31, 205] on button "Fechar" at bounding box center [20, 206] width 36 height 23
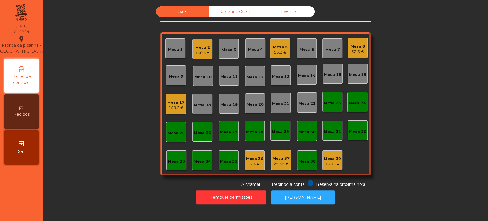
click at [356, 50] on div "32.6 €" at bounding box center [357, 52] width 15 height 6
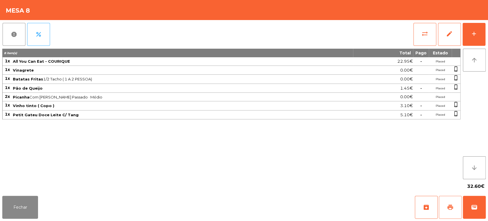
click at [450, 209] on span "print" at bounding box center [450, 206] width 7 height 7
click at [23, 197] on button "Fechar" at bounding box center [20, 206] width 36 height 23
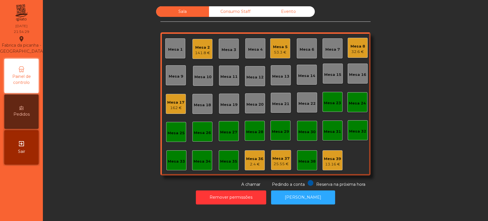
click at [277, 44] on div "Mesa 5" at bounding box center [280, 47] width 15 height 6
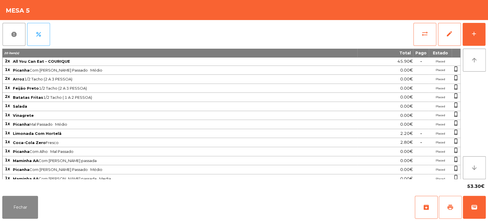
click at [450, 210] on button "print" at bounding box center [450, 206] width 23 height 23
click at [475, 210] on button "wallet" at bounding box center [474, 206] width 23 height 23
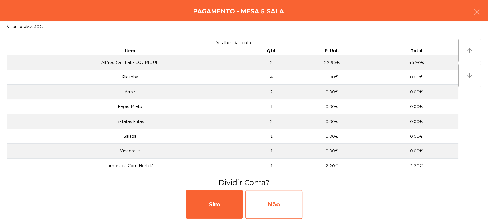
click at [290, 196] on div "Não" at bounding box center [273, 204] width 57 height 29
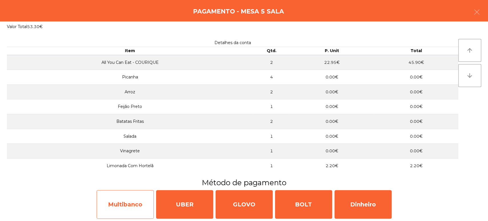
click at [122, 201] on div "Multibanco" at bounding box center [125, 204] width 57 height 29
select select "**"
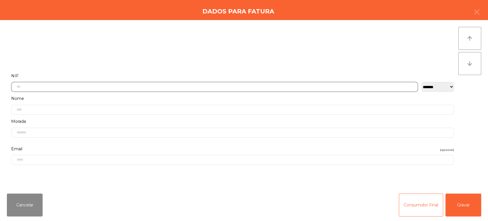
click at [185, 85] on input "text" at bounding box center [214, 87] width 407 height 10
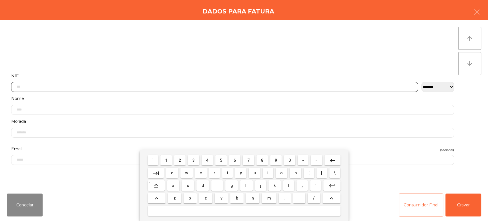
scroll to position [45, 0]
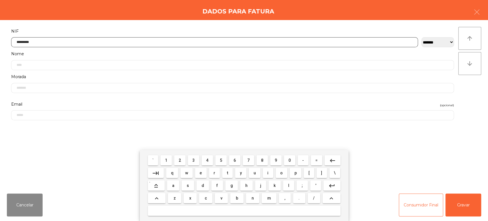
type input "*********"
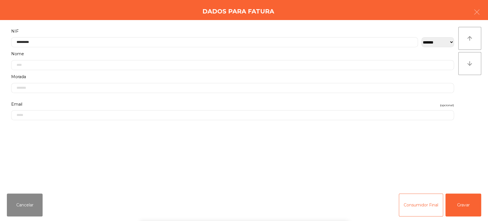
click at [471, 101] on div "arrow_upward arrow_downward" at bounding box center [469, 104] width 23 height 155
click at [468, 209] on button "Gravar" at bounding box center [463, 204] width 36 height 23
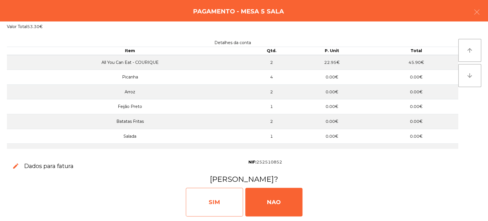
click at [216, 205] on div "SIM" at bounding box center [214, 201] width 57 height 29
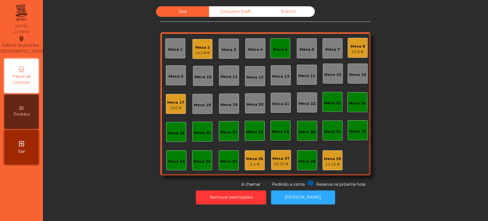
click at [278, 47] on div "Mesa 5" at bounding box center [280, 50] width 15 height 6
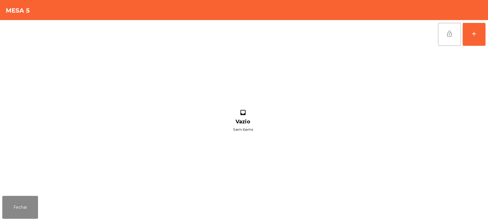
click at [451, 34] on span "lock_open" at bounding box center [449, 33] width 7 height 7
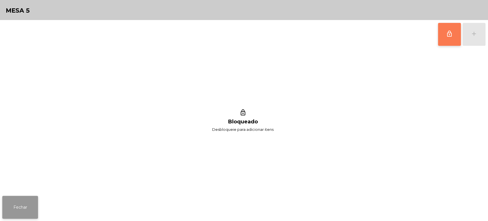
click at [13, 215] on button "Fechar" at bounding box center [20, 206] width 36 height 23
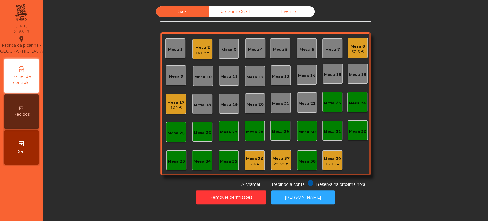
click at [181, 157] on div "Mesa 33" at bounding box center [176, 160] width 17 height 8
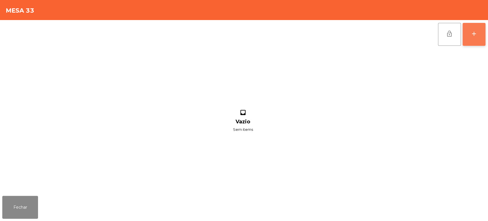
click at [469, 31] on button "add" at bounding box center [473, 34] width 23 height 23
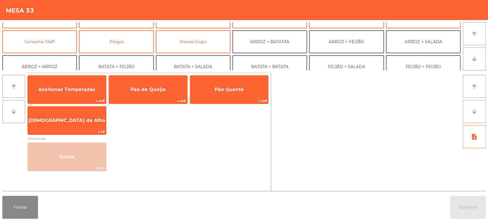
scroll to position [74, 0]
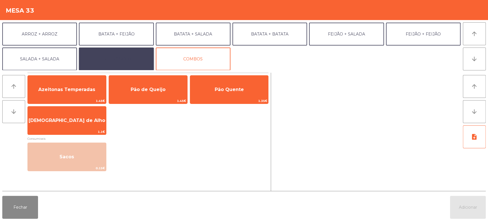
click at [121, 53] on button "EXTRAS UBER" at bounding box center [116, 58] width 75 height 23
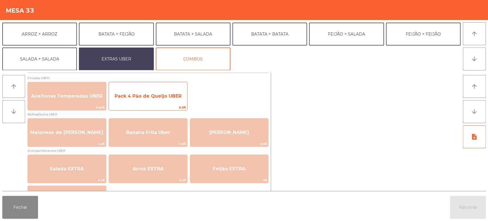
click at [147, 100] on span "Pack 4 Pão de Queijo UBER" at bounding box center [148, 95] width 78 height 15
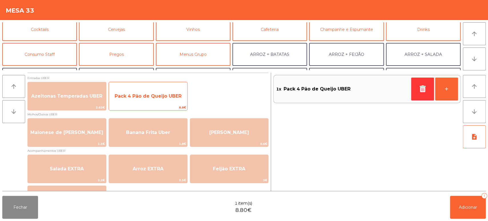
scroll to position [28, 0]
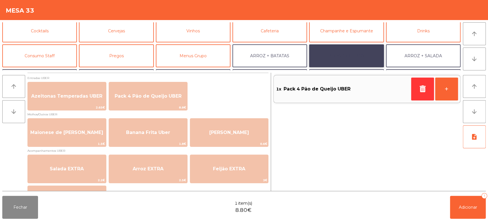
click at [344, 62] on button "ARROZ + FEIJÃO" at bounding box center [346, 55] width 75 height 23
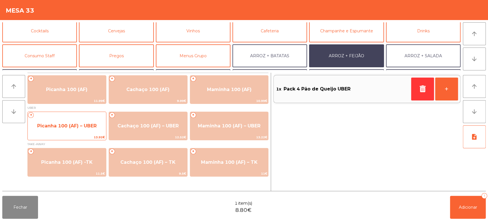
click at [74, 130] on span "Picanha 100 (AF) – UBER" at bounding box center [67, 125] width 78 height 15
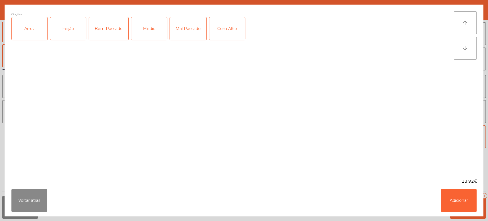
click at [35, 39] on div "Arroz" at bounding box center [30, 28] width 36 height 23
click at [71, 28] on div "Feijão" at bounding box center [68, 28] width 36 height 23
click at [154, 33] on div "Medio" at bounding box center [149, 28] width 36 height 23
click at [238, 25] on div "Com Alho" at bounding box center [227, 28] width 36 height 23
click at [459, 192] on button "Adicionar" at bounding box center [459, 200] width 36 height 23
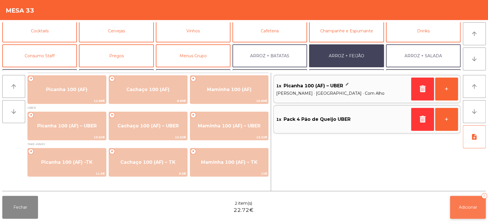
click at [471, 205] on span "Adicionar" at bounding box center [468, 206] width 18 height 5
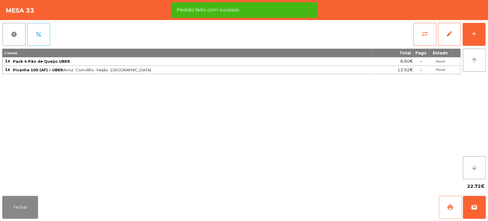
click at [446, 207] on button "print" at bounding box center [450, 206] width 23 height 23
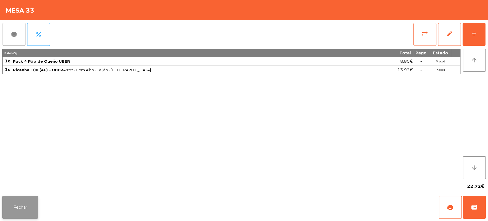
click at [20, 208] on button "Fechar" at bounding box center [20, 206] width 36 height 23
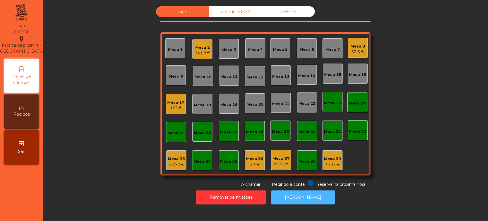
click at [310, 195] on button "[PERSON_NAME]" at bounding box center [303, 197] width 64 height 14
click at [181, 160] on div "Mesa 33" at bounding box center [176, 159] width 17 height 6
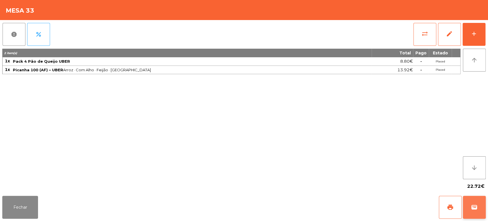
click at [474, 198] on button "wallet" at bounding box center [474, 206] width 23 height 23
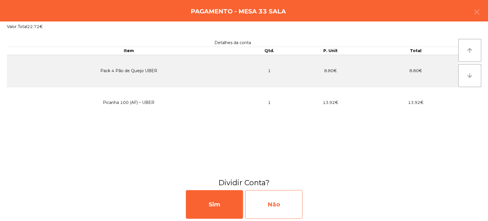
click at [272, 206] on div "Não" at bounding box center [273, 204] width 57 height 29
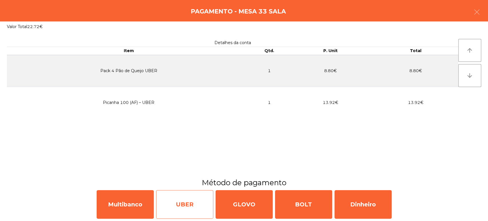
click at [190, 207] on div "UBER" at bounding box center [184, 204] width 57 height 29
select select "**"
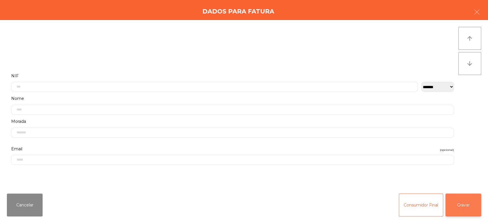
click at [457, 205] on button "Gravar" at bounding box center [463, 204] width 36 height 23
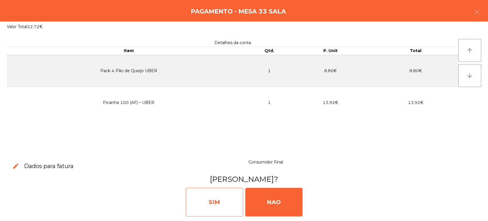
click at [203, 203] on div "SIM" at bounding box center [214, 201] width 57 height 29
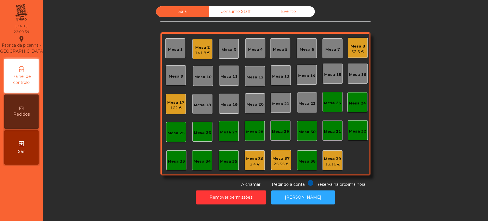
click at [250, 151] on div "Mesa 36 2.4 €" at bounding box center [255, 160] width 20 height 20
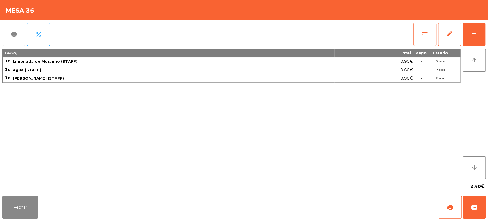
click at [487, 40] on div "report percent sync_alt edit add 3 item(s) Total Pago Estado 1x Limonada de Mor…" at bounding box center [244, 106] width 488 height 173
click at [483, 30] on button "add" at bounding box center [473, 34] width 23 height 23
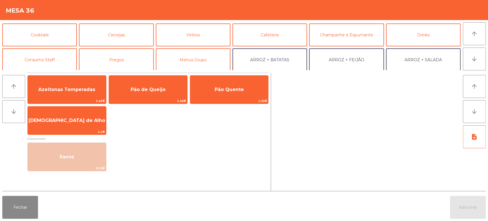
scroll to position [41, 0]
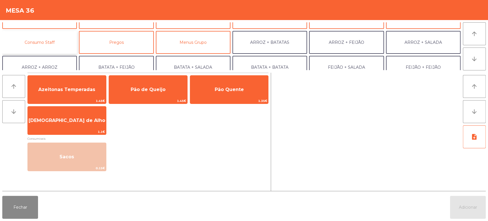
click at [49, 48] on button "Consumo Staff" at bounding box center [39, 42] width 75 height 23
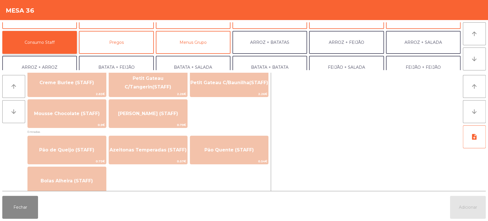
scroll to position [418, 0]
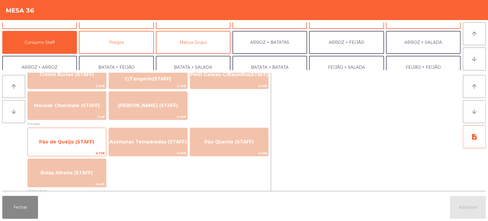
click at [72, 138] on span "Pão de Queijo (STAFF)" at bounding box center [67, 141] width 78 height 15
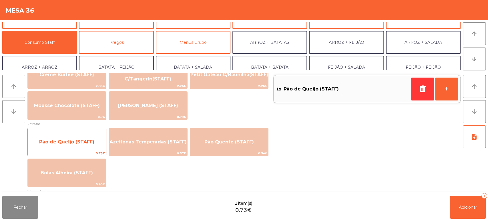
click at [65, 141] on span "Pão de Queijo (STAFF)" at bounding box center [66, 141] width 55 height 5
click at [62, 142] on span "Pão de Queijo (STAFF)" at bounding box center [66, 141] width 55 height 5
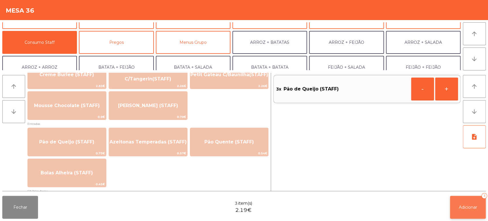
click at [469, 205] on span "Adicionar" at bounding box center [468, 206] width 18 height 5
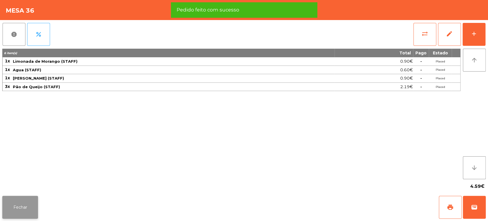
click at [29, 205] on button "Fechar" at bounding box center [20, 206] width 36 height 23
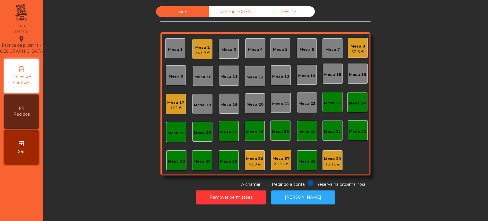
click at [347, 46] on div "Mesa 8 32.6 €" at bounding box center [357, 48] width 20 height 20
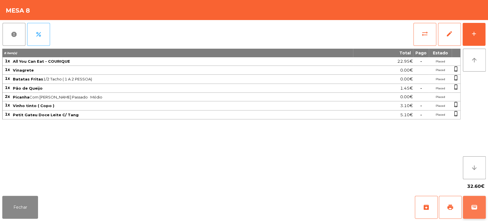
click at [479, 209] on button "wallet" at bounding box center [474, 206] width 23 height 23
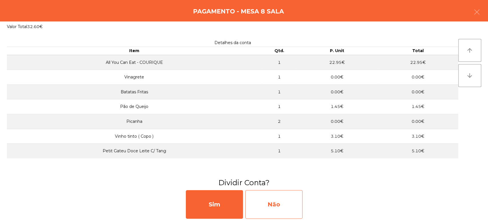
click at [279, 212] on div "Não" at bounding box center [273, 204] width 57 height 29
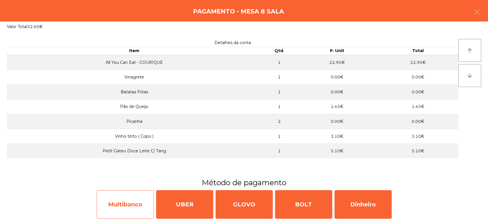
click at [125, 205] on div "Multibanco" at bounding box center [125, 204] width 57 height 29
select select "**"
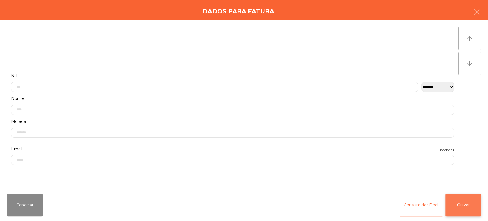
click at [467, 208] on button "Gravar" at bounding box center [463, 204] width 36 height 23
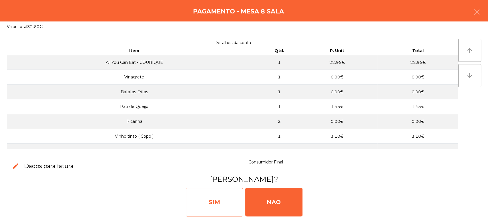
click at [209, 202] on div "SIM" at bounding box center [214, 201] width 57 height 29
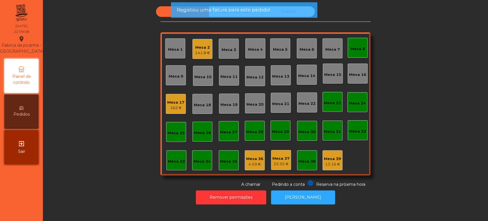
click at [359, 47] on div "Mesa 8" at bounding box center [357, 49] width 15 height 6
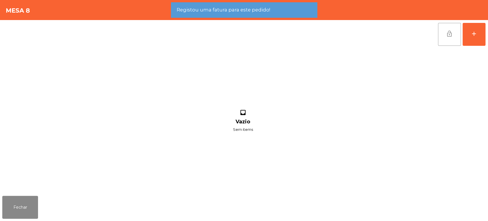
click at [453, 34] on button "lock_open" at bounding box center [449, 34] width 23 height 23
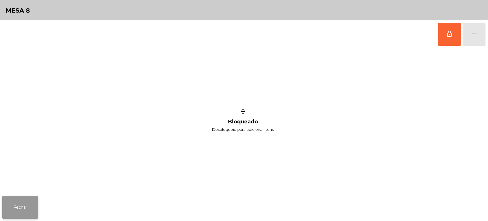
click at [36, 197] on button "Fechar" at bounding box center [20, 206] width 36 height 23
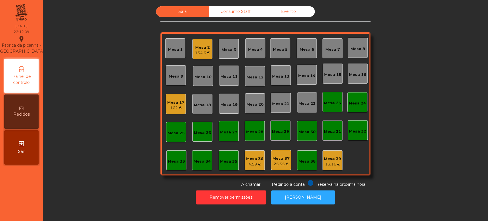
click at [197, 50] on div "154.6 €" at bounding box center [202, 53] width 15 height 6
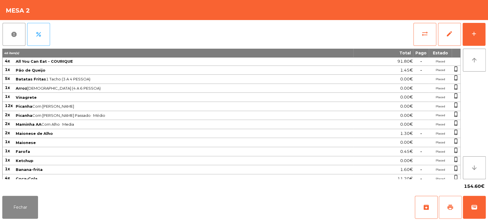
click at [451, 205] on span "print" at bounding box center [450, 206] width 7 height 7
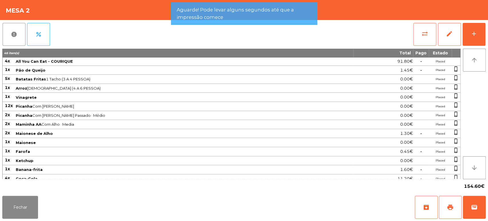
click at [418, 90] on td at bounding box center [421, 88] width 16 height 9
click at [31, 217] on button "Fechar" at bounding box center [20, 206] width 36 height 23
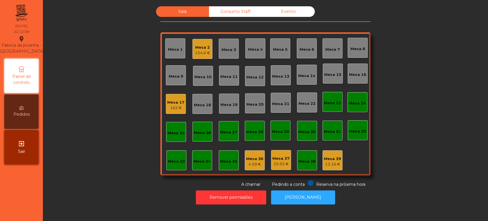
click at [174, 129] on div "Mesa 25" at bounding box center [175, 132] width 17 height 8
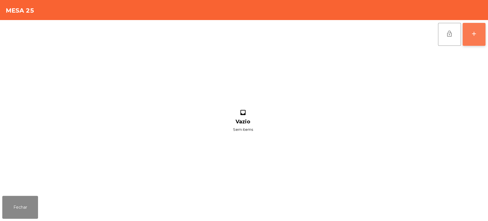
click at [485, 41] on button "add" at bounding box center [473, 34] width 23 height 23
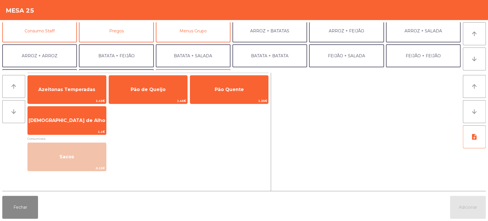
scroll to position [49, 0]
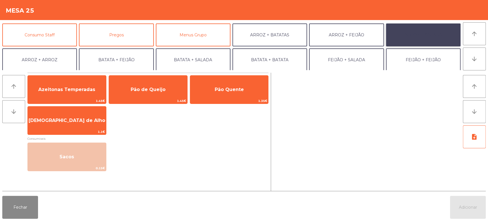
click at [421, 43] on button "ARROZ + SALADA" at bounding box center [423, 34] width 75 height 23
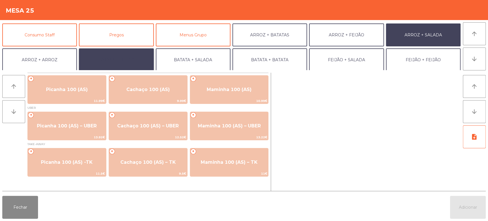
click at [126, 57] on button "BATATA + FEIJÃO" at bounding box center [116, 59] width 75 height 23
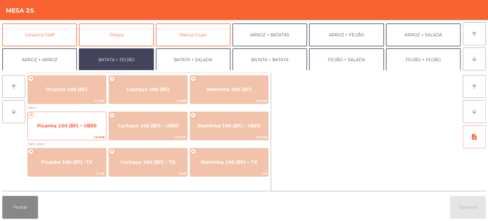
click at [87, 112] on div "+ Picanha 100 (BF) – UBER 13.92€" at bounding box center [66, 125] width 79 height 29
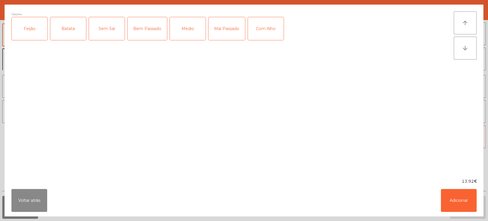
click at [27, 35] on div "Feijão" at bounding box center [30, 28] width 36 height 23
click at [64, 29] on div "Batata" at bounding box center [68, 28] width 36 height 23
click at [187, 21] on div "Medio" at bounding box center [188, 28] width 36 height 23
click at [445, 190] on button "Adicionar" at bounding box center [459, 200] width 36 height 23
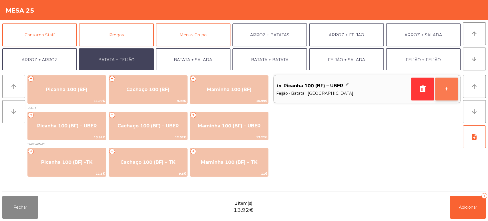
click at [449, 83] on button "+" at bounding box center [446, 88] width 23 height 23
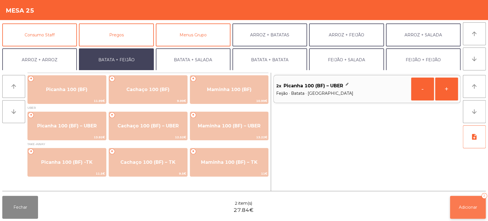
click at [469, 205] on span "Adicionar" at bounding box center [468, 206] width 18 height 5
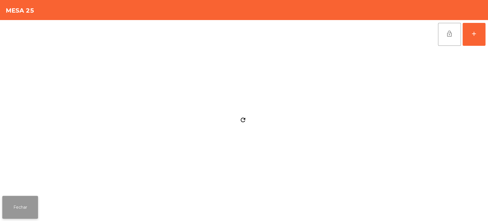
click at [26, 211] on button "Fechar" at bounding box center [20, 206] width 36 height 23
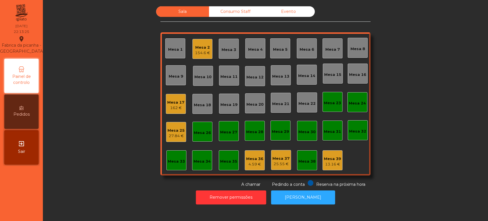
click at [174, 130] on div "Mesa 25" at bounding box center [175, 130] width 17 height 6
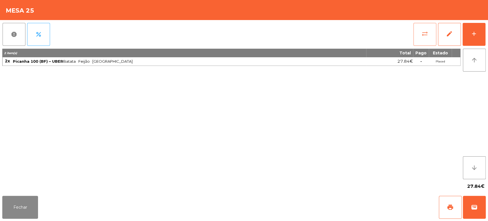
click at [420, 35] on button "sync_alt" at bounding box center [424, 34] width 23 height 23
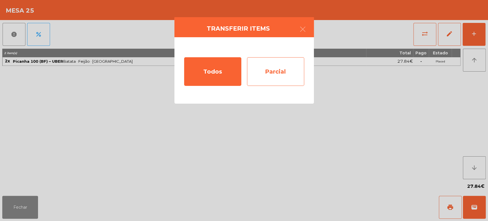
click at [299, 63] on div "Parcial" at bounding box center [275, 71] width 57 height 29
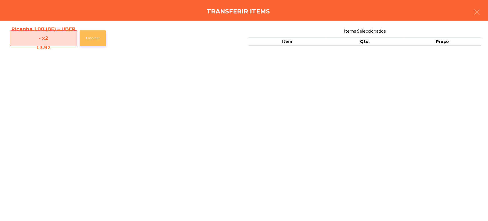
click at [89, 45] on button "Escolher" at bounding box center [93, 38] width 26 height 16
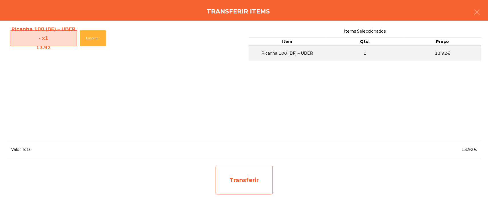
click at [227, 184] on div "Transferir" at bounding box center [243, 179] width 57 height 29
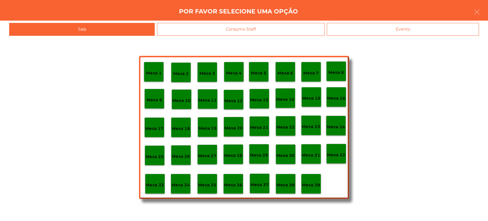
click at [257, 187] on p "Mesa 37" at bounding box center [259, 184] width 18 height 7
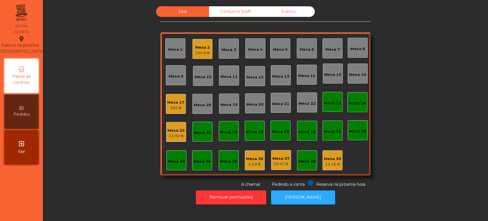
click at [166, 140] on div "Mesa 25 13.92 €" at bounding box center [176, 132] width 20 height 20
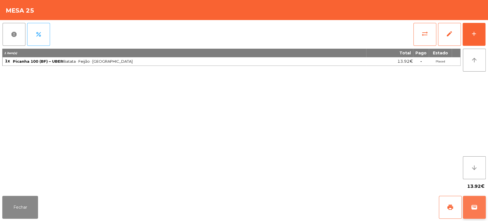
click at [473, 208] on span "wallet" at bounding box center [474, 206] width 7 height 7
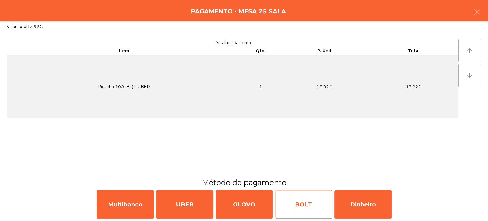
click at [307, 206] on div "BOLT" at bounding box center [303, 204] width 57 height 29
select select "**"
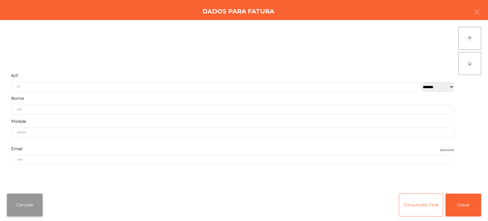
click at [30, 206] on button "Cancelar" at bounding box center [25, 204] width 36 height 23
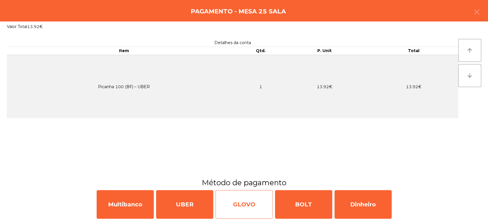
click at [246, 193] on div "GLOVO" at bounding box center [243, 204] width 57 height 29
select select "**"
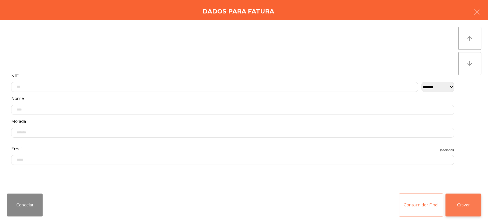
click at [476, 199] on button "Gravar" at bounding box center [463, 204] width 36 height 23
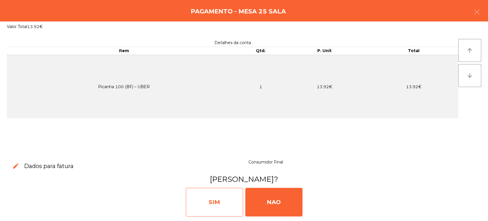
click at [231, 207] on div "SIM" at bounding box center [214, 201] width 57 height 29
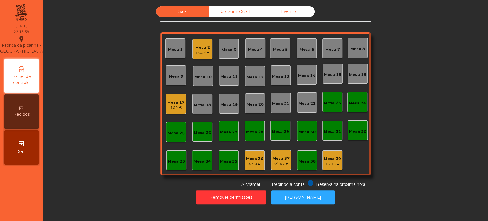
click at [204, 54] on div "154.6 €" at bounding box center [202, 53] width 15 height 6
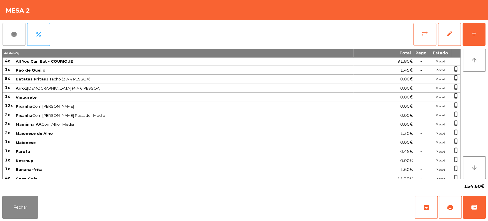
click at [416, 31] on button "sync_alt" at bounding box center [424, 34] width 23 height 23
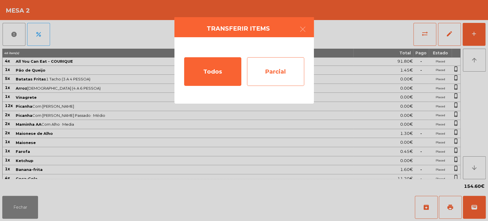
click at [285, 64] on div "Parcial" at bounding box center [275, 71] width 57 height 29
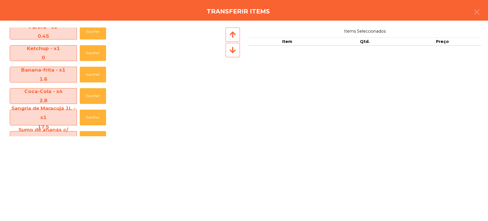
scroll to position [200, 0]
click at [90, 120] on button "Escolher" at bounding box center [93, 117] width 26 height 16
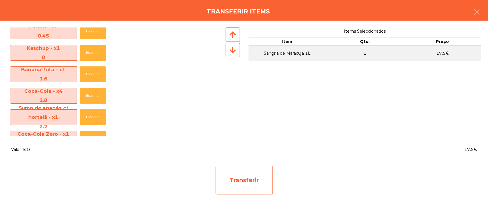
click at [262, 174] on div "Transferir" at bounding box center [243, 179] width 57 height 29
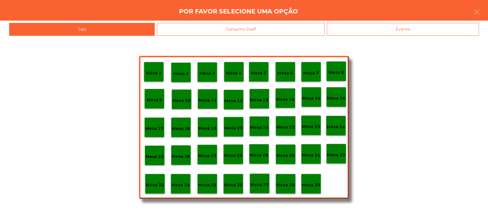
click at [259, 184] on p "Mesa 37" at bounding box center [259, 184] width 18 height 7
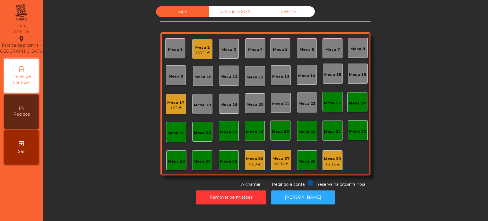
click at [173, 101] on div "Mesa 17" at bounding box center [175, 102] width 17 height 6
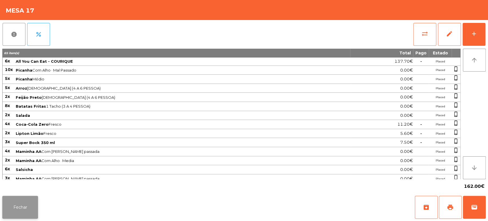
click at [18, 204] on button "Fechar" at bounding box center [20, 206] width 36 height 23
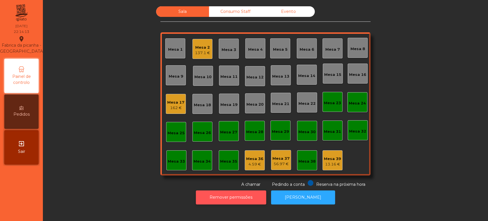
click at [216, 203] on button "Remover permissões" at bounding box center [231, 197] width 70 height 14
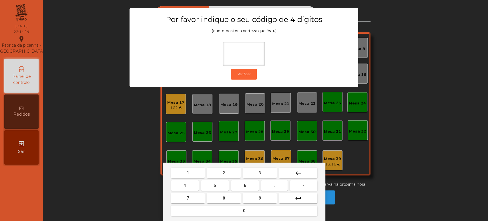
click at [187, 175] on span "1" at bounding box center [188, 172] width 2 height 5
click at [261, 175] on button "3" at bounding box center [260, 172] width 34 height 10
click at [209, 187] on button "5" at bounding box center [215, 185] width 28 height 10
click at [222, 212] on button "0" at bounding box center [244, 210] width 146 height 10
type input "****"
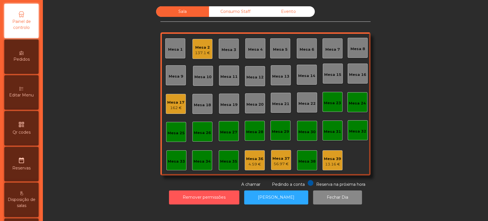
scroll to position [71, 0]
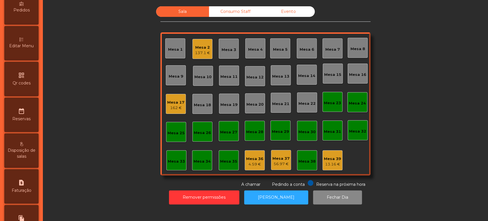
click at [28, 49] on span "Editar Menu" at bounding box center [21, 46] width 25 height 6
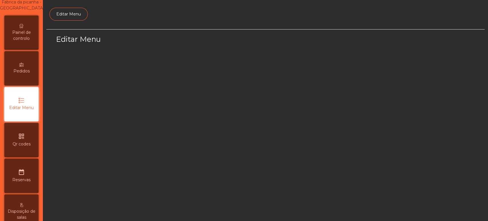
select select "*"
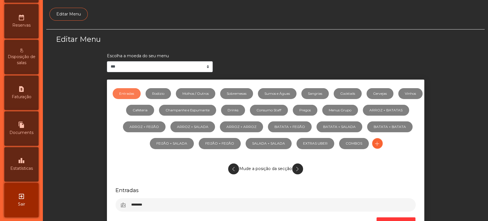
scroll to position [203, 0]
click at [31, 105] on div "request_page Faturação" at bounding box center [21, 92] width 34 height 34
select select "*"
select select "****"
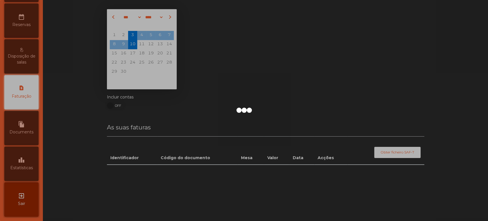
scroll to position [185, 0]
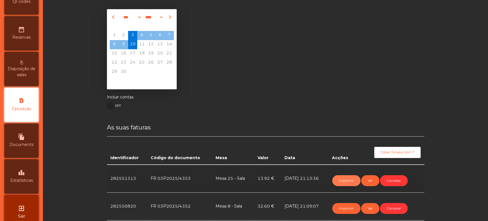
click at [350, 178] on button "Imprimir" at bounding box center [346, 180] width 28 height 11
click at [345, 178] on button "Imprimir" at bounding box center [346, 180] width 28 height 11
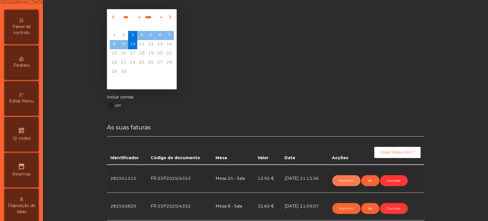
scroll to position [0, 0]
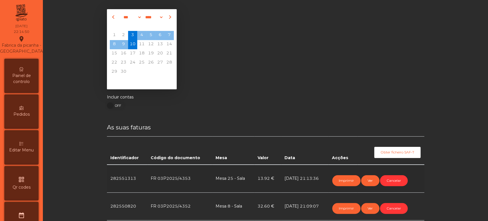
click at [19, 79] on span "Painel de controlo" at bounding box center [21, 79] width 31 height 12
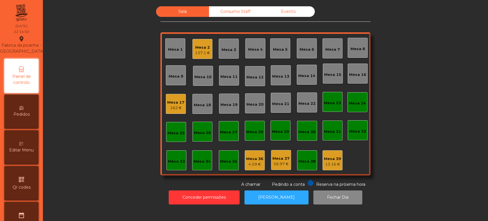
click at [449, 97] on div "Sala Consumo Staff Evento Mesa 1 Mesa 2 137.1 € Mesa 3 Mesa 4 Mesa 5 Mesa 6 Mes…" at bounding box center [265, 96] width 429 height 181
click at [182, 131] on div "Mesa 25" at bounding box center [176, 132] width 20 height 20
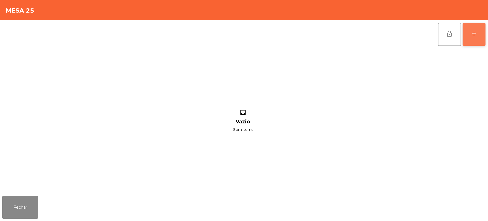
click at [473, 43] on button "add" at bounding box center [473, 34] width 23 height 23
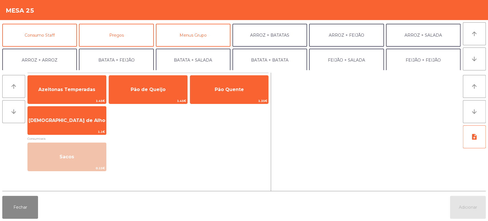
scroll to position [48, 0]
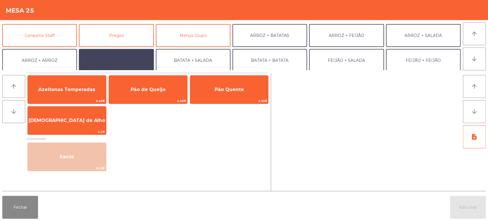
click at [123, 61] on button "BATATA + FEIJÃO" at bounding box center [116, 60] width 75 height 23
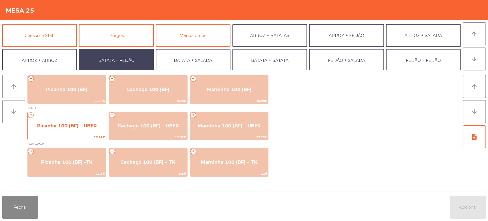
click at [99, 123] on span "Picanha 100 (BF) – UBER" at bounding box center [67, 125] width 78 height 15
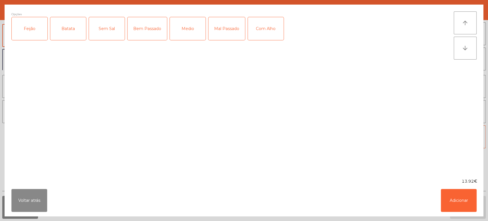
click at [35, 31] on div "Feijão" at bounding box center [30, 28] width 36 height 23
click at [66, 28] on div "Batata" at bounding box center [68, 28] width 36 height 23
click at [197, 30] on div "Medio" at bounding box center [188, 28] width 36 height 23
click at [265, 34] on div "Com Alho" at bounding box center [266, 28] width 36 height 23
click at [462, 200] on button "Adicionar" at bounding box center [459, 200] width 36 height 23
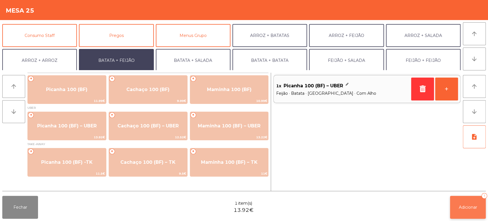
click at [469, 201] on button "Adicionar 1" at bounding box center [468, 206] width 36 height 23
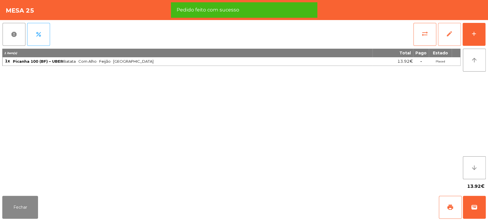
click at [443, 35] on button "edit" at bounding box center [449, 34] width 23 height 23
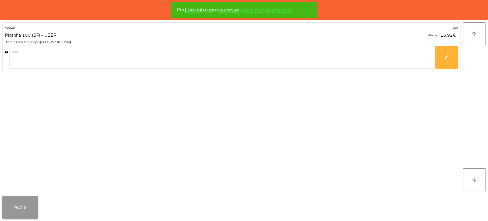
click at [18, 209] on button "Fechar" at bounding box center [20, 206] width 36 height 23
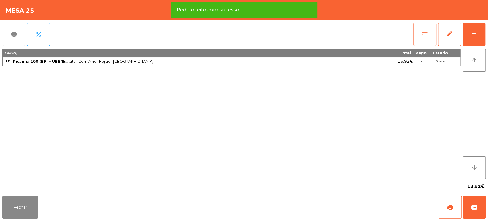
click at [420, 37] on button "sync_alt" at bounding box center [424, 34] width 23 height 23
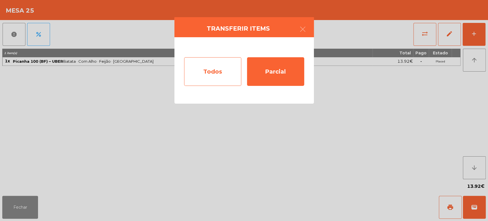
click at [212, 71] on div "Todos" at bounding box center [212, 71] width 57 height 29
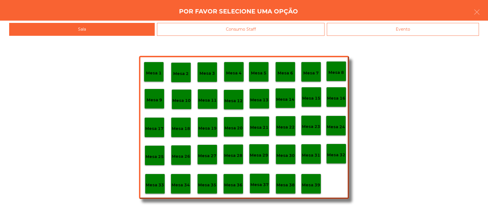
click at [259, 182] on p "Mesa 37" at bounding box center [259, 184] width 18 height 7
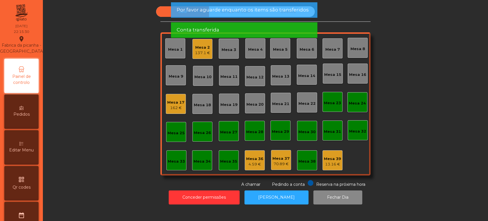
click at [249, 158] on div "Mesa 36" at bounding box center [254, 159] width 17 height 6
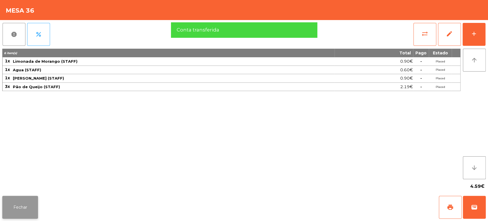
click at [32, 201] on button "Fechar" at bounding box center [20, 206] width 36 height 23
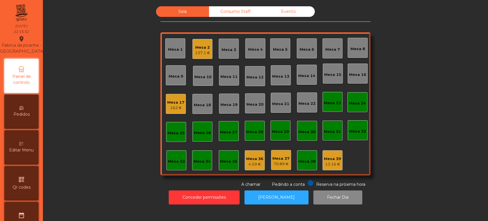
click at [278, 162] on div "70.89 €" at bounding box center [280, 164] width 17 height 6
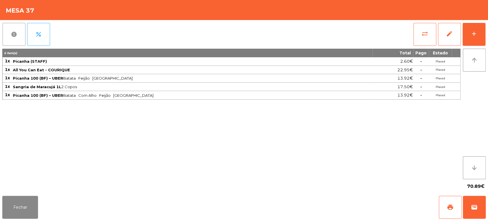
click at [14, 39] on button "report" at bounding box center [14, 34] width 23 height 23
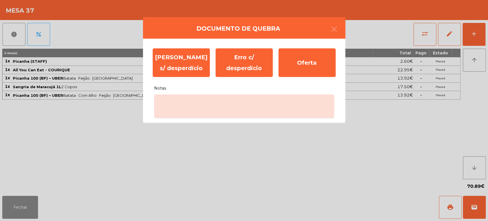
click at [21, 208] on ngb-modal-window "Documento de quebra Erro s/ desperdício Erro c/ desperdício Oferta Notas" at bounding box center [244, 110] width 488 height 221
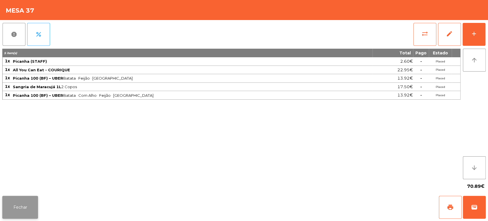
click at [27, 198] on button "Fechar" at bounding box center [20, 206] width 36 height 23
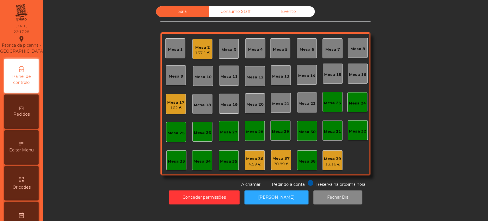
click at [195, 51] on div "137.1 €" at bounding box center [202, 53] width 15 height 6
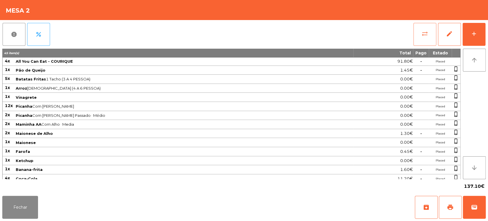
click at [415, 37] on button "sync_alt" at bounding box center [424, 34] width 23 height 23
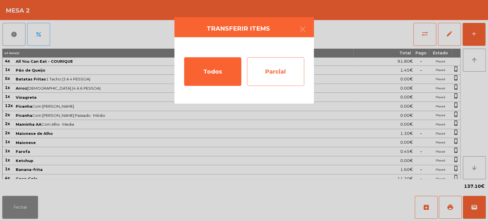
click at [285, 65] on div "Parcial" at bounding box center [275, 71] width 57 height 29
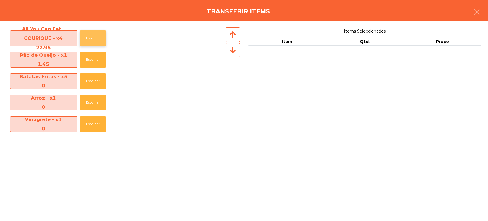
click at [85, 43] on button "Escolher" at bounding box center [93, 38] width 26 height 16
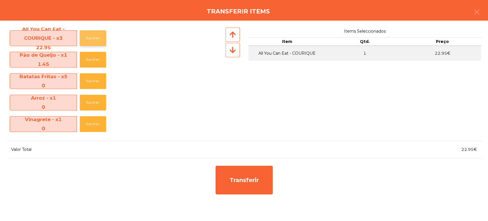
click at [86, 42] on button "Escolher" at bounding box center [93, 38] width 26 height 16
click at [94, 38] on button "Escolher" at bounding box center [93, 38] width 26 height 16
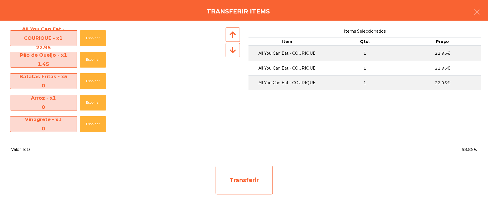
click at [252, 181] on div "Transferir" at bounding box center [243, 179] width 57 height 29
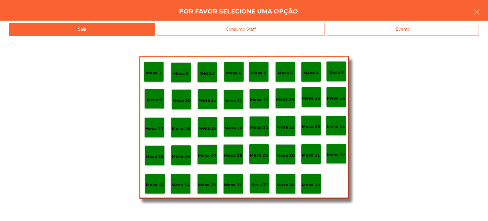
click at [364, 33] on div "Evento" at bounding box center [403, 29] width 152 height 13
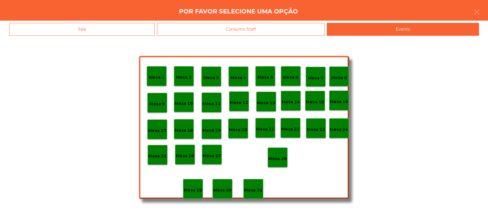
click at [207, 128] on p "Mesa 19" at bounding box center [211, 130] width 18 height 7
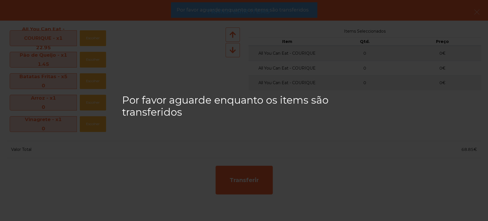
click at [258, 20] on app-alert "Por favor aguarde enquanto os items são transferidos" at bounding box center [244, 12] width 146 height 20
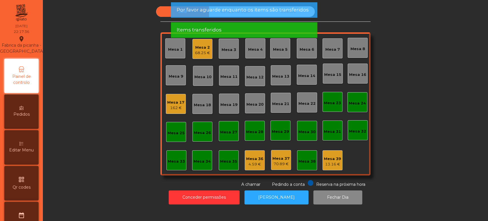
click at [262, 12] on span "Por favor aguarde enquanto os items são transferidos" at bounding box center [242, 9] width 132 height 7
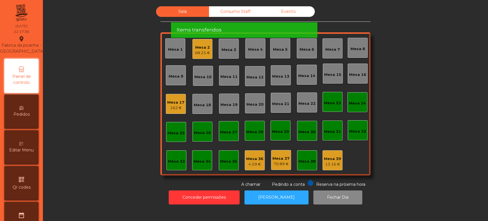
click at [274, 11] on span "Por favor aguarde enquanto os items são transferidos" at bounding box center [242, 9] width 132 height 7
click at [281, 26] on div "Items transferidos" at bounding box center [243, 29] width 135 height 7
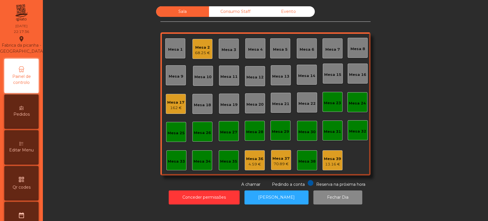
click at [290, 9] on div "Items transferidos" at bounding box center [243, 9] width 135 height 7
click at [286, 10] on div "Items transferidos" at bounding box center [243, 9] width 135 height 7
click at [291, 15] on div "Evento" at bounding box center [288, 11] width 53 height 11
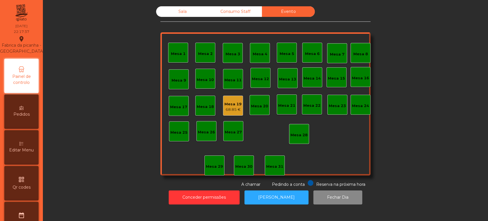
click at [231, 104] on div "Mesa 19" at bounding box center [232, 104] width 17 height 6
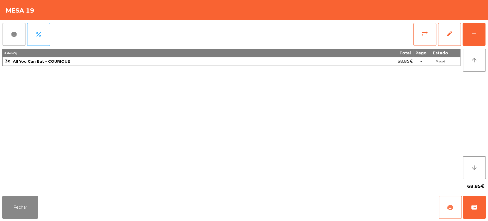
click at [447, 202] on button "print" at bounding box center [450, 206] width 23 height 23
click at [17, 196] on button "Fechar" at bounding box center [20, 206] width 36 height 23
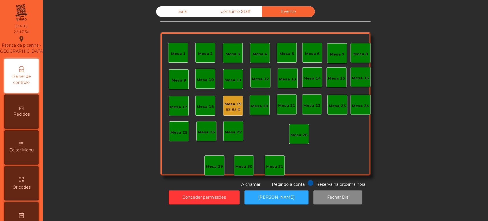
click at [235, 104] on div "Mesa 19" at bounding box center [232, 104] width 17 height 6
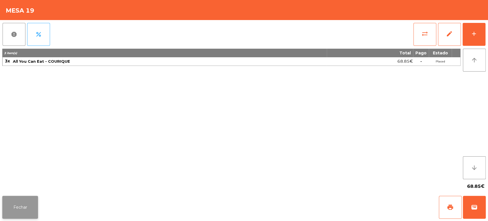
click at [36, 203] on button "Fechar" at bounding box center [20, 206] width 36 height 23
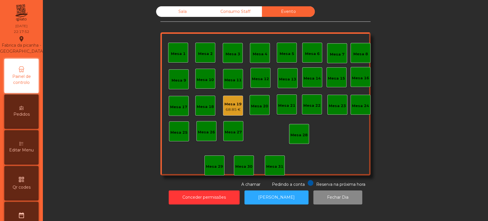
click at [183, 15] on div "Sala" at bounding box center [182, 11] width 53 height 11
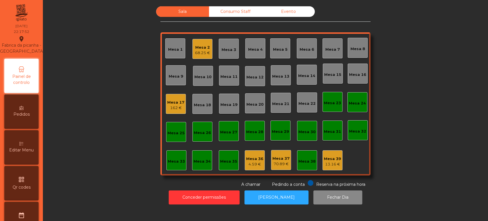
click at [196, 52] on div "68.25 €" at bounding box center [202, 53] width 15 height 6
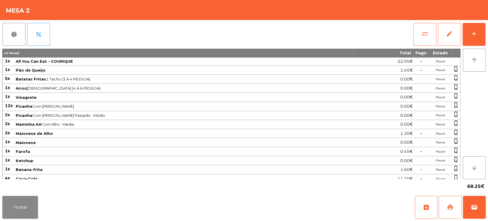
click at [441, 199] on button "print" at bounding box center [450, 206] width 23 height 23
click at [30, 207] on button "Fechar" at bounding box center [20, 206] width 36 height 23
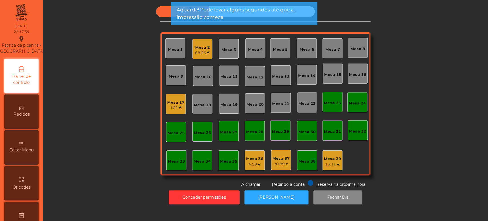
click at [311, 13] on span "Aguarde! Pode levar alguns segundos até que a impressão comece" at bounding box center [243, 13] width 135 height 14
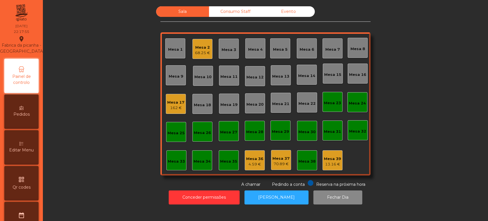
click at [280, 15] on div "Evento" at bounding box center [288, 11] width 53 height 11
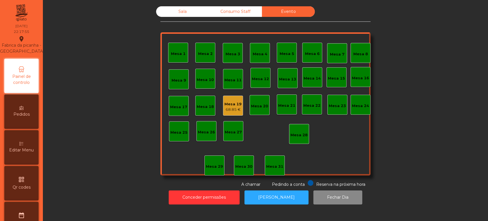
click at [229, 101] on div "Mesa 19" at bounding box center [232, 104] width 17 height 6
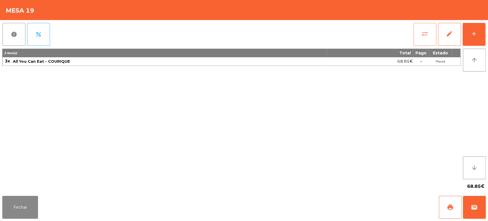
click at [423, 41] on button "sync_alt" at bounding box center [424, 34] width 23 height 23
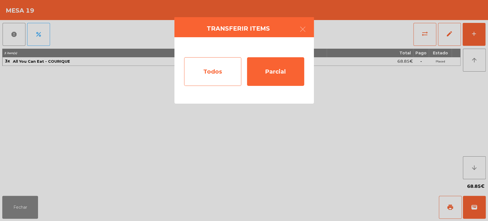
click at [208, 69] on div "Todos" at bounding box center [212, 71] width 57 height 29
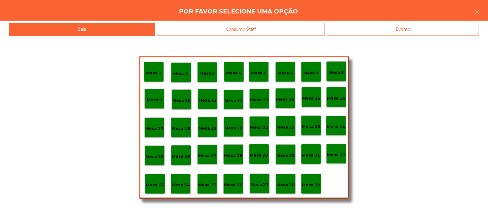
click at [185, 71] on p "Mesa 2" at bounding box center [180, 73] width 15 height 7
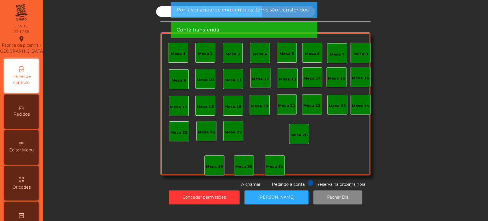
click at [211, 13] on span "Por favor aguarde enquanto os items são transferidos" at bounding box center [242, 9] width 132 height 7
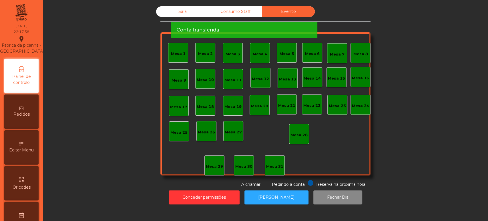
click at [228, 13] on span "Por favor aguarde enquanto os items são transferidos" at bounding box center [242, 9] width 132 height 7
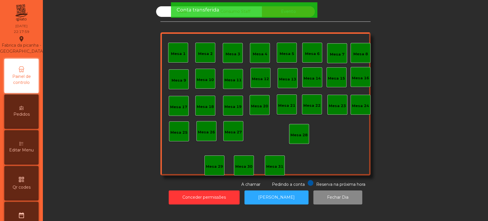
click at [241, 12] on div "Conta transferida" at bounding box center [243, 9] width 135 height 7
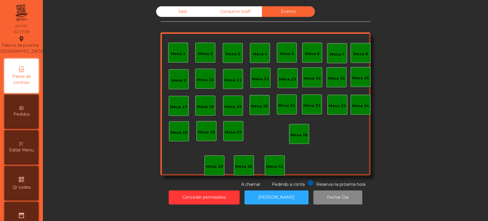
click at [182, 9] on div "Sala" at bounding box center [182, 11] width 53 height 11
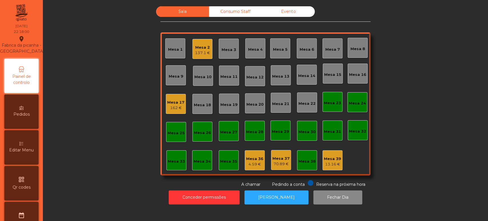
click at [197, 50] on div "137.1 €" at bounding box center [202, 53] width 15 height 6
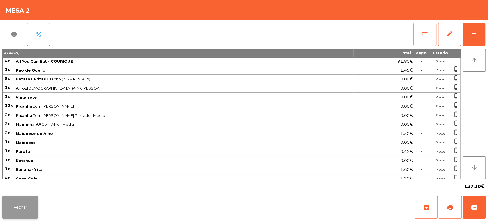
click at [36, 207] on button "Fechar" at bounding box center [20, 206] width 36 height 23
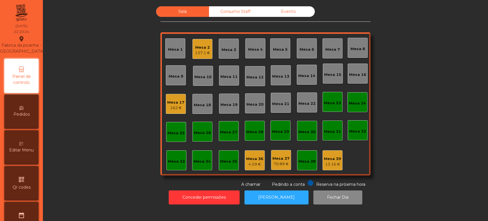
click at [206, 47] on div "Mesa 2" at bounding box center [202, 48] width 15 height 6
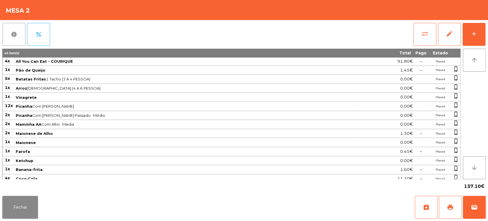
click at [18, 32] on button "report" at bounding box center [14, 34] width 23 height 23
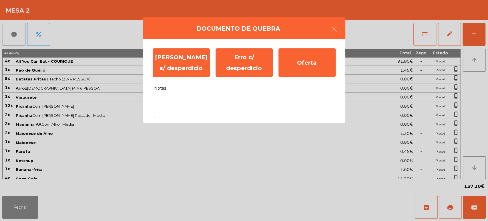
click at [195, 98] on textarea "Notas" at bounding box center [244, 106] width 180 height 24
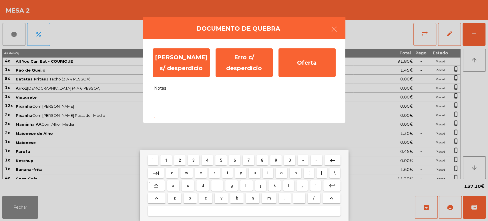
click at [213, 183] on button "f" at bounding box center [216, 185] width 11 height 10
click at [240, 172] on span "y" at bounding box center [241, 172] width 2 height 5
type textarea "**"
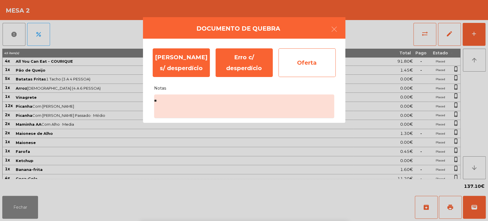
click at [310, 75] on div "Oferta" at bounding box center [306, 62] width 57 height 29
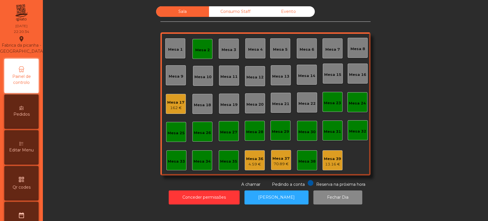
click at [254, 157] on div "Mesa 36" at bounding box center [254, 159] width 17 height 6
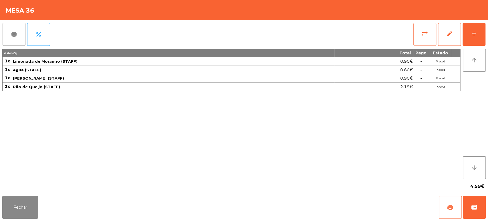
click at [451, 210] on span "print" at bounding box center [450, 206] width 7 height 7
click at [18, 200] on button "Fechar" at bounding box center [20, 206] width 36 height 23
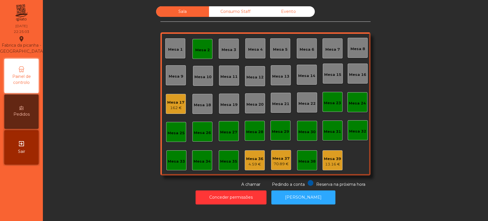
click at [246, 162] on div "4.59 €" at bounding box center [254, 164] width 17 height 6
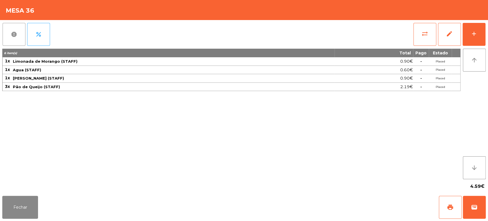
click at [5, 32] on button "report" at bounding box center [14, 34] width 23 height 23
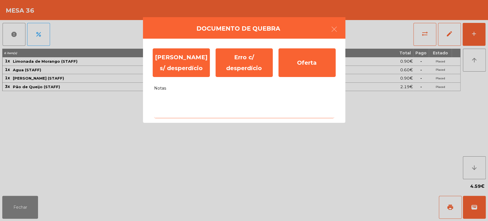
click at [213, 103] on textarea "Notas" at bounding box center [244, 106] width 180 height 24
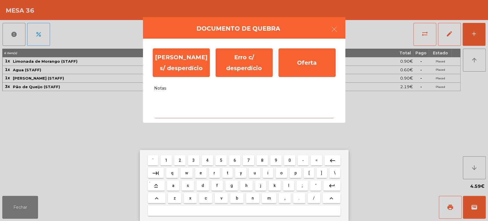
click at [225, 185] on button "g" at bounding box center [231, 185] width 13 height 10
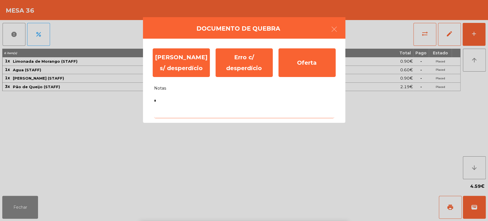
type textarea "**"
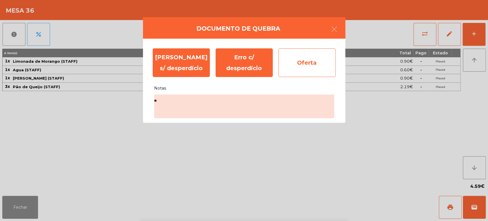
click at [314, 71] on div "Oferta" at bounding box center [306, 62] width 57 height 29
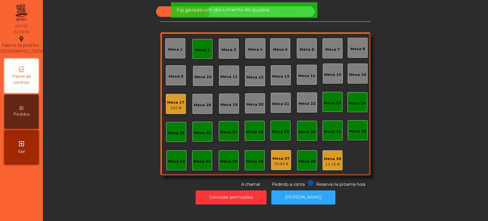
click at [207, 55] on div "Mesa 2" at bounding box center [202, 49] width 20 height 20
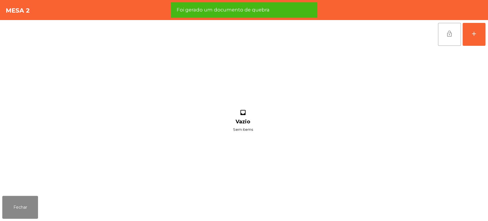
click at [458, 32] on button "lock_open" at bounding box center [449, 34] width 23 height 23
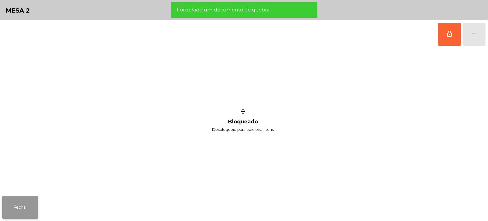
click at [26, 205] on button "Fechar" at bounding box center [20, 206] width 36 height 23
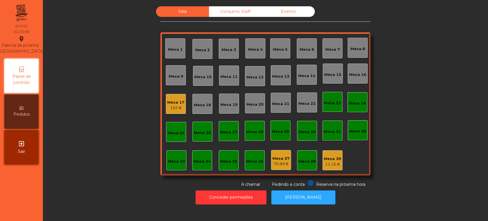
click at [255, 16] on div "Consumo Staff" at bounding box center [235, 11] width 53 height 11
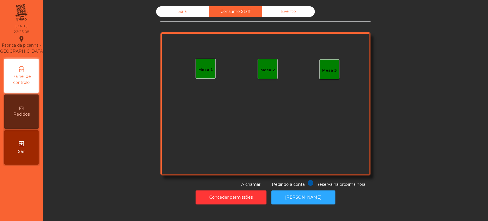
click at [235, 10] on div "Consumo Staff" at bounding box center [235, 11] width 53 height 11
click at [291, 14] on div "Evento" at bounding box center [288, 11] width 53 height 11
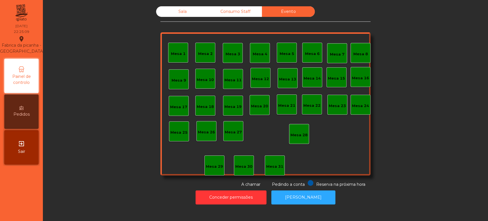
click at [176, 15] on div "Sala" at bounding box center [182, 11] width 53 height 11
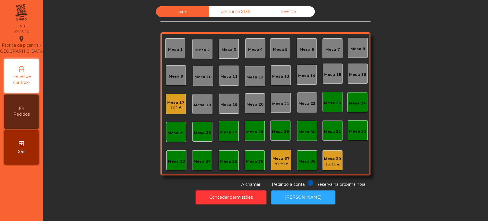
click at [283, 162] on div "70.89 €" at bounding box center [280, 164] width 17 height 6
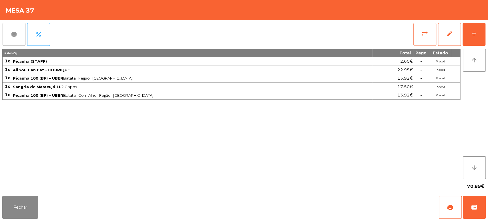
click at [3, 24] on button "report" at bounding box center [14, 34] width 23 height 23
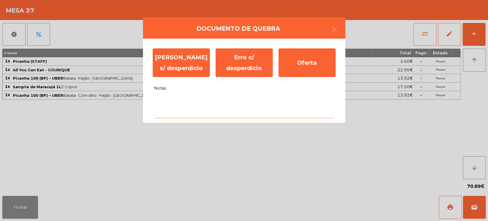
click at [219, 115] on textarea "Notas" at bounding box center [244, 106] width 180 height 24
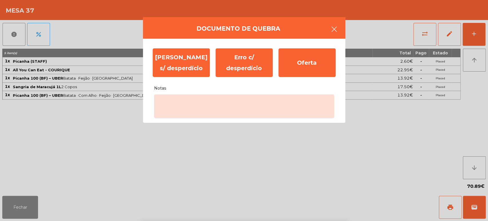
click at [333, 30] on icon "button" at bounding box center [334, 29] width 7 height 7
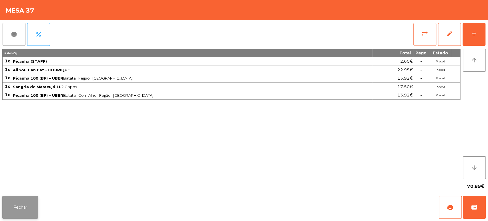
click at [22, 217] on button "Fechar" at bounding box center [20, 206] width 36 height 23
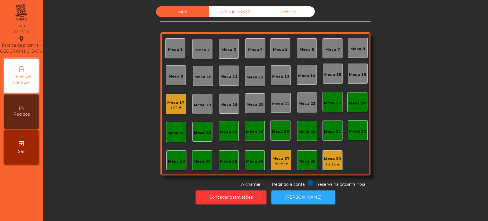
click at [338, 160] on div "Mesa 39" at bounding box center [332, 159] width 17 height 6
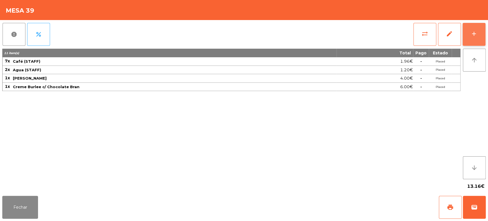
click at [471, 33] on div "add" at bounding box center [473, 33] width 7 height 7
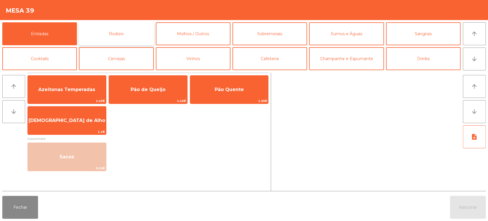
click at [94, 43] on button "Rodizio" at bounding box center [116, 33] width 75 height 23
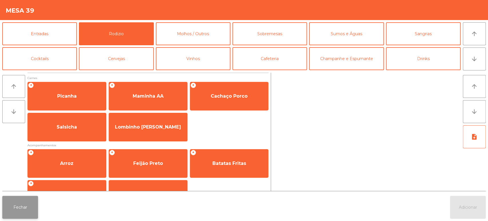
click at [24, 199] on button "Fechar" at bounding box center [20, 206] width 36 height 23
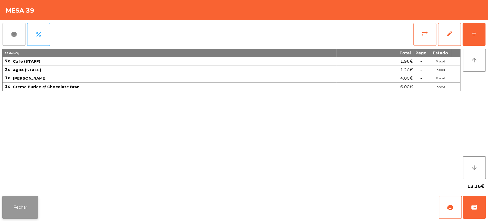
click at [21, 207] on button "Fechar" at bounding box center [20, 206] width 36 height 23
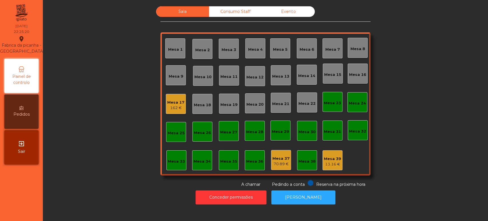
click at [279, 162] on div "70.89 €" at bounding box center [280, 164] width 17 height 6
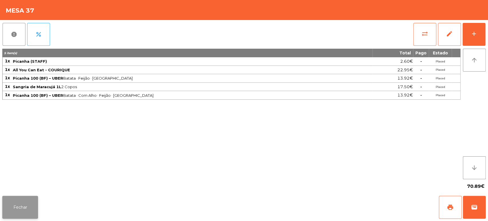
click at [24, 217] on button "Fechar" at bounding box center [20, 206] width 36 height 23
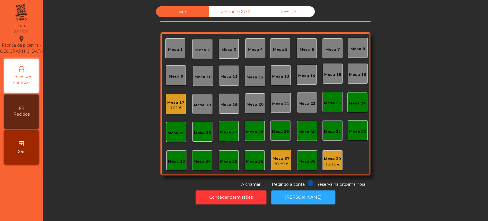
click at [325, 162] on div "13.16 €" at bounding box center [332, 164] width 17 height 6
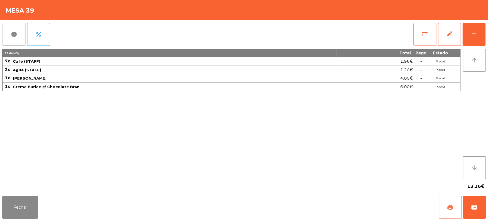
click at [446, 203] on button "print" at bounding box center [450, 206] width 23 height 23
click at [19, 210] on button "Fechar" at bounding box center [20, 206] width 36 height 23
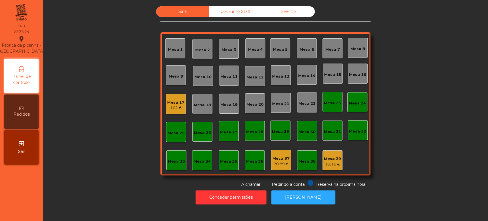
click at [337, 162] on div "13.16 €" at bounding box center [332, 164] width 17 height 6
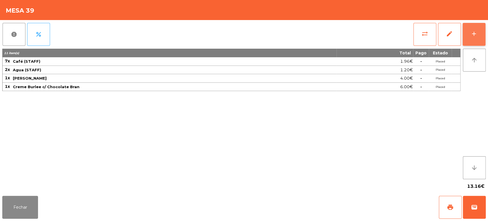
click at [473, 32] on div "add" at bounding box center [473, 33] width 7 height 7
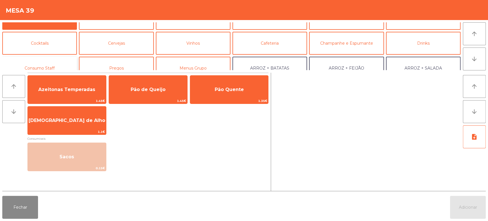
click at [34, 65] on button "Consumo Staff" at bounding box center [39, 68] width 75 height 23
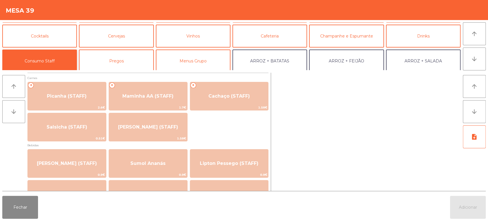
scroll to position [0, 0]
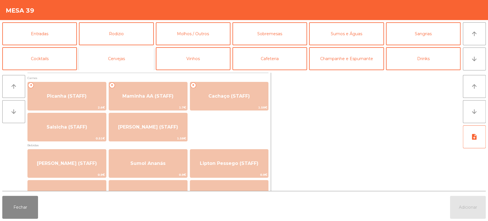
click at [128, 53] on button "Cervejas" at bounding box center [116, 58] width 75 height 23
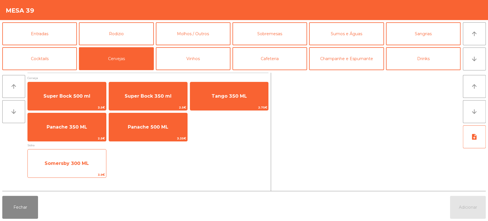
click at [86, 161] on span "Somersby 300 ML" at bounding box center [67, 162] width 44 height 5
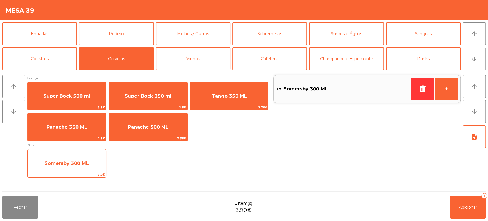
click at [85, 169] on span "Somersby 300 ML" at bounding box center [67, 162] width 78 height 15
click at [79, 162] on span "Somersby 300 ML" at bounding box center [67, 162] width 44 height 5
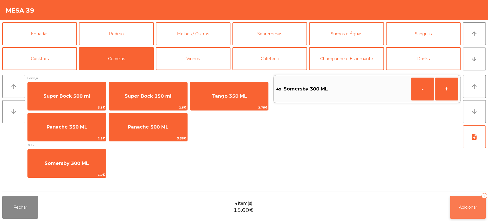
click at [465, 199] on button "Adicionar 4" at bounding box center [468, 206] width 36 height 23
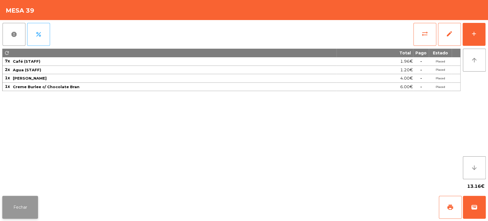
click at [22, 198] on button "Fechar" at bounding box center [20, 206] width 36 height 23
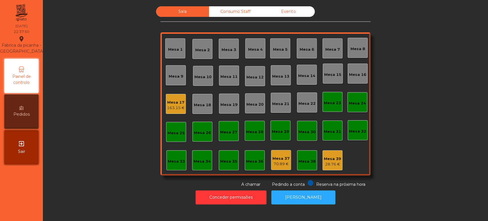
click at [169, 105] on div "163.15 €" at bounding box center [176, 108] width 18 height 6
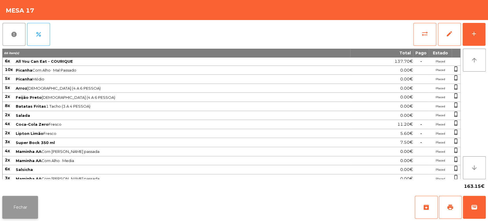
click at [34, 206] on button "Fechar" at bounding box center [20, 206] width 36 height 23
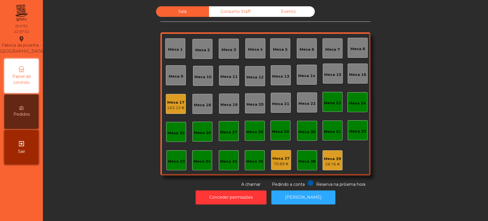
click at [197, 46] on div "Mesa 2" at bounding box center [202, 49] width 15 height 8
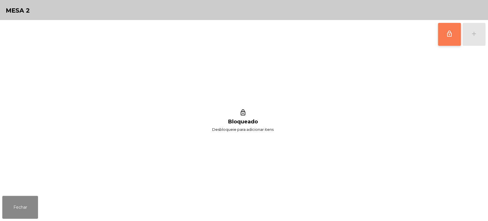
click at [442, 34] on button "lock_outline" at bounding box center [449, 34] width 23 height 23
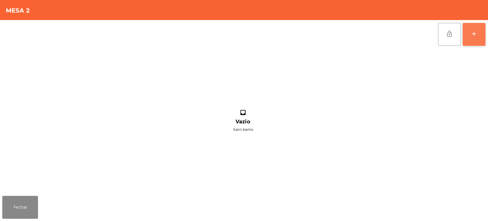
click at [471, 34] on div "add" at bounding box center [473, 33] width 7 height 7
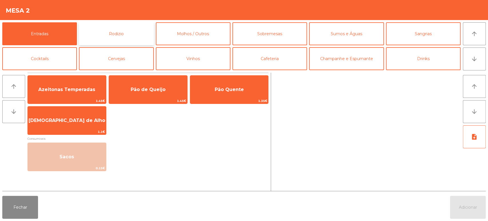
click at [102, 36] on button "Rodizio" at bounding box center [116, 33] width 75 height 23
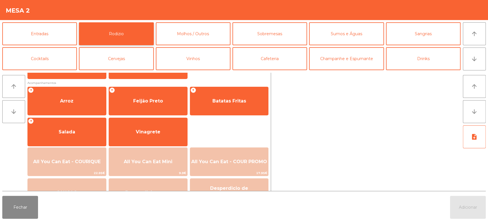
scroll to position [69, 0]
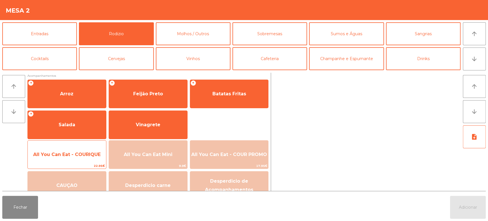
click at [82, 148] on span "All You Can Eat - COURIQUE" at bounding box center [67, 154] width 78 height 15
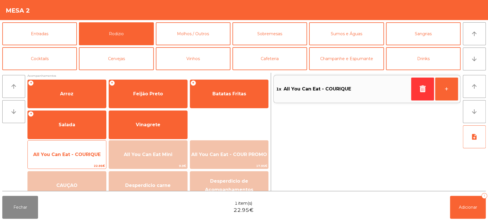
click at [78, 150] on span "All You Can Eat - COURIQUE" at bounding box center [67, 154] width 78 height 15
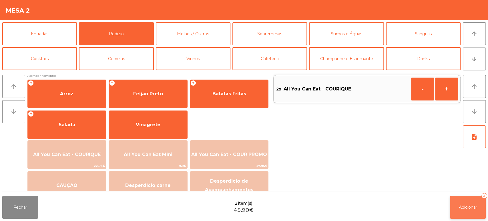
click at [473, 197] on button "Adicionar 2" at bounding box center [468, 206] width 36 height 23
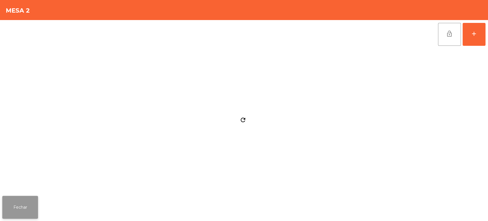
click at [27, 208] on button "Fechar" at bounding box center [20, 206] width 36 height 23
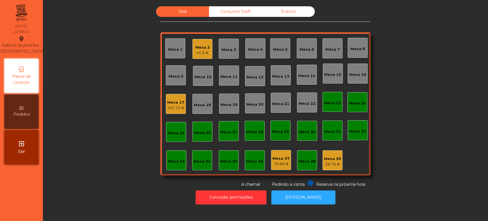
click at [243, 8] on div "Consumo Staff" at bounding box center [235, 11] width 53 height 11
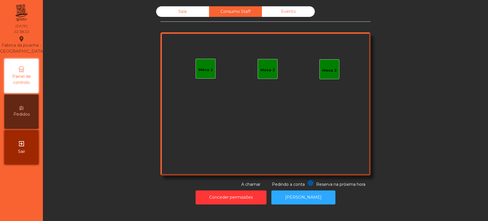
click at [209, 66] on div "Mesa 1" at bounding box center [205, 69] width 15 height 8
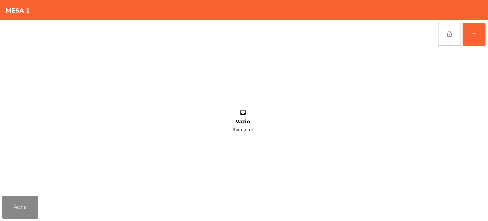
click at [487, 39] on div "lock_open add inbox Vazio Sem items" at bounding box center [244, 106] width 488 height 173
click at [471, 42] on button "add" at bounding box center [473, 34] width 23 height 23
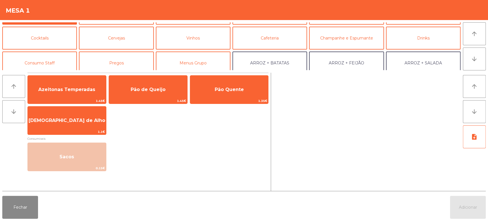
scroll to position [32, 0]
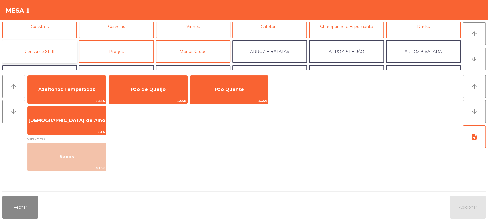
click at [51, 57] on button "Consumo Staff" at bounding box center [39, 51] width 75 height 23
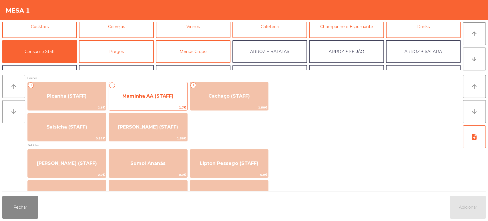
click at [160, 101] on span "Maminha AA (STAFF)" at bounding box center [148, 95] width 78 height 15
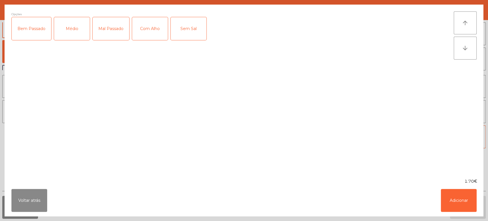
click at [73, 30] on div "Médio" at bounding box center [72, 28] width 36 height 23
click at [461, 208] on button "Adicionar" at bounding box center [459, 200] width 36 height 23
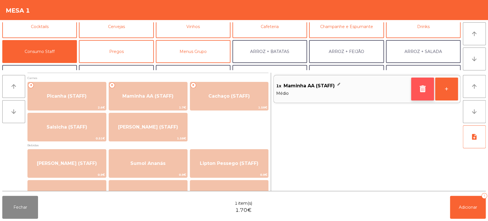
click at [422, 95] on button "button" at bounding box center [422, 88] width 23 height 23
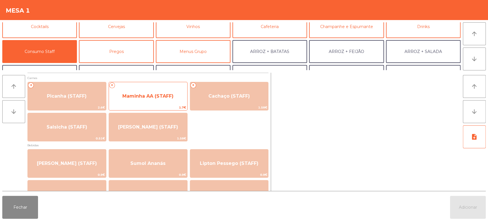
click at [163, 101] on span "Maminha AA (STAFF)" at bounding box center [148, 95] width 78 height 15
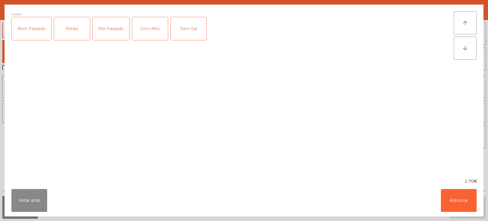
click at [73, 29] on div "Médio" at bounding box center [72, 28] width 36 height 23
click at [153, 31] on div "Com Alho" at bounding box center [150, 28] width 36 height 23
click at [462, 205] on button "Adicionar" at bounding box center [459, 200] width 36 height 23
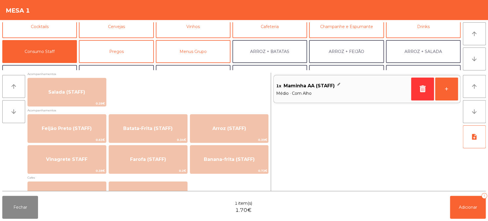
scroll to position [233, 0]
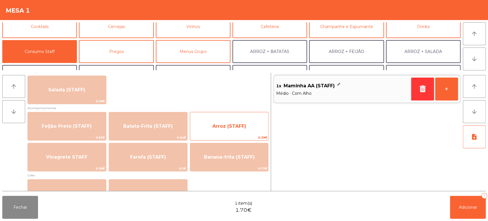
click at [217, 130] on span "Arroz (STAFF)" at bounding box center [229, 125] width 78 height 15
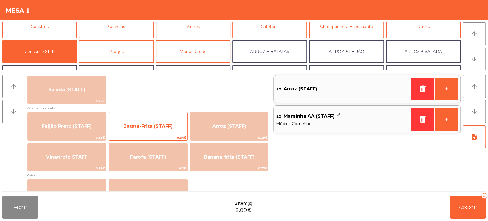
click at [164, 127] on span "Batata-Frita (STAFF)" at bounding box center [147, 125] width 49 height 5
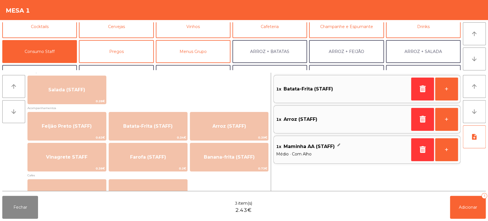
click at [436, 216] on div "Fechar 3 item(s) 2.43€ Adicionar 3" at bounding box center [244, 206] width 488 height 27
click at [436, 214] on div "Fechar 3 item(s) 2.43€ Adicionar 3" at bounding box center [244, 206] width 488 height 27
click at [484, 195] on div "3" at bounding box center [484, 196] width 6 height 6
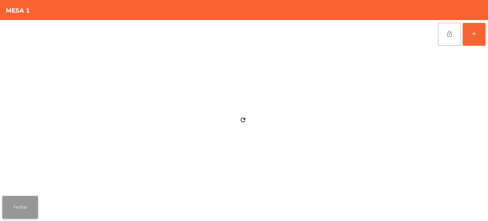
click at [34, 204] on button "Fechar" at bounding box center [20, 206] width 36 height 23
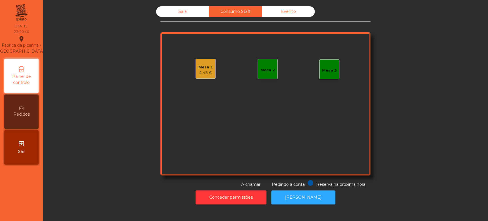
click at [186, 8] on div "Sala" at bounding box center [182, 11] width 53 height 11
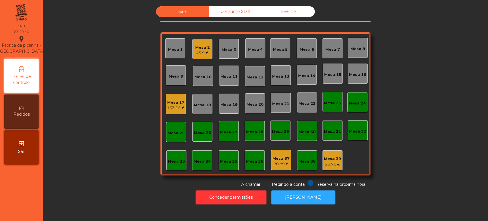
click at [221, 14] on div "Consumo Staff" at bounding box center [235, 11] width 53 height 11
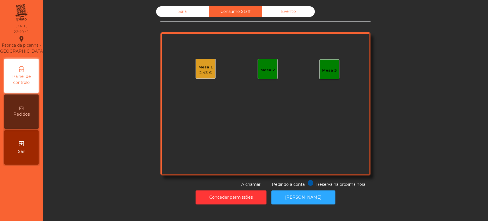
click at [211, 71] on div "Mesa 1 2.43 €" at bounding box center [205, 69] width 20 height 20
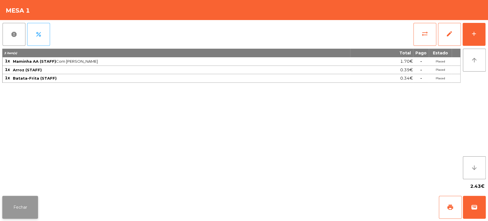
click at [31, 216] on button "Fechar" at bounding box center [20, 206] width 36 height 23
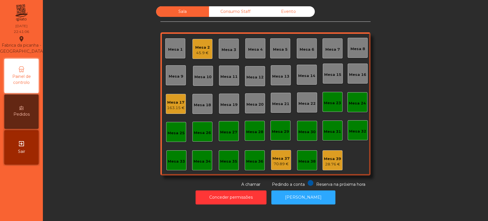
click at [338, 57] on div "Mesa 7" at bounding box center [332, 48] width 20 height 20
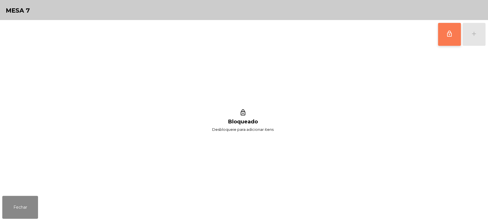
click at [448, 38] on button "lock_outline" at bounding box center [449, 34] width 23 height 23
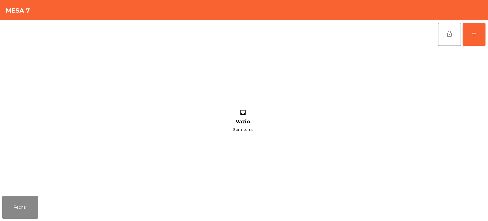
click at [487, 34] on div "lock_open add inbox Vazio Sem items" at bounding box center [244, 106] width 488 height 173
click at [100, 31] on div "lock_open add" at bounding box center [243, 34] width 483 height 29
click at [480, 37] on button "add" at bounding box center [473, 34] width 23 height 23
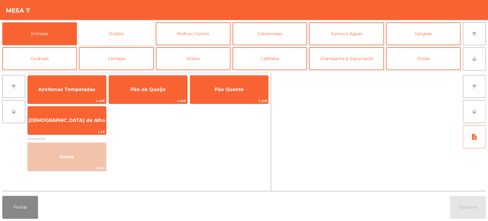
click at [124, 44] on button "Rodizio" at bounding box center [116, 33] width 75 height 23
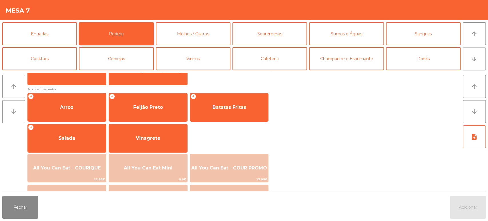
scroll to position [67, 0]
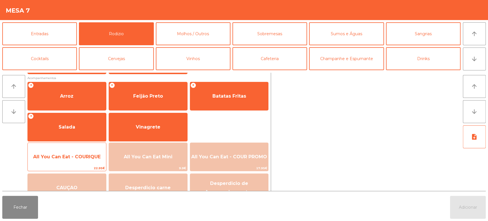
click at [73, 159] on span "All You Can Eat - COURIQUE" at bounding box center [67, 156] width 78 height 15
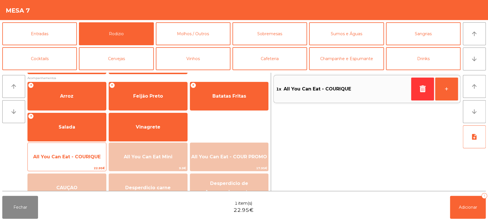
click at [75, 153] on span "All You Can Eat - COURIQUE" at bounding box center [67, 156] width 78 height 15
click at [74, 162] on span "All You Can Eat - COURIQUE" at bounding box center [67, 156] width 78 height 15
click at [74, 157] on span "All You Can Eat - COURIQUE" at bounding box center [66, 156] width 67 height 5
click at [76, 155] on span "All You Can Eat - COURIQUE" at bounding box center [66, 156] width 67 height 5
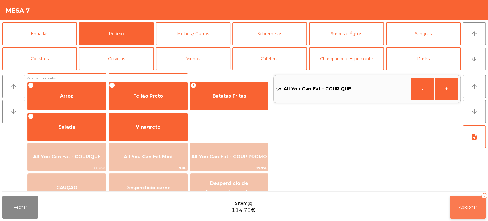
click at [457, 209] on button "Adicionar 5" at bounding box center [468, 206] width 36 height 23
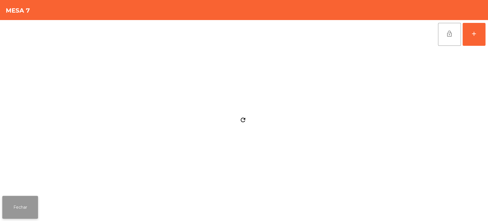
click at [21, 213] on button "Fechar" at bounding box center [20, 206] width 36 height 23
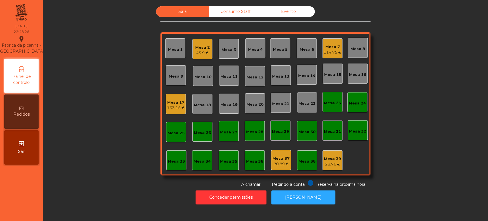
click at [172, 126] on div "Mesa 25" at bounding box center [176, 132] width 20 height 20
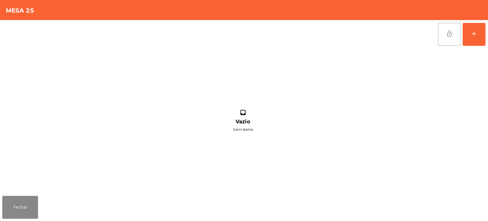
click at [454, 36] on button "lock_open" at bounding box center [449, 34] width 23 height 23
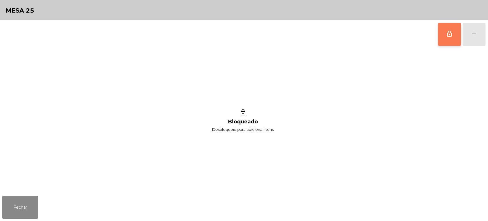
click at [450, 32] on span "lock_outline" at bounding box center [449, 33] width 7 height 7
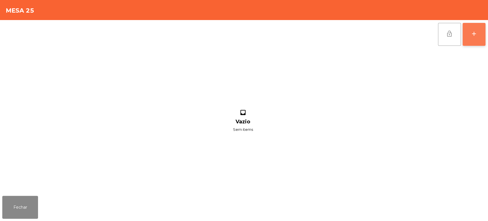
click at [481, 34] on button "add" at bounding box center [473, 34] width 23 height 23
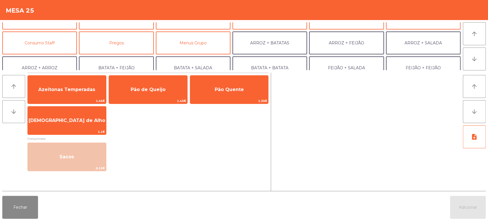
scroll to position [53, 0]
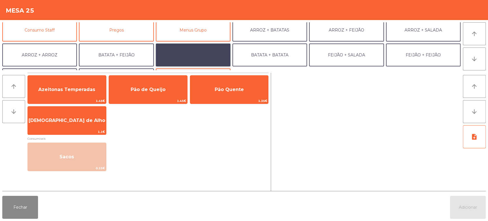
click at [211, 59] on button "BATATA + SALADA" at bounding box center [193, 54] width 75 height 23
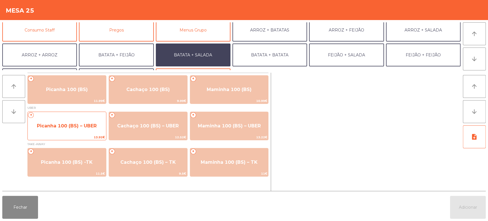
click at [71, 139] on span "13.92€" at bounding box center [67, 136] width 78 height 5
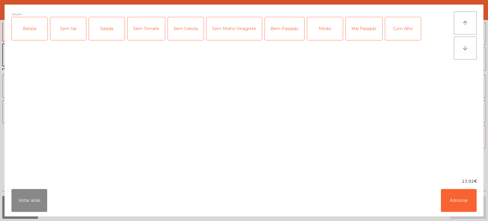
click at [41, 35] on div "Batata" at bounding box center [30, 28] width 36 height 23
click at [100, 28] on div "Salada" at bounding box center [107, 28] width 36 height 23
click at [322, 30] on div "Medio" at bounding box center [325, 28] width 36 height 23
click at [469, 204] on button "Adicionar" at bounding box center [459, 200] width 36 height 23
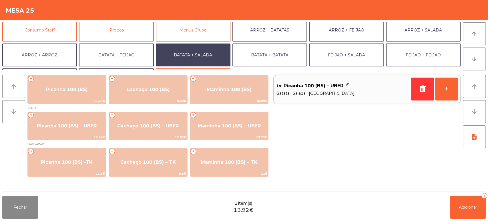
scroll to position [74, 0]
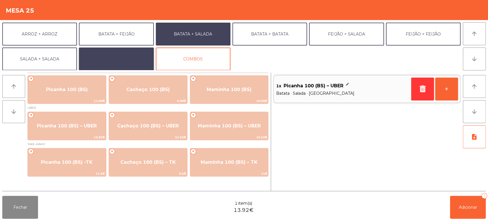
click at [135, 57] on button "EXTRAS UBER" at bounding box center [116, 58] width 75 height 23
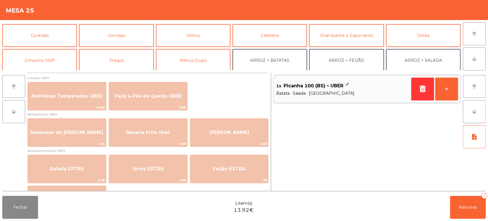
scroll to position [26, 0]
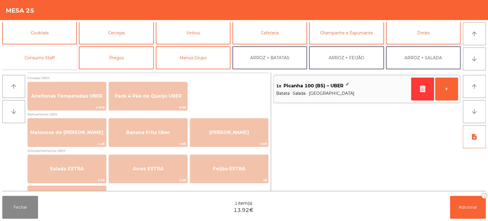
click at [58, 63] on button "Consumo Staff" at bounding box center [39, 57] width 75 height 23
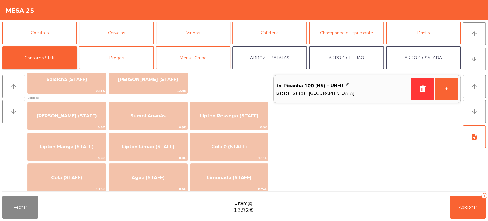
scroll to position [0, 0]
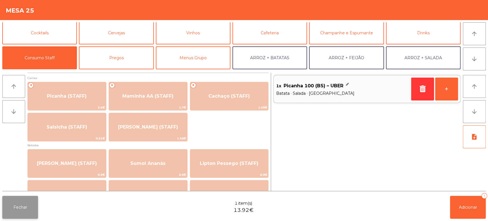
click at [22, 198] on button "Fechar" at bounding box center [20, 206] width 36 height 23
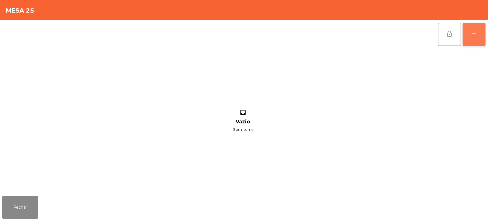
click at [469, 33] on button "add" at bounding box center [473, 34] width 23 height 23
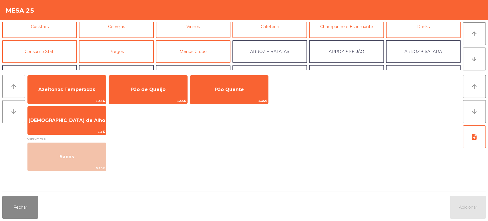
scroll to position [53, 0]
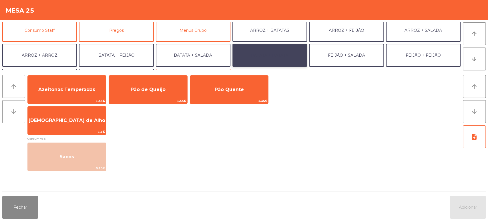
click at [280, 60] on button "BATATA + BATATA" at bounding box center [269, 55] width 75 height 23
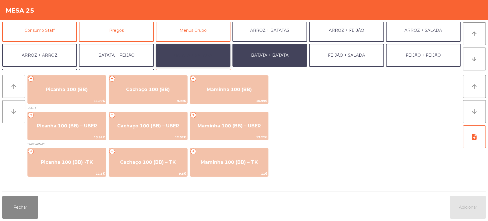
click at [204, 55] on button "BATATA + SALADA" at bounding box center [193, 55] width 75 height 23
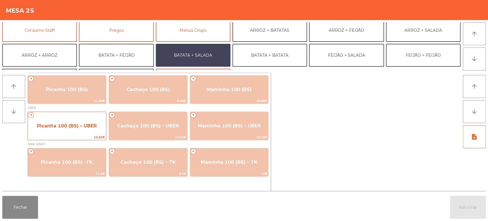
click at [95, 126] on span "Picanha 100 (BS) – UBER" at bounding box center [67, 125] width 60 height 5
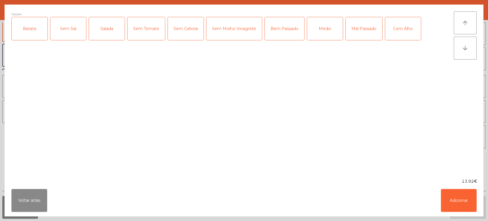
click at [30, 30] on div "Batata" at bounding box center [30, 28] width 36 height 23
click at [114, 17] on label "Salada" at bounding box center [107, 28] width 36 height 23
click at [323, 35] on div "Medio" at bounding box center [325, 28] width 36 height 23
click at [467, 191] on button "Adicionar" at bounding box center [459, 200] width 36 height 23
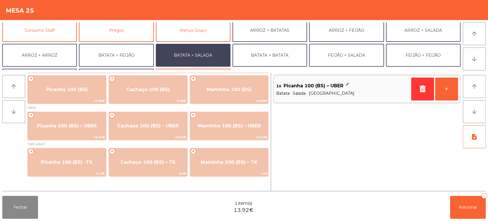
scroll to position [74, 0]
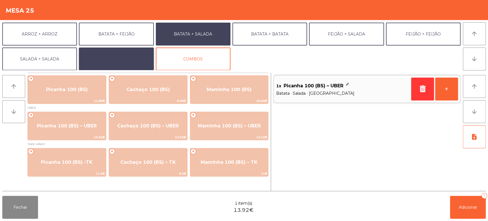
click at [136, 58] on button "EXTRAS UBER" at bounding box center [116, 58] width 75 height 23
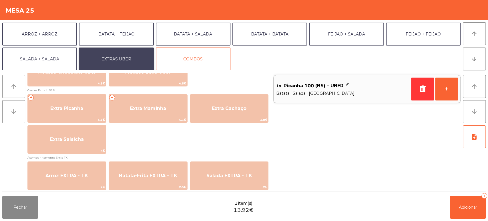
scroll to position [293, 0]
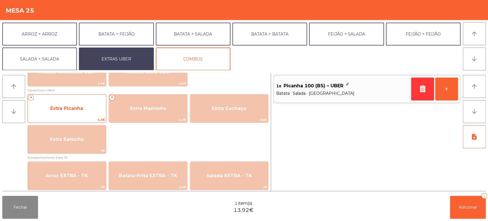
click at [73, 108] on span "Extra Picanha" at bounding box center [66, 107] width 33 height 5
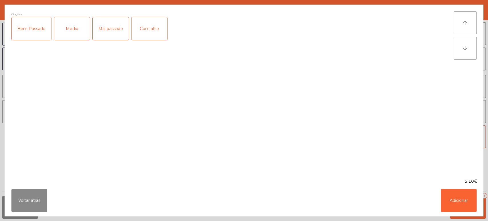
click at [77, 17] on div "Medio" at bounding box center [72, 28] width 36 height 23
click at [462, 197] on button "Adicionar" at bounding box center [459, 200] width 36 height 23
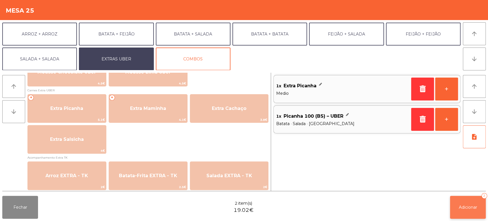
click at [461, 201] on button "Adicionar 2" at bounding box center [468, 206] width 36 height 23
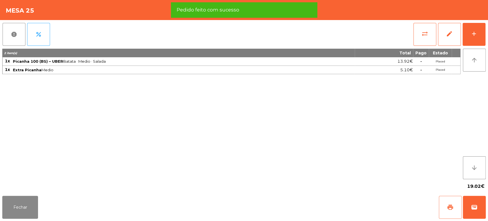
click at [446, 203] on button "print" at bounding box center [450, 206] width 23 height 23
click at [475, 201] on button "wallet" at bounding box center [474, 206] width 23 height 23
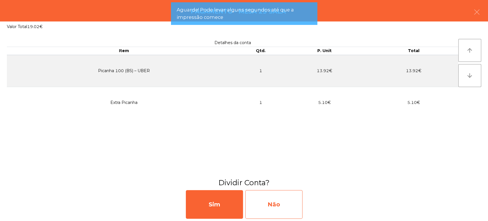
click at [286, 193] on div "Não" at bounding box center [273, 204] width 57 height 29
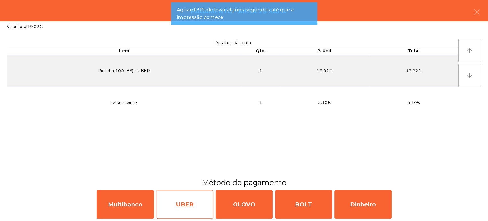
click at [186, 204] on div "UBER" at bounding box center [184, 204] width 57 height 29
select select "**"
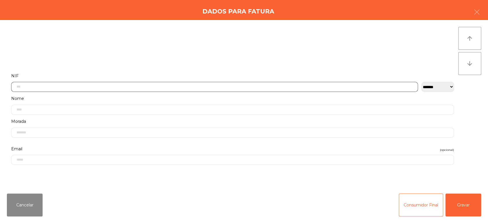
click at [368, 83] on input "text" at bounding box center [214, 87] width 407 height 10
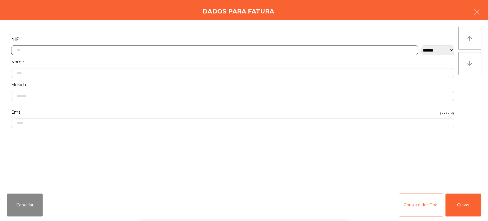
scroll to position [45, 0]
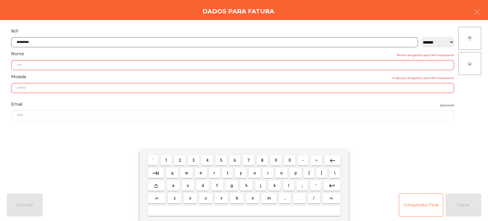
type input "*********"
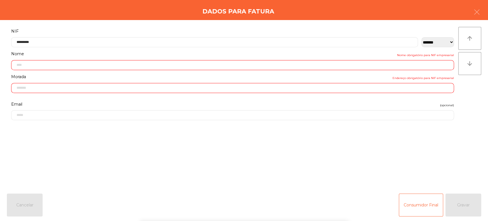
click at [453, 197] on div "` 1 2 3 4 5 6 7 8 9 0 - = keyboard_backspace keyboard_tab q w e r t y u i o p […" at bounding box center [244, 185] width 488 height 71
type input "**********"
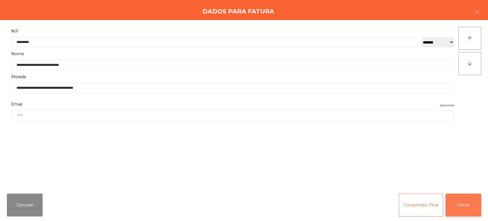
click at [462, 202] on button "Gravar" at bounding box center [463, 204] width 36 height 23
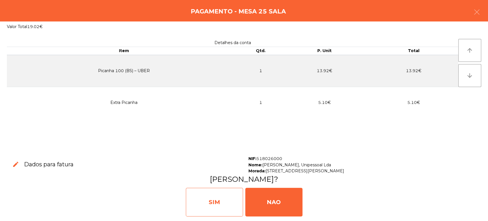
click at [220, 201] on div "SIM" at bounding box center [214, 201] width 57 height 29
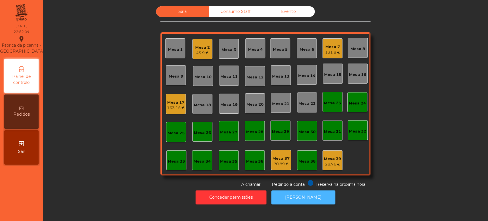
click at [280, 203] on button "[PERSON_NAME]" at bounding box center [303, 197] width 64 height 14
click at [207, 57] on div "Mesa 2 45.9 €" at bounding box center [202, 49] width 20 height 20
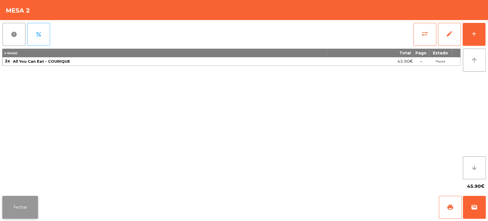
click at [30, 206] on button "Fechar" at bounding box center [20, 206] width 36 height 23
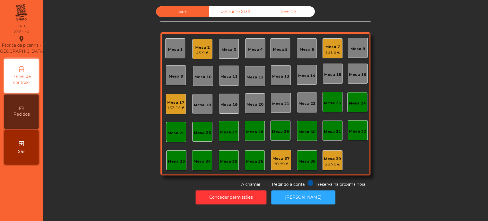
click at [197, 57] on div "Mesa 2 45.9 €" at bounding box center [202, 49] width 20 height 20
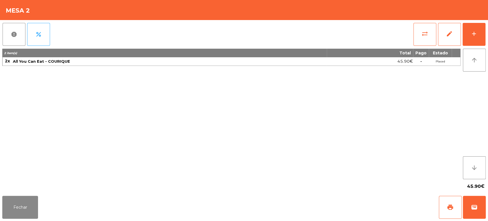
click at [487, 37] on div "report percent sync_alt edit add 2 item(s) Total Pago Estado 2x All You Can Eat…" at bounding box center [244, 106] width 488 height 173
click at [18, 206] on button "Fechar" at bounding box center [20, 206] width 36 height 23
click at [19, 204] on nav "Fabrica da picanha - Lisboa location_on 10/09/2025 22:54:41 Painel de controlo …" at bounding box center [21, 110] width 43 height 221
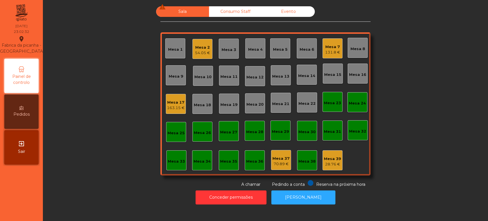
click at [176, 102] on div "Mesa 17" at bounding box center [176, 102] width 18 height 6
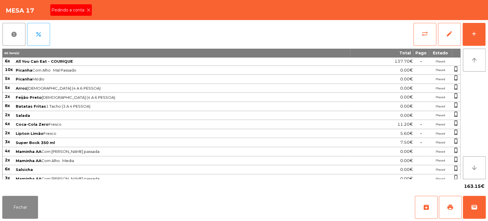
click at [98, 11] on div "Mesa 17 Pedindo a conta" at bounding box center [244, 10] width 488 height 20
click at [458, 206] on button "print" at bounding box center [450, 206] width 23 height 23
click at [27, 214] on button "Fechar" at bounding box center [20, 206] width 36 height 23
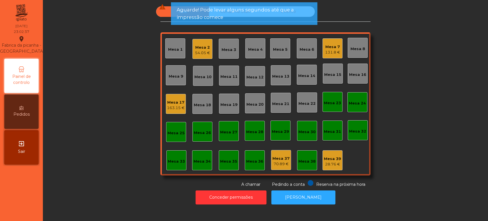
click at [171, 113] on div "Mesa 17 163.15 €" at bounding box center [176, 104] width 20 height 20
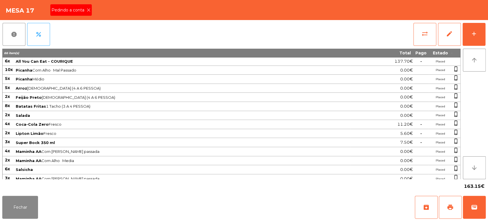
click at [88, 11] on icon at bounding box center [89, 10] width 4 height 4
click at [9, 216] on button "Fechar" at bounding box center [20, 206] width 36 height 23
click at [467, 201] on button "wallet" at bounding box center [474, 206] width 23 height 23
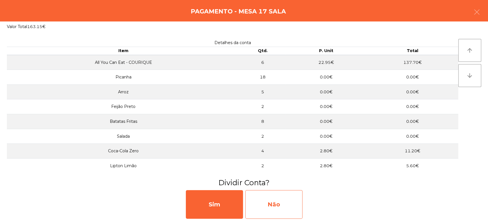
click at [294, 195] on div "Não" at bounding box center [273, 204] width 57 height 29
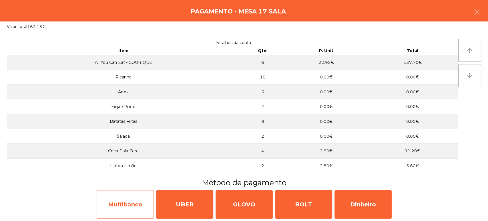
click at [138, 192] on div "Multibanco" at bounding box center [125, 204] width 57 height 29
select select "**"
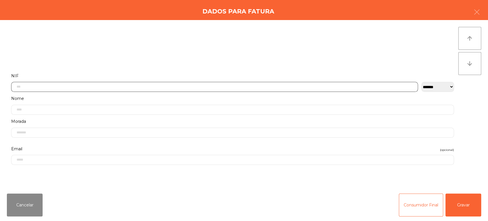
click at [181, 85] on input "text" at bounding box center [214, 87] width 407 height 10
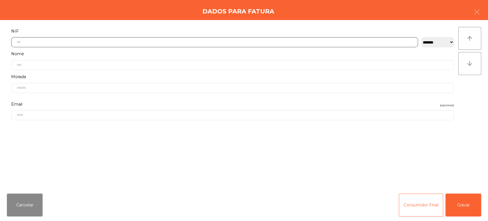
click at [186, 41] on input "text" at bounding box center [214, 42] width 407 height 10
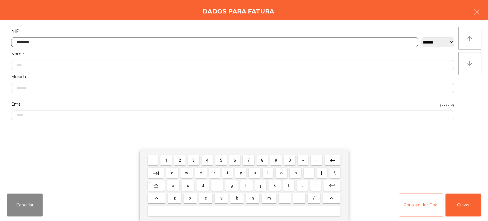
type input "*********"
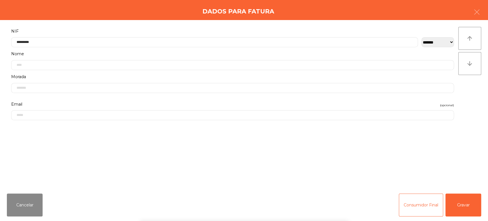
click at [464, 214] on div "` 1 2 3 4 5 6 7 8 9 0 - = keyboard_backspace keyboard_tab q w e r t y u i o p […" at bounding box center [244, 185] width 488 height 71
click at [460, 207] on button "Gravar" at bounding box center [463, 204] width 36 height 23
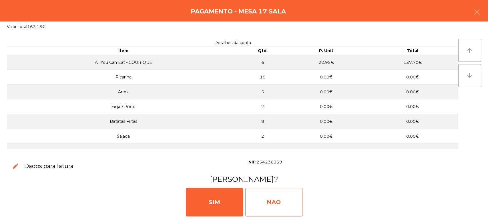
click at [290, 203] on div "NAO" at bounding box center [273, 201] width 57 height 29
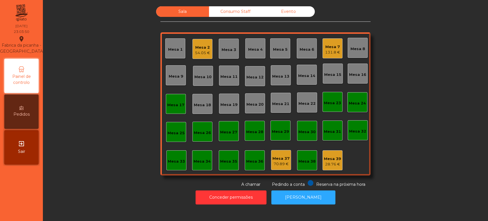
click at [174, 103] on div "Mesa 17" at bounding box center [175, 105] width 17 height 6
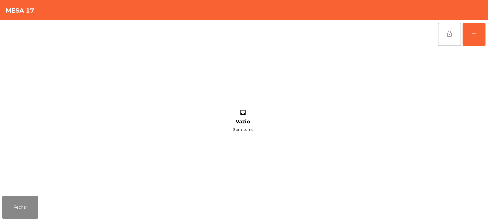
click at [443, 38] on button "lock_open" at bounding box center [449, 34] width 23 height 23
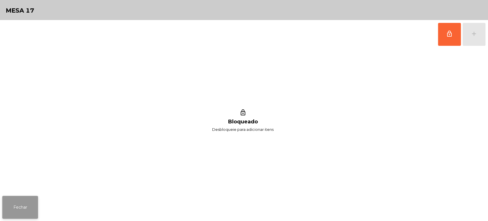
click at [12, 199] on button "Fechar" at bounding box center [20, 206] width 36 height 23
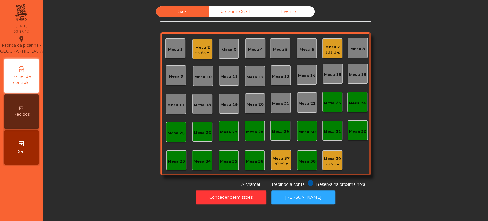
click at [327, 49] on div "Mesa 7" at bounding box center [332, 47] width 15 height 6
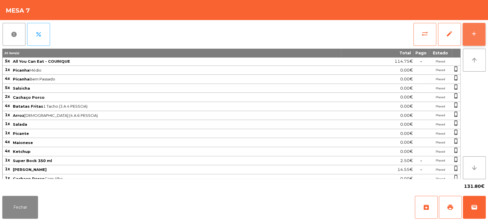
click at [473, 36] on div "add" at bounding box center [473, 33] width 7 height 7
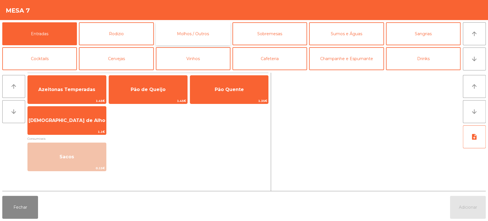
click at [203, 40] on button "Molhos / Outros" at bounding box center [193, 33] width 75 height 23
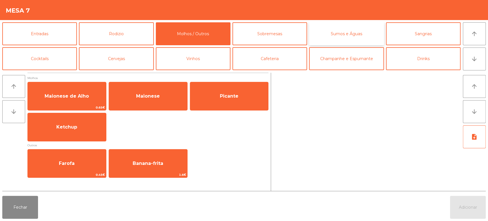
click at [356, 26] on button "Sumos e Águas" at bounding box center [346, 33] width 75 height 23
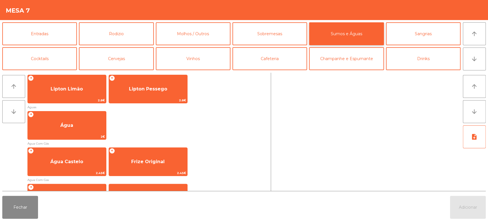
scroll to position [164, 0]
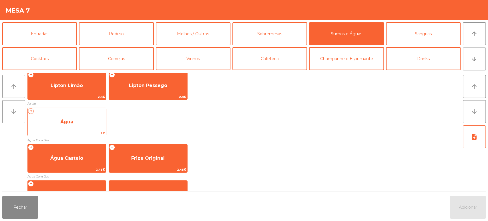
click at [68, 129] on div "+ Água 2€" at bounding box center [66, 121] width 79 height 29
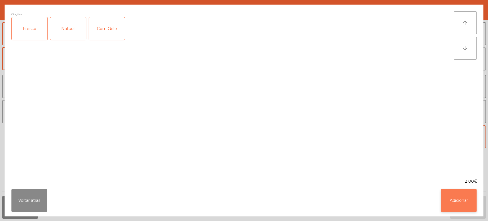
click at [448, 196] on button "Adicionar" at bounding box center [459, 200] width 36 height 23
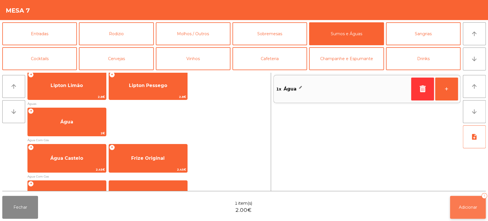
click at [464, 198] on button "Adicionar 1" at bounding box center [468, 206] width 36 height 23
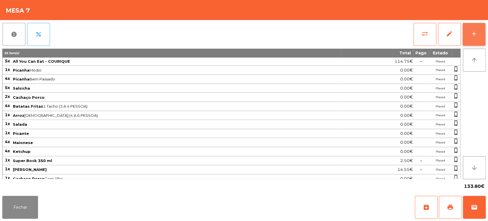
click at [471, 25] on button "add" at bounding box center [473, 34] width 23 height 23
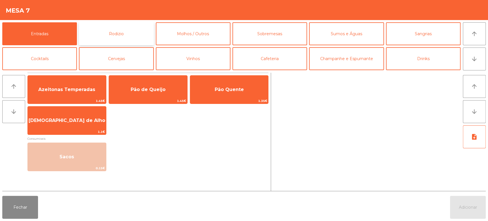
click at [132, 29] on button "Rodizio" at bounding box center [116, 33] width 75 height 23
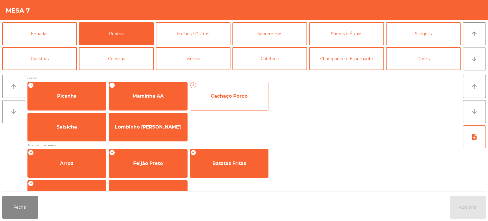
click at [232, 96] on span "Cachaço Porco" at bounding box center [229, 95] width 37 height 5
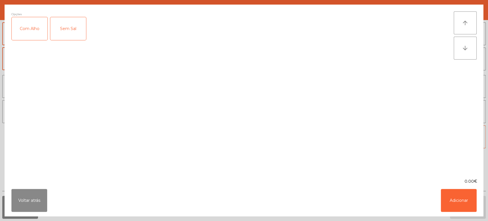
click at [25, 26] on div "Com Alho" at bounding box center [30, 28] width 36 height 23
click at [459, 203] on button "Adicionar" at bounding box center [459, 200] width 36 height 23
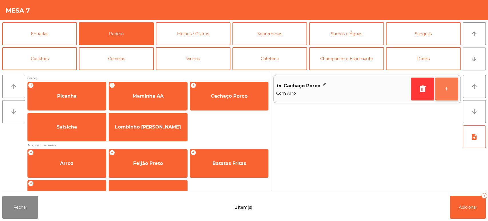
click at [456, 87] on button "+" at bounding box center [446, 88] width 23 height 23
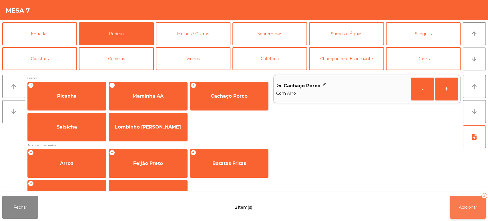
click at [468, 207] on span "Adicionar" at bounding box center [468, 206] width 18 height 5
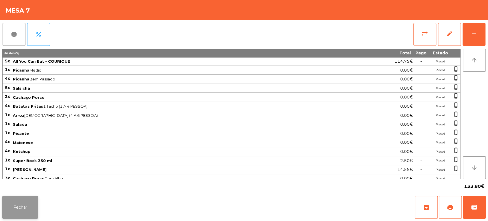
click at [25, 201] on button "Fechar" at bounding box center [20, 206] width 36 height 23
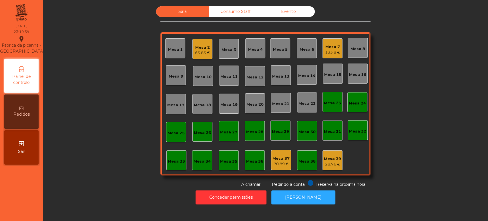
click at [277, 151] on div "Mesa 37 70.89 €" at bounding box center [281, 160] width 20 height 20
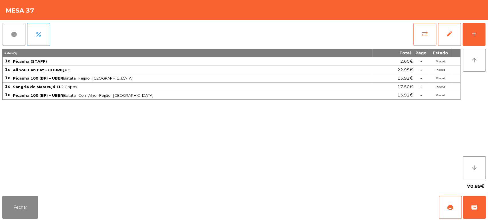
click at [15, 33] on span "report" at bounding box center [14, 34] width 7 height 7
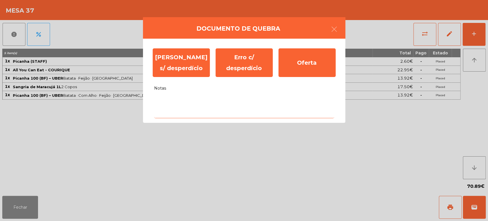
click at [291, 103] on textarea "Notas" at bounding box center [244, 106] width 180 height 24
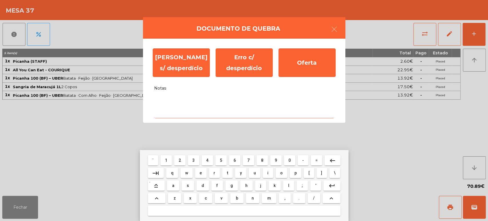
click at [188, 185] on span "s" at bounding box center [188, 185] width 2 height 5
click at [201, 173] on span "e" at bounding box center [200, 172] width 2 height 5
click at [270, 206] on button at bounding box center [244, 210] width 193 height 10
type textarea "**"
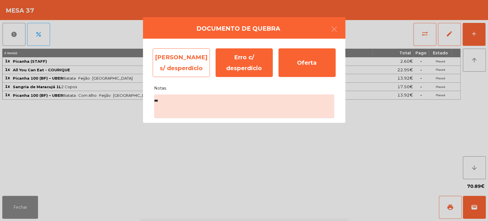
click at [179, 61] on div "Erro s/ desperdício" at bounding box center [181, 62] width 57 height 29
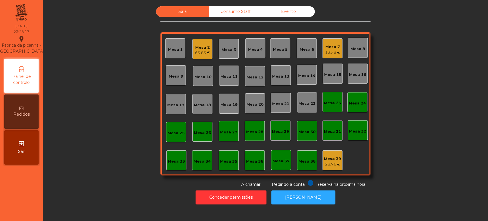
click at [245, 167] on div "Mesa 36" at bounding box center [255, 160] width 20 height 20
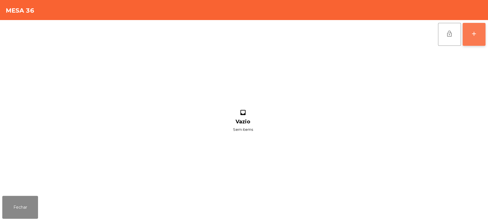
click at [476, 37] on div "add" at bounding box center [473, 33] width 7 height 7
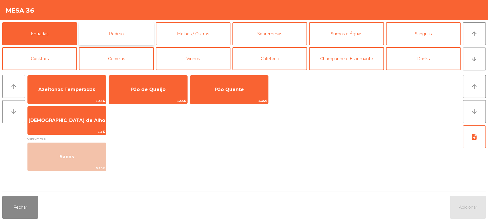
click at [125, 36] on button "Rodizio" at bounding box center [116, 33] width 75 height 23
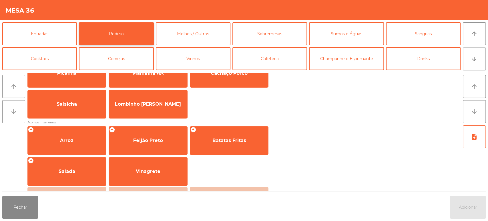
scroll to position [23, 0]
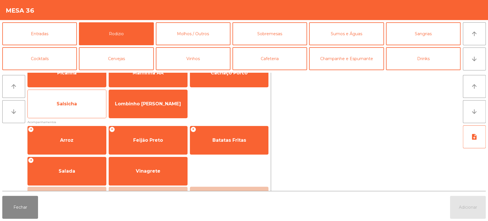
click at [76, 114] on div "Salsicha" at bounding box center [66, 103] width 79 height 29
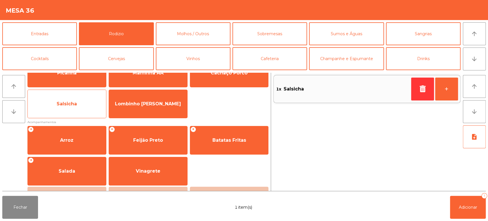
click at [75, 101] on span "Salsicha" at bounding box center [67, 103] width 20 height 5
click at [73, 100] on span "Salsicha" at bounding box center [67, 103] width 78 height 15
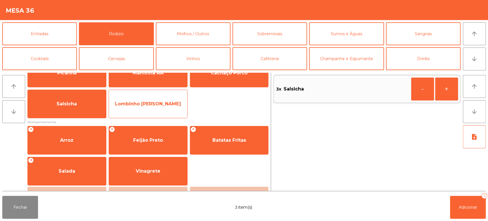
click at [157, 93] on div "Lombinho [PERSON_NAME]" at bounding box center [148, 103] width 79 height 29
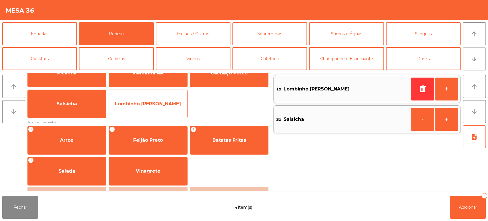
click at [160, 95] on div "Lombinho [PERSON_NAME]" at bounding box center [148, 103] width 79 height 29
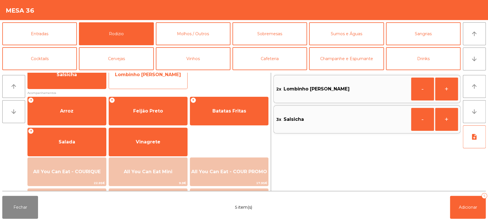
scroll to position [52, 0]
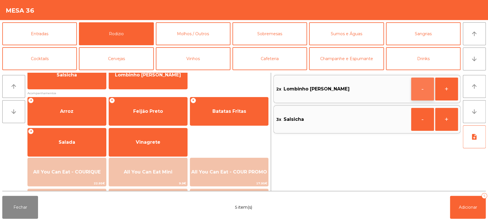
click at [421, 85] on button "-" at bounding box center [422, 88] width 23 height 23
click at [421, 92] on icon "button" at bounding box center [422, 88] width 9 height 7
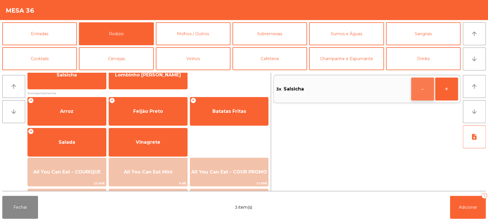
click at [423, 90] on button "-" at bounding box center [422, 88] width 23 height 23
click at [422, 89] on button "-" at bounding box center [422, 88] width 23 height 23
click at [423, 90] on icon "button" at bounding box center [422, 88] width 9 height 7
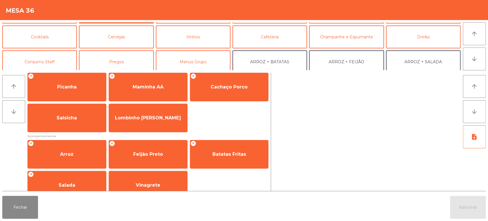
scroll to position [25, 0]
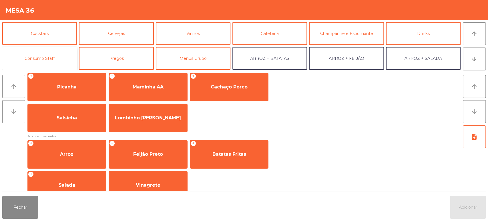
click at [51, 57] on button "Consumo Staff" at bounding box center [39, 58] width 75 height 23
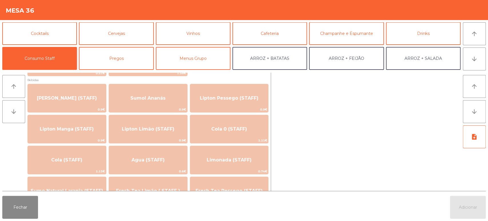
scroll to position [0, 0]
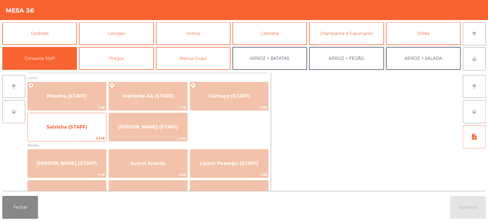
click at [71, 129] on span "Salsicha (STAFF)" at bounding box center [67, 126] width 41 height 5
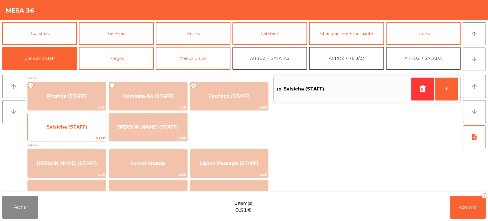
click at [74, 123] on span "Salsicha (STAFF)" at bounding box center [67, 126] width 78 height 15
click at [73, 126] on span "Salsicha (STAFF)" at bounding box center [67, 126] width 41 height 5
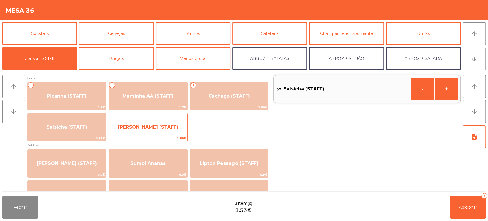
click at [135, 126] on span "[PERSON_NAME] (STAFF)" at bounding box center [148, 126] width 60 height 5
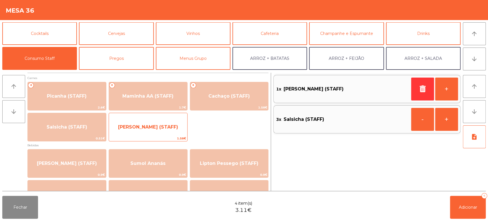
click at [133, 126] on span "[PERSON_NAME] (STAFF)" at bounding box center [148, 126] width 60 height 5
click at [135, 125] on span "[PERSON_NAME] (STAFF)" at bounding box center [148, 126] width 60 height 5
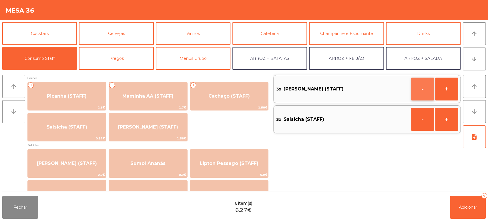
click at [420, 87] on button "-" at bounding box center [422, 88] width 23 height 23
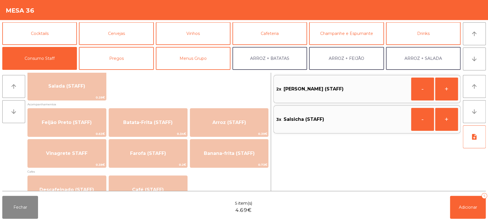
scroll to position [259, 0]
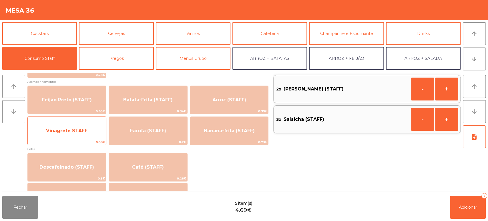
click at [77, 117] on div "Vinagrete STAFF 0.38€" at bounding box center [66, 130] width 79 height 29
click at [69, 130] on span "Vinagrete STAFF" at bounding box center [66, 130] width 41 height 5
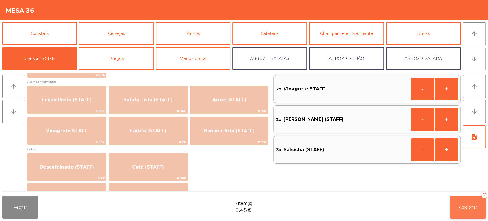
click at [470, 210] on button "Adicionar 7" at bounding box center [468, 206] width 36 height 23
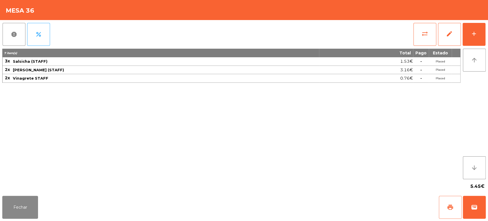
click at [461, 210] on button "print" at bounding box center [450, 206] width 23 height 23
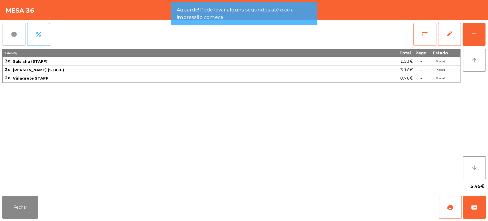
click at [5, 29] on button "report" at bounding box center [14, 34] width 23 height 23
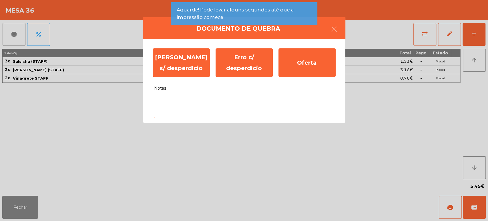
click at [210, 103] on textarea "Notas" at bounding box center [244, 106] width 180 height 24
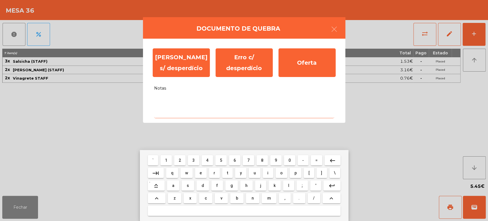
click at [173, 185] on span "a" at bounding box center [173, 185] width 2 height 5
click at [288, 185] on span "l" at bounding box center [288, 185] width 1 height 5
click at [267, 172] on span "i" at bounding box center [267, 172] width 1 height 5
type textarea "***"
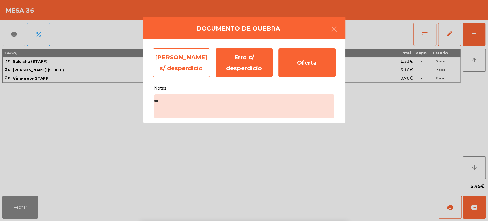
click at [183, 63] on div "Erro s/ desperdício" at bounding box center [181, 62] width 57 height 29
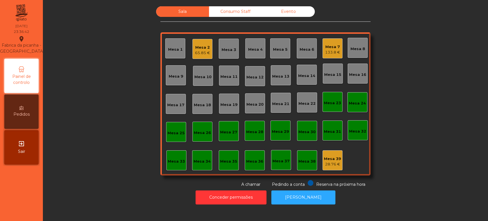
click at [206, 47] on div "Mesa 2" at bounding box center [202, 48] width 15 height 6
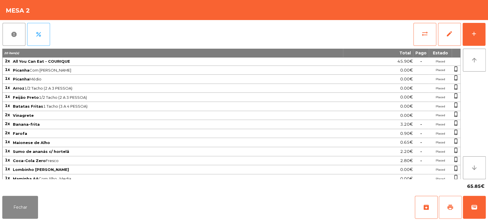
click at [444, 196] on button "print" at bounding box center [450, 206] width 23 height 23
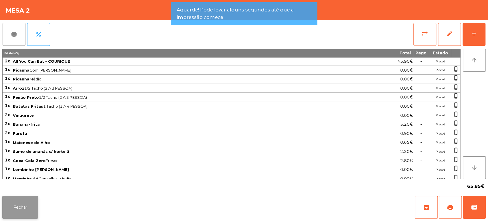
click at [28, 210] on button "Fechar" at bounding box center [20, 206] width 36 height 23
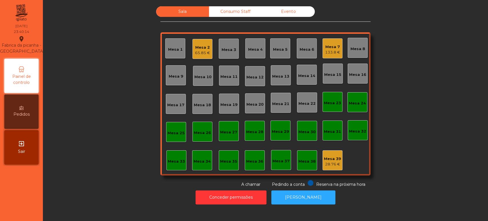
click at [195, 53] on div "65.85 €" at bounding box center [202, 53] width 15 height 6
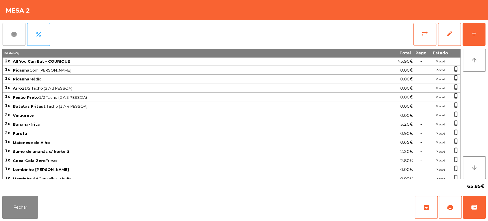
click at [18, 44] on button "report" at bounding box center [14, 34] width 23 height 23
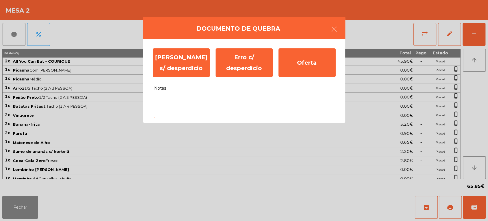
click at [228, 100] on textarea "Notas" at bounding box center [244, 106] width 180 height 24
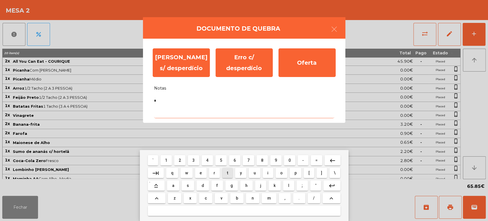
click at [231, 185] on span "g" at bounding box center [231, 185] width 3 height 5
type textarea "**"
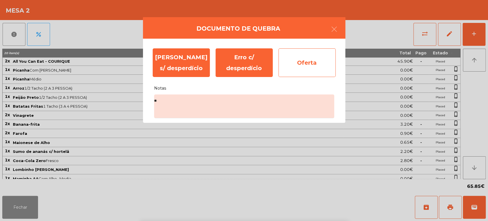
click at [311, 71] on div "Oferta" at bounding box center [306, 62] width 57 height 29
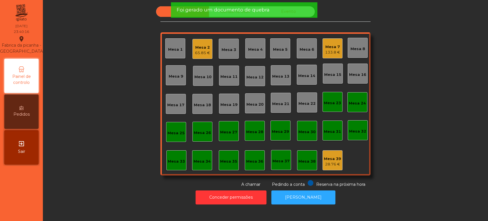
click at [327, 33] on div "Mesa 1 Mesa 2 65.85 € Mesa 3 Mesa 4 Mesa 5 Mesa 6 Mesa 7 133.8 € Mesa 8 Mesa 9 …" at bounding box center [265, 103] width 210 height 143
click at [195, 46] on div "Mesa 2" at bounding box center [202, 49] width 15 height 8
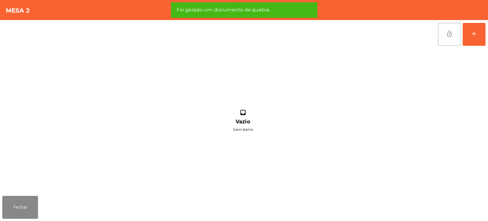
click at [445, 23] on button "lock_open" at bounding box center [449, 34] width 23 height 23
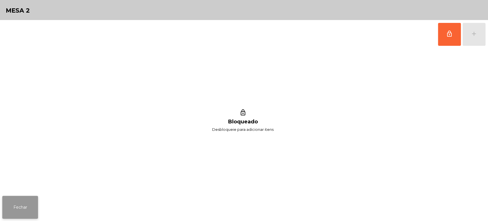
click at [20, 197] on button "Fechar" at bounding box center [20, 206] width 36 height 23
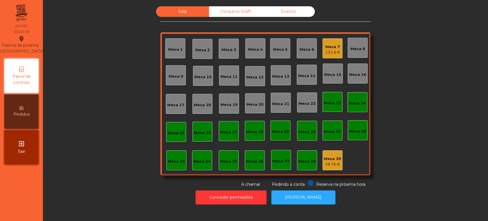
click at [324, 161] on div "28.76 €" at bounding box center [332, 164] width 17 height 6
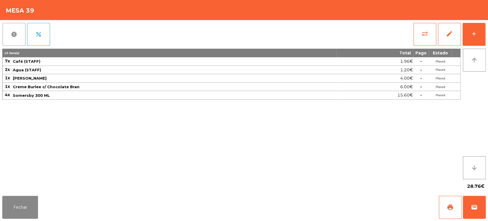
click at [9, 42] on button "report" at bounding box center [14, 34] width 23 height 23
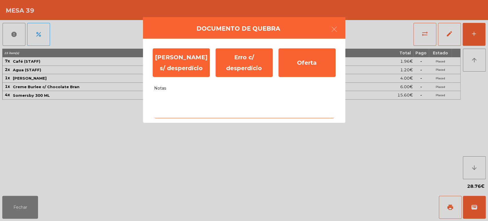
click at [180, 111] on textarea "Notas" at bounding box center [244, 106] width 180 height 24
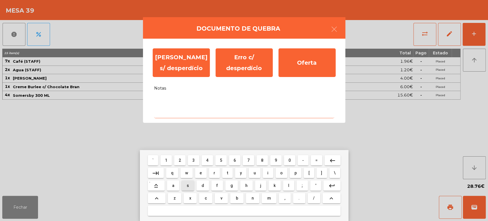
click at [187, 185] on span "s" at bounding box center [188, 185] width 2 height 5
click at [197, 185] on button "d" at bounding box center [202, 185] width 13 height 10
type textarea "**"
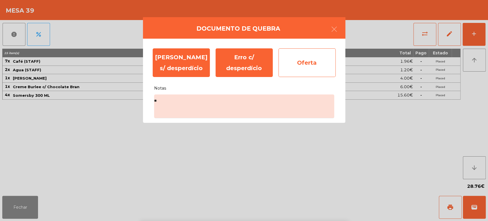
click at [308, 63] on div "Oferta" at bounding box center [306, 62] width 57 height 29
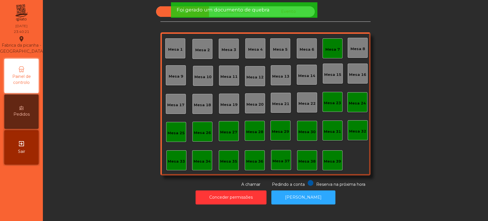
click at [263, 12] on span "Foi gerado um documento de quebra" at bounding box center [222, 9] width 93 height 7
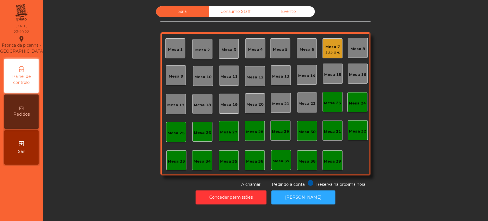
click at [258, 11] on span "Foi gerado um documento de quebra" at bounding box center [222, 9] width 93 height 7
click at [240, 8] on div "Consumo Staff" at bounding box center [235, 11] width 53 height 11
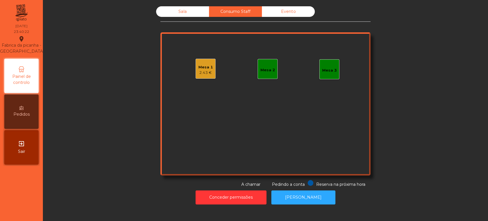
click at [274, 7] on div "Evento" at bounding box center [288, 11] width 53 height 11
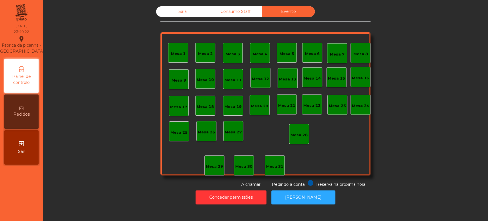
click at [235, 11] on div "Consumo Staff" at bounding box center [235, 11] width 53 height 11
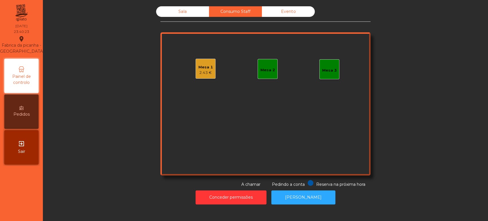
click at [205, 73] on div "2.43 €" at bounding box center [205, 73] width 15 height 6
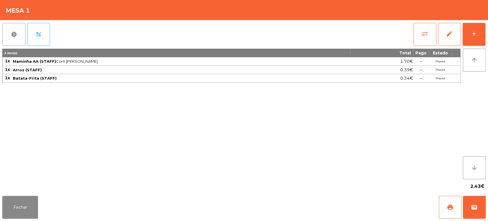
click at [13, 40] on button "report" at bounding box center [14, 34] width 23 height 23
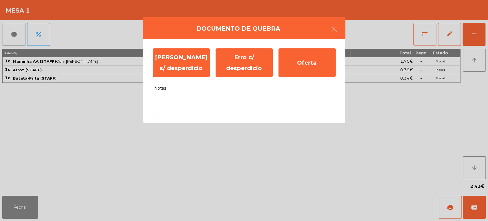
click at [205, 103] on textarea "Notas" at bounding box center [244, 106] width 180 height 24
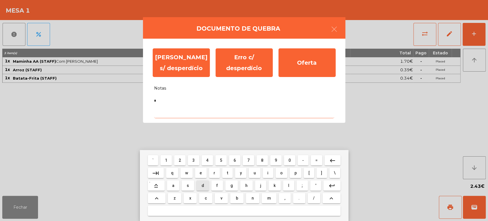
click at [227, 172] on span "t" at bounding box center [227, 172] width 1 height 5
type textarea "**"
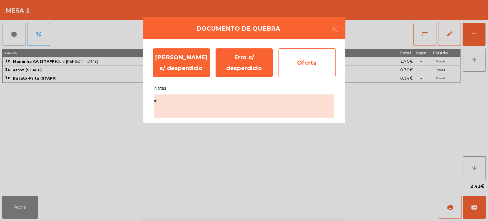
click at [315, 66] on div "Oferta" at bounding box center [306, 62] width 57 height 29
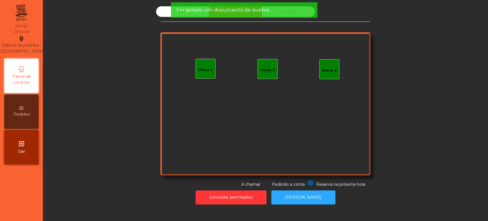
click at [279, 12] on div "Foi gerado um documento de quebra" at bounding box center [243, 9] width 135 height 7
click at [282, 7] on div "Foi gerado um documento de quebra" at bounding box center [243, 9] width 135 height 7
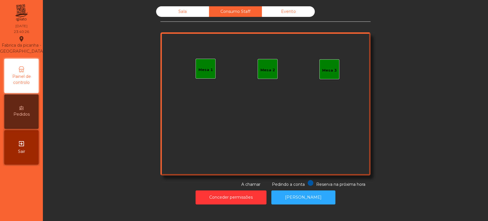
click at [290, 8] on div "Evento" at bounding box center [288, 11] width 53 height 11
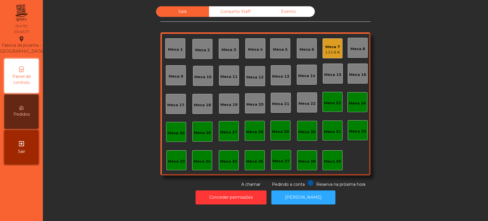
click at [336, 49] on div "133.8 €" at bounding box center [332, 52] width 15 height 6
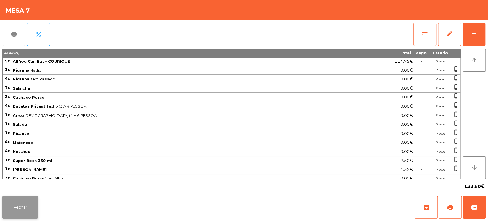
click at [30, 199] on button "Fechar" at bounding box center [20, 206] width 36 height 23
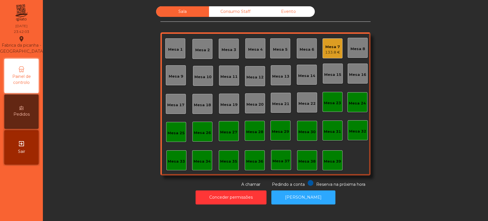
click at [293, 210] on div "Sala Consumo Staff Evento Mesa 1 Mesa 2 Mesa 3 Mesa 4 Mesa 5 Mesa 6 Mesa 7 133.…" at bounding box center [265, 110] width 445 height 221
click at [305, 196] on button "[PERSON_NAME]" at bounding box center [303, 197] width 64 height 14
click at [326, 47] on div "Mesa 7" at bounding box center [332, 47] width 15 height 6
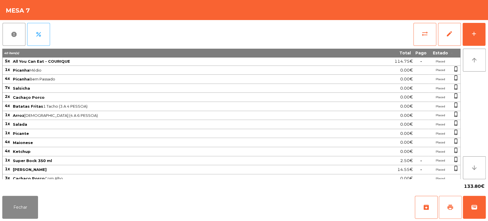
click at [449, 207] on span "print" at bounding box center [450, 206] width 7 height 7
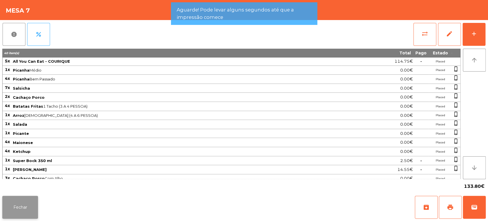
click at [22, 200] on button "Fechar" at bounding box center [20, 206] width 36 height 23
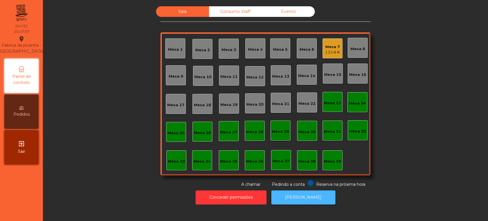
click at [303, 197] on button "[PERSON_NAME]" at bounding box center [303, 197] width 64 height 14
click at [293, 190] on button "[PERSON_NAME]" at bounding box center [303, 197] width 64 height 14
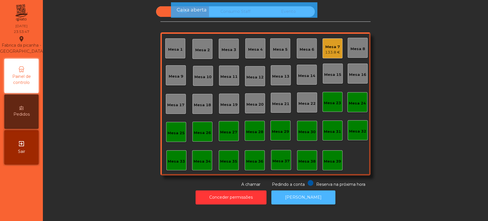
click at [282, 199] on button "[PERSON_NAME]" at bounding box center [303, 197] width 64 height 14
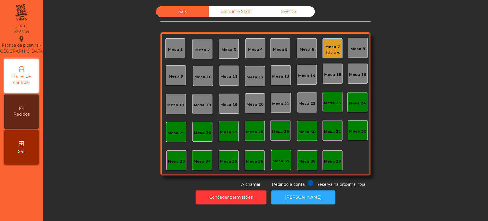
click at [325, 56] on div "Mesa 7 133.8 €" at bounding box center [332, 48] width 20 height 20
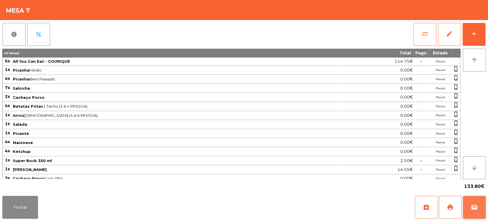
click at [477, 218] on button "wallet" at bounding box center [474, 206] width 23 height 23
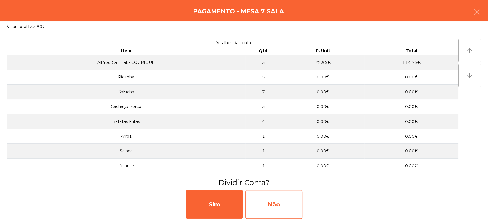
click at [284, 193] on div "Não" at bounding box center [273, 204] width 57 height 29
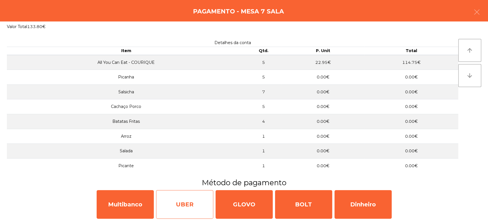
click at [158, 209] on div "UBER" at bounding box center [184, 204] width 57 height 29
select select "**"
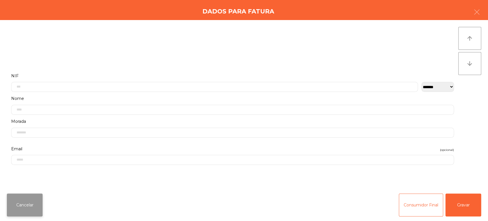
click at [29, 210] on button "Cancelar" at bounding box center [25, 204] width 36 height 23
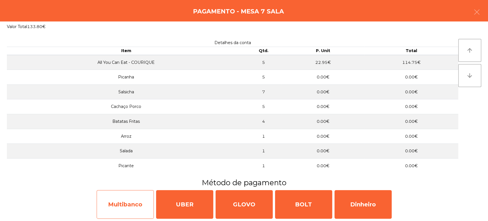
click at [145, 197] on div "Multibanco" at bounding box center [125, 204] width 57 height 29
select select "**"
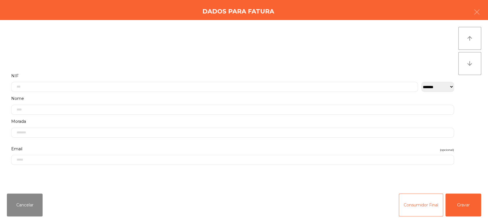
click at [477, 218] on div "Cancelar Consumidor Final Gravar" at bounding box center [244, 205] width 488 height 32
click at [470, 198] on button "Gravar" at bounding box center [463, 204] width 36 height 23
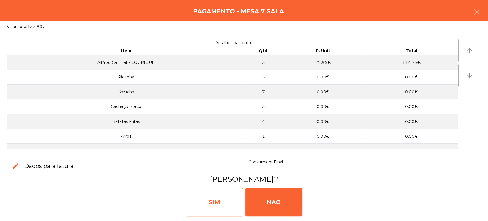
click at [215, 194] on div "SIM" at bounding box center [214, 201] width 57 height 29
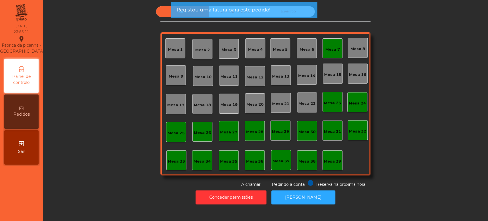
click at [335, 39] on div "Mesa 7" at bounding box center [332, 48] width 20 height 20
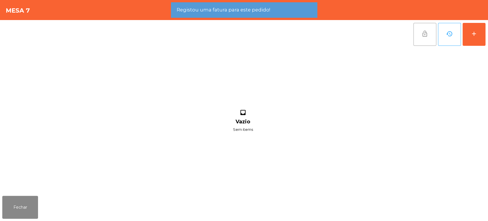
click at [419, 27] on button "lock_open" at bounding box center [424, 34] width 23 height 23
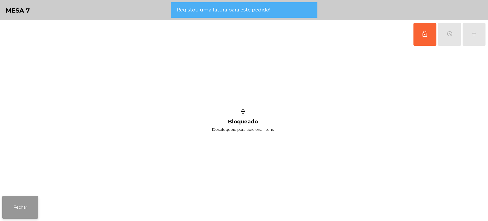
click at [25, 203] on button "Fechar" at bounding box center [20, 206] width 36 height 23
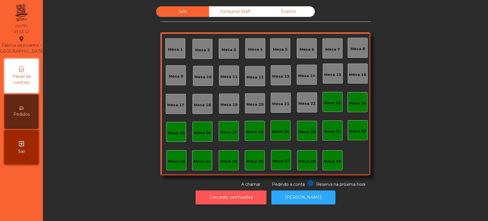
click at [253, 197] on button "Conceder permissões" at bounding box center [230, 197] width 71 height 14
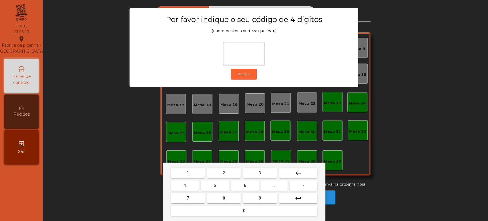
click at [185, 166] on div "1 2 3 keyboard_backspace 4 5 6 . - 7 8 9 keyboard_return 0" at bounding box center [244, 191] width 162 height 58
click at [268, 169] on button "3" at bounding box center [260, 172] width 34 height 10
type input "*"
click at [295, 167] on button "keyboard_backspace" at bounding box center [298, 172] width 38 height 10
click at [194, 171] on button "1" at bounding box center [188, 172] width 34 height 10
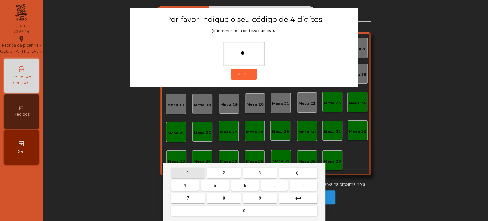
click at [255, 171] on button "3" at bounding box center [260, 172] width 34 height 10
click at [215, 185] on span "5" at bounding box center [214, 185] width 2 height 5
click at [230, 211] on button "0" at bounding box center [244, 210] width 146 height 10
type input "****"
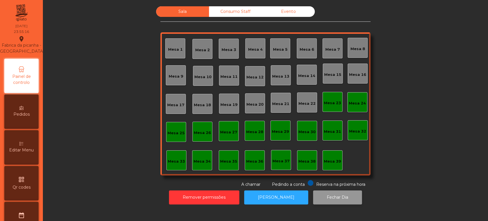
click at [335, 197] on button "Fechar Dia" at bounding box center [337, 197] width 49 height 14
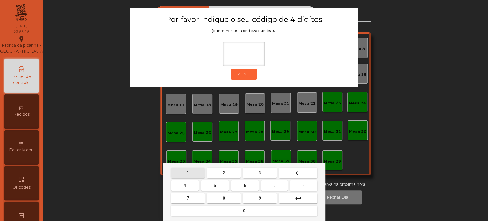
click at [187, 172] on span "1" at bounding box center [188, 172] width 2 height 5
click at [266, 165] on div "1 2 3 keyboard_backspace 4 5 6 . - 7 8 9 keyboard_return 0" at bounding box center [244, 191] width 162 height 58
click at [254, 171] on button "3" at bounding box center [260, 172] width 34 height 10
click at [215, 185] on span "5" at bounding box center [214, 185] width 2 height 5
click at [218, 210] on button "0" at bounding box center [244, 210] width 146 height 10
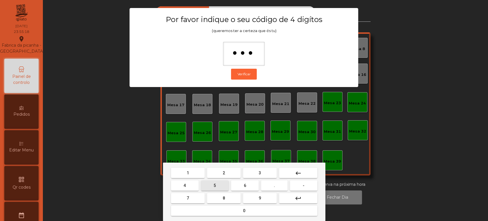
type input "****"
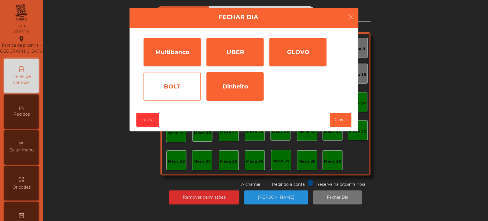
click at [173, 82] on div "BOLT" at bounding box center [171, 86] width 57 height 29
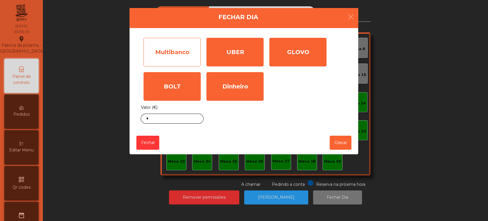
click at [180, 55] on div "Multibanco" at bounding box center [171, 52] width 57 height 29
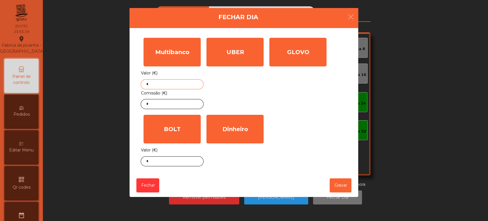
click at [173, 83] on input "*" at bounding box center [172, 84] width 63 height 10
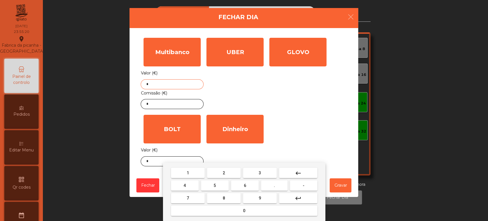
click at [288, 172] on button "keyboard_backspace" at bounding box center [298, 172] width 38 height 10
click at [176, 176] on button "1" at bounding box center [188, 172] width 34 height 10
type input "*"
click at [297, 175] on mat-icon "keyboard_backspace" at bounding box center [298, 172] width 7 height 7
click at [185, 185] on span "4" at bounding box center [184, 185] width 2 height 5
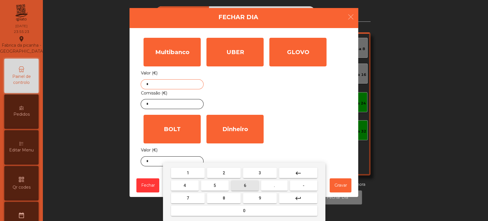
click at [245, 185] on span "6" at bounding box center [245, 185] width 2 height 5
click at [266, 171] on button "3" at bounding box center [260, 172] width 34 height 10
click at [270, 190] on button "." at bounding box center [274, 185] width 27 height 10
click at [245, 188] on button "6" at bounding box center [245, 185] width 28 height 10
click at [180, 194] on button "7" at bounding box center [188, 198] width 34 height 10
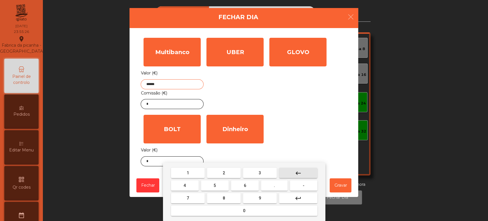
click at [297, 173] on mat-icon "keyboard_backspace" at bounding box center [298, 172] width 7 height 7
click at [299, 170] on mat-icon "keyboard_backspace" at bounding box center [298, 172] width 7 height 7
click at [265, 196] on button "9" at bounding box center [260, 198] width 34 height 10
click at [192, 193] on button "7" at bounding box center [188, 198] width 34 height 10
type input "******"
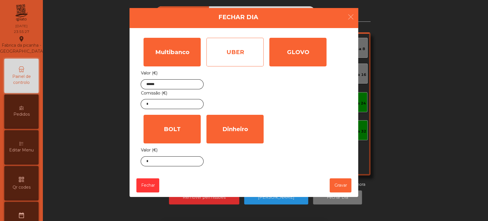
click at [237, 63] on div "UBER" at bounding box center [234, 52] width 57 height 29
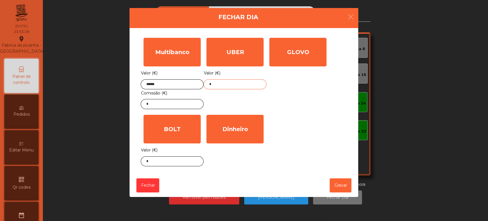
click at [232, 82] on input "*" at bounding box center [234, 84] width 63 height 10
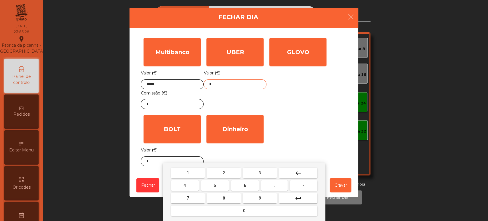
click at [291, 169] on button "keyboard_backspace" at bounding box center [298, 172] width 38 height 10
click at [196, 172] on button "1" at bounding box center [188, 172] width 34 height 10
click at [259, 172] on span "3" at bounding box center [260, 172] width 2 height 5
click at [185, 185] on span "4" at bounding box center [184, 185] width 2 height 5
click at [279, 187] on button "." at bounding box center [274, 185] width 27 height 10
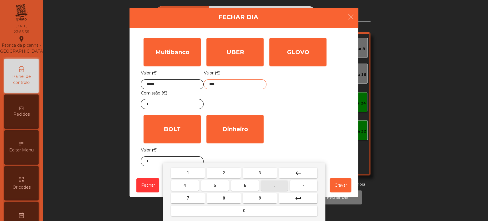
click at [256, 197] on button "9" at bounding box center [260, 198] width 34 height 10
click at [246, 175] on button "3" at bounding box center [260, 172] width 34 height 10
type input "******"
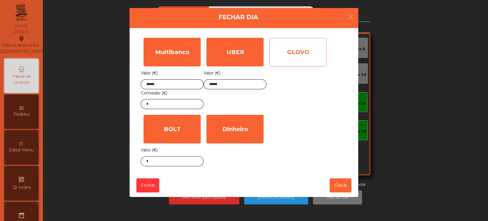
click at [299, 59] on div "GLOVO" at bounding box center [297, 52] width 57 height 29
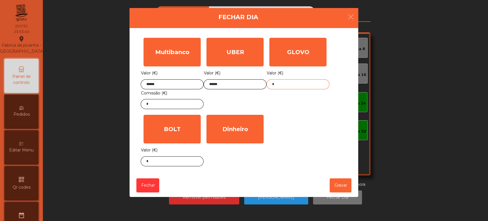
click at [304, 85] on input "*" at bounding box center [297, 84] width 63 height 10
click at [291, 161] on div "Multibanco Valor (€) ****** Comissão (€) * UBER Valor (€) ****** GLOVO Valor (€…" at bounding box center [244, 102] width 206 height 134
click at [314, 88] on input "*" at bounding box center [297, 84] width 63 height 10
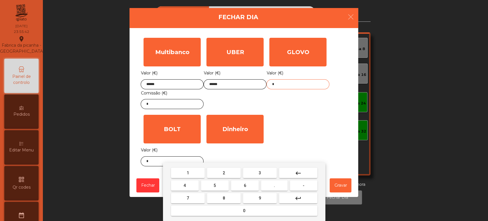
click at [290, 169] on button "keyboard_backspace" at bounding box center [298, 172] width 38 height 10
click at [227, 171] on button "2" at bounding box center [224, 172] width 34 height 10
type input "*"
click at [298, 173] on mat-icon "keyboard_backspace" at bounding box center [298, 172] width 7 height 7
click at [259, 171] on span "3" at bounding box center [260, 172] width 2 height 5
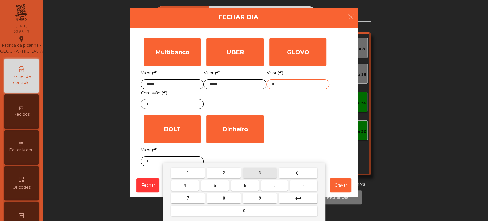
click at [209, 187] on button "5" at bounding box center [215, 185] width 28 height 10
click at [274, 185] on span "." at bounding box center [274, 185] width 1 height 5
click at [215, 185] on span "5" at bounding box center [214, 185] width 2 height 5
click at [259, 197] on span "9" at bounding box center [260, 197] width 2 height 5
type input "*****"
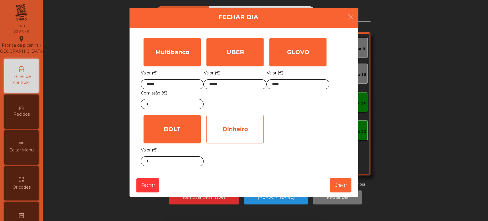
click at [235, 127] on div "Dinheiro" at bounding box center [234, 129] width 57 height 29
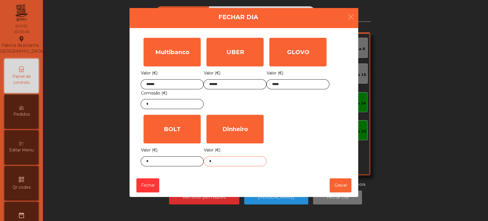
click at [240, 160] on input "*" at bounding box center [234, 161] width 63 height 10
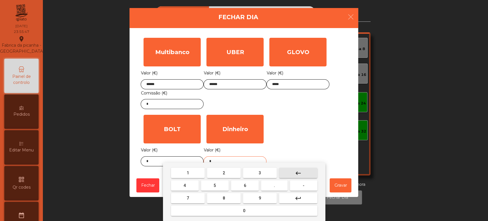
click at [303, 175] on button "keyboard_backspace" at bounding box center [298, 172] width 38 height 10
click at [193, 170] on button "1" at bounding box center [188, 172] width 34 height 10
click at [226, 172] on button "2" at bounding box center [224, 172] width 34 height 10
click at [185, 173] on button "1" at bounding box center [188, 172] width 34 height 10
click at [274, 185] on span "." at bounding box center [274, 185] width 1 height 5
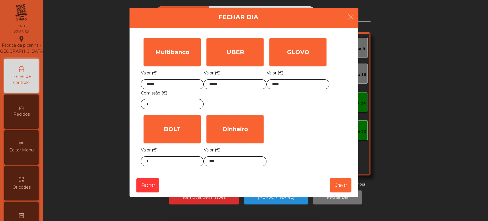
click at [291, 157] on div "Multibanco Valor (€) ****** Comissão (€) * UBER Valor (€) ****** GLOVO Valor (€…" at bounding box center [244, 102] width 206 height 134
click at [301, 165] on div "1 2 3 keyboard_backspace 4 5 6 . - 7 8 9 keyboard_return 0" at bounding box center [244, 191] width 488 height 58
click at [308, 166] on div "Multibanco Valor (€) ****** Comissão (€) * UBER Valor (€) ****** GLOVO Valor (€…" at bounding box center [244, 102] width 206 height 134
click at [242, 163] on body "Fabrica da picanha - Lisboa location_on 10/09/2025 23:55:53 Painel de controlo …" at bounding box center [244, 110] width 488 height 221
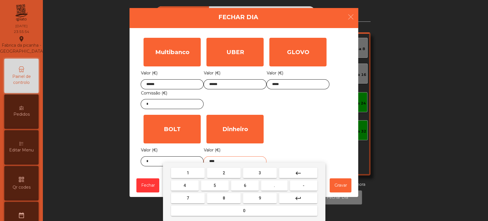
click at [306, 173] on button "keyboard_backspace" at bounding box center [298, 172] width 38 height 10
click at [307, 171] on button "keyboard_backspace" at bounding box center [298, 172] width 38 height 10
click at [303, 172] on button "keyboard_backspace" at bounding box center [298, 172] width 38 height 10
click at [195, 171] on button "1" at bounding box center [188, 172] width 34 height 10
click at [196, 171] on button "1" at bounding box center [188, 172] width 34 height 10
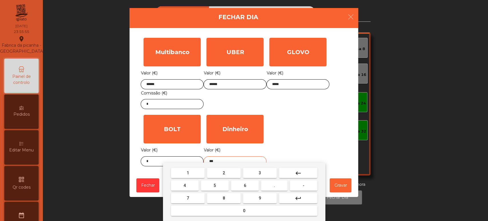
click at [274, 185] on span "." at bounding box center [274, 185] width 1 height 5
click at [223, 172] on span "2" at bounding box center [224, 172] width 2 height 5
click at [184, 173] on button "1" at bounding box center [188, 172] width 34 height 10
type input "******"
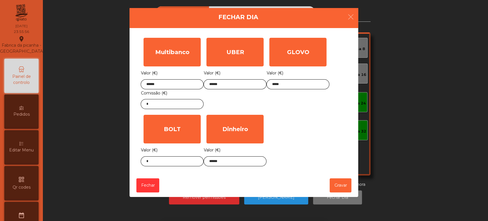
click at [338, 183] on div "1 2 3 keyboard_backspace 4 5 6 . - 7 8 9 keyboard_return 0" at bounding box center [244, 191] width 488 height 58
click at [176, 102] on input "*" at bounding box center [172, 104] width 63 height 10
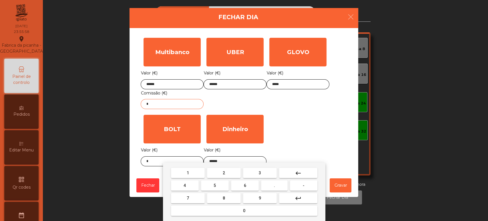
click at [298, 172] on mat-icon "keyboard_backspace" at bounding box center [298, 172] width 7 height 7
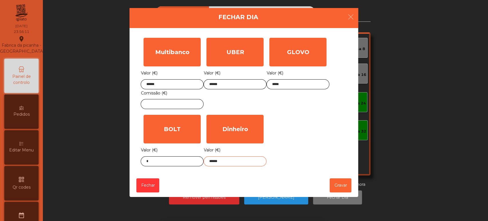
click at [219, 161] on input "******" at bounding box center [234, 161] width 63 height 10
click at [181, 104] on input "text" at bounding box center [172, 104] width 63 height 10
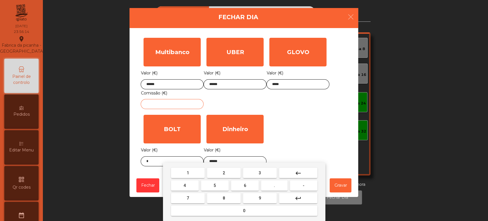
click at [223, 172] on span "2" at bounding box center [224, 172] width 2 height 5
click at [279, 184] on button "." at bounding box center [274, 185] width 27 height 10
click at [244, 186] on span "6" at bounding box center [245, 185] width 2 height 5
click at [185, 185] on span "4" at bounding box center [184, 185] width 2 height 5
type input "****"
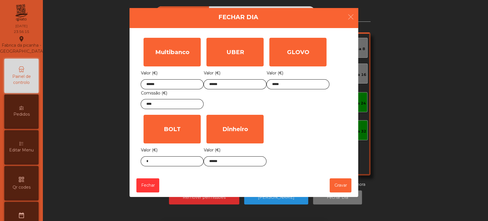
click at [336, 192] on div "1 2 3 keyboard_backspace 4 5 6 . - 7 8 9 keyboard_return 0" at bounding box center [244, 191] width 488 height 58
click at [341, 185] on button "Gravar" at bounding box center [340, 185] width 22 height 14
